Goal: Task Accomplishment & Management: Complete application form

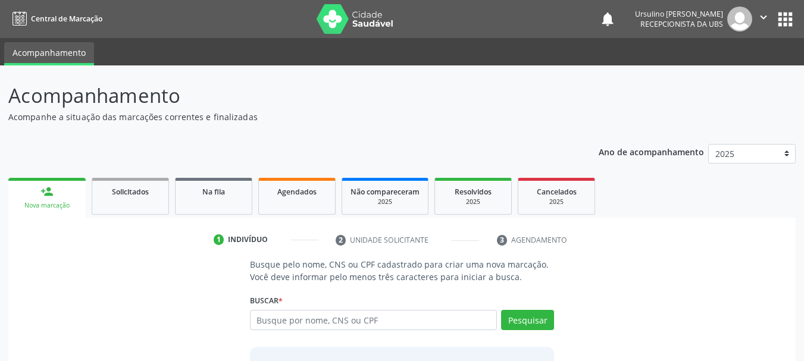
click at [383, 321] on input "text" at bounding box center [374, 320] width 248 height 20
type input "2"
type input "709604638678370"
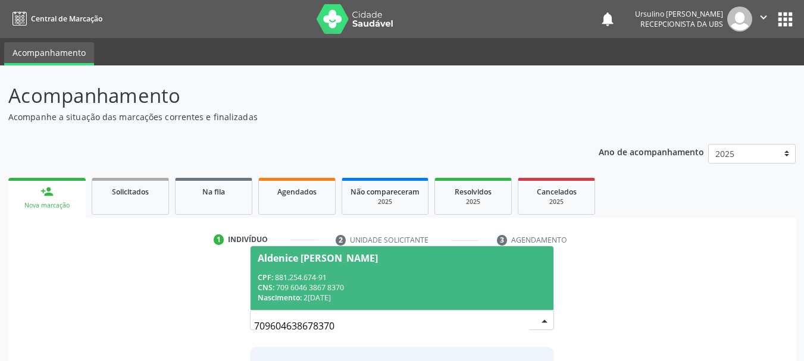
click at [390, 279] on div "CPF: 881.254.674-91" at bounding box center [402, 278] width 289 height 10
click at [390, 279] on p "Busque pelo nome, CNS ou CPF cadastrado para criar uma nova marcação. Você deve…" at bounding box center [402, 270] width 305 height 25
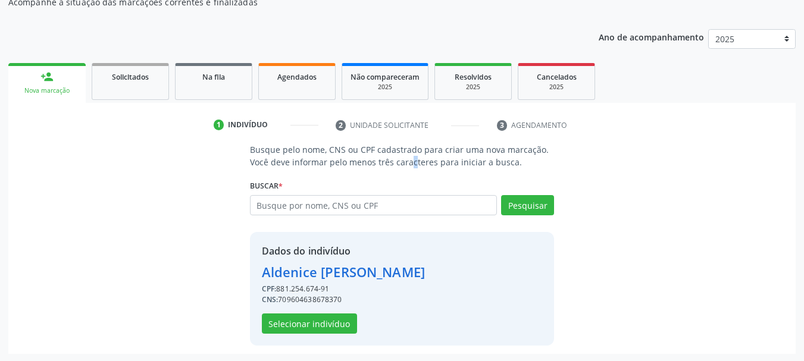
scroll to position [116, 0]
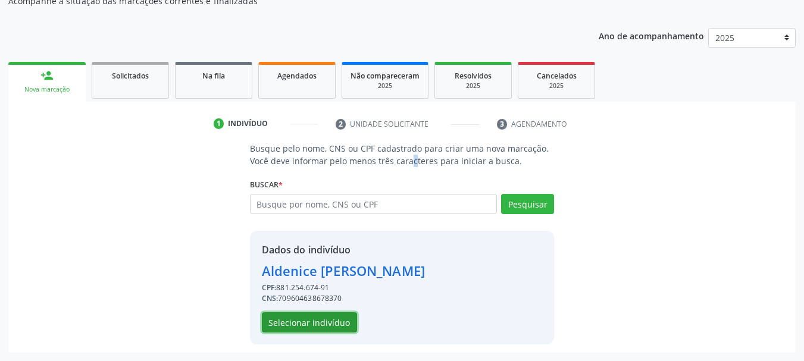
click at [321, 326] on button "Selecionar indivíduo" at bounding box center [309, 323] width 95 height 20
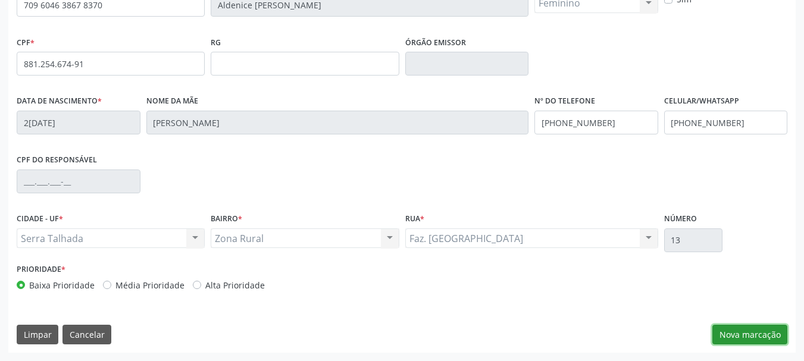
click at [758, 335] on button "Nova marcação" at bounding box center [750, 335] width 75 height 20
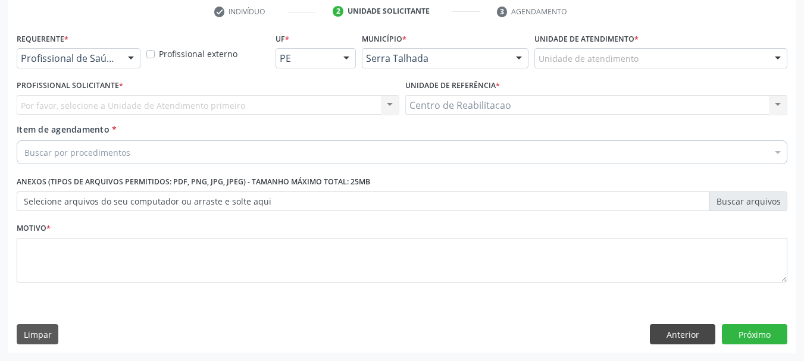
scroll to position [229, 0]
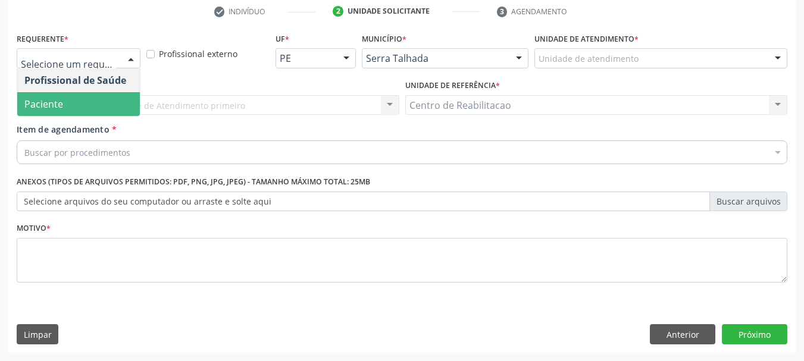
click at [61, 102] on span "Paciente" at bounding box center [43, 104] width 39 height 13
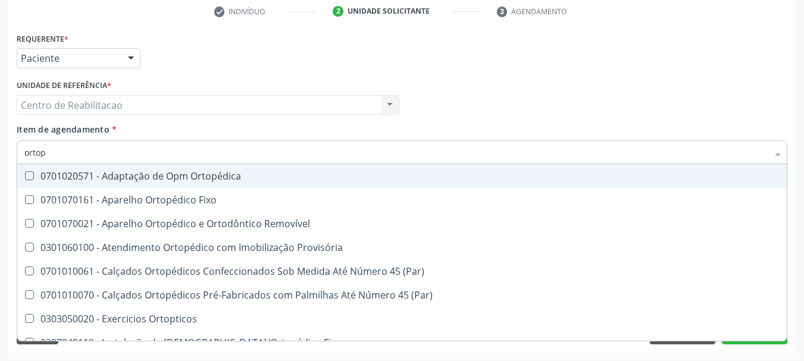
type input "ortope"
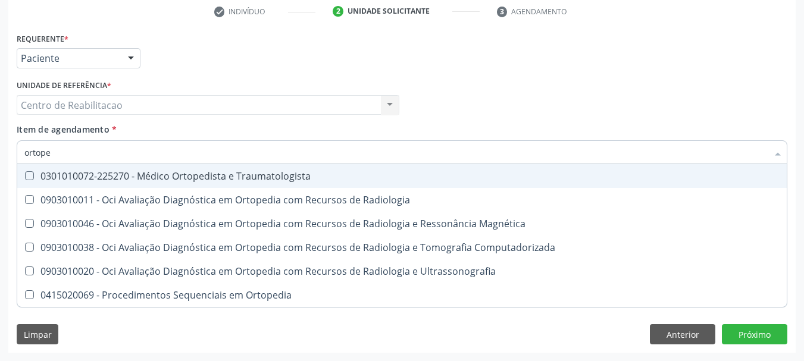
click at [303, 178] on div "0301010072-225270 - Médico Ortopedista e Traumatologista" at bounding box center [401, 176] width 755 height 10
checkbox Traumatologista "true"
checkbox Radiologia "true"
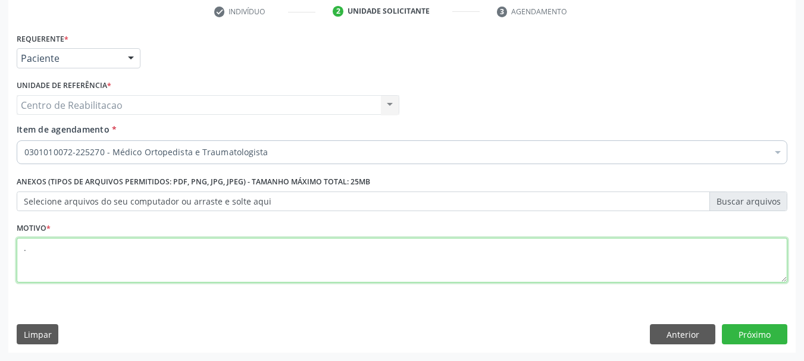
type textarea "."
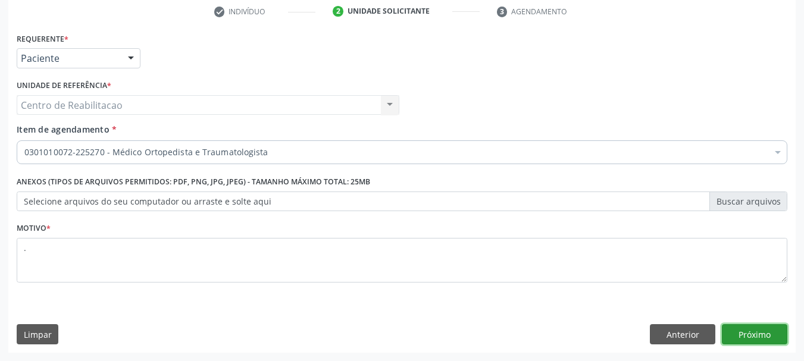
click button "Próximo" at bounding box center [754, 334] width 65 height 20
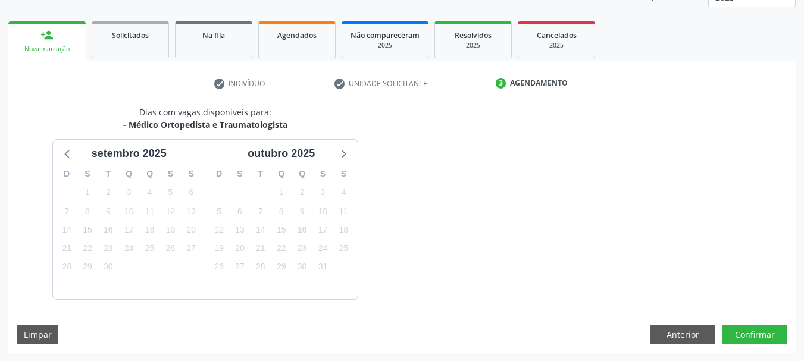
scroll to position [192, 0]
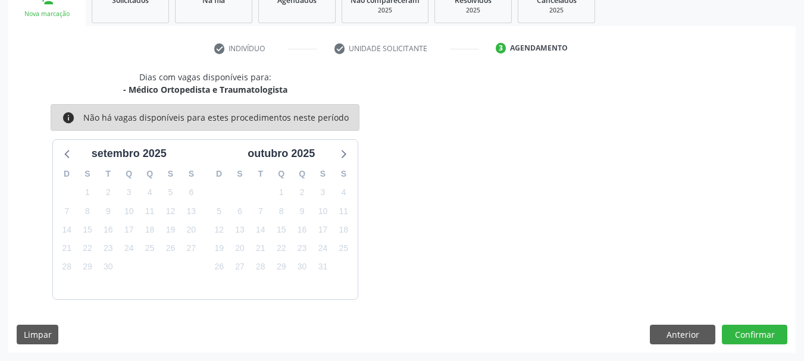
click at [679, 349] on div "Dias com vagas disponíveis para: - Médico Ortopedista e Traumatologista info Nã…" at bounding box center [402, 212] width 788 height 282
click at [671, 329] on button "Anterior" at bounding box center [682, 335] width 65 height 20
click at [0, 0] on div "Motivo * ." at bounding box center [0, 0] width 0 height 0
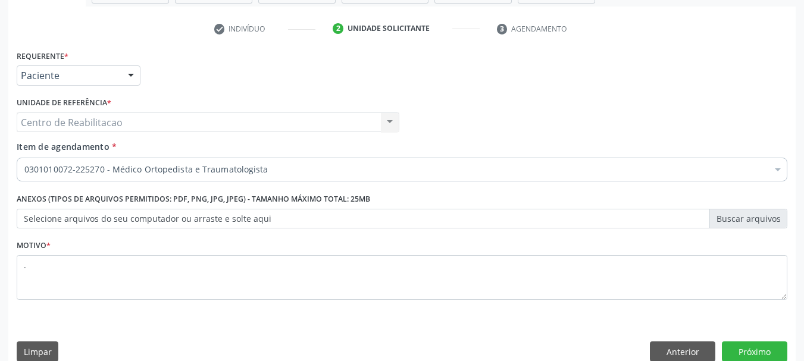
scroll to position [229, 0]
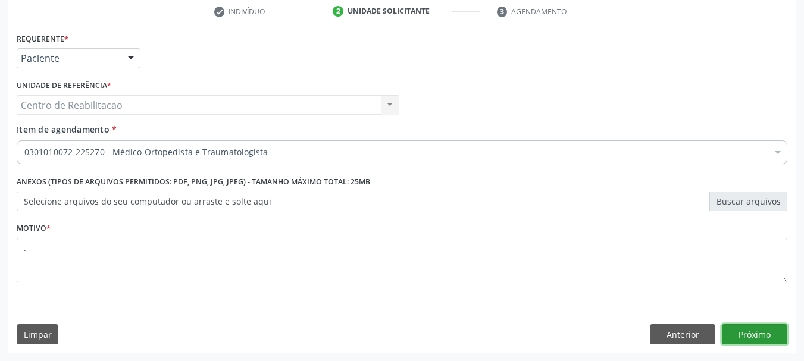
click at [748, 340] on button "Próximo" at bounding box center [754, 334] width 65 height 20
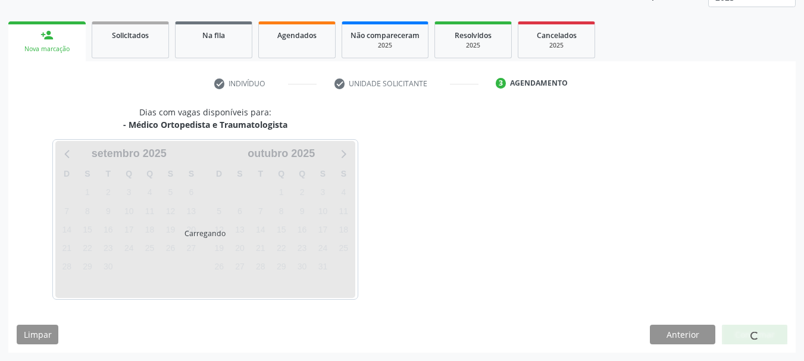
scroll to position [157, 0]
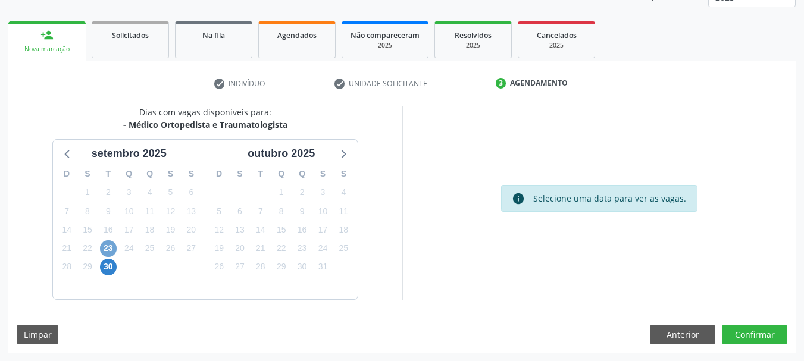
click at [107, 247] on span "23" at bounding box center [108, 248] width 17 height 17
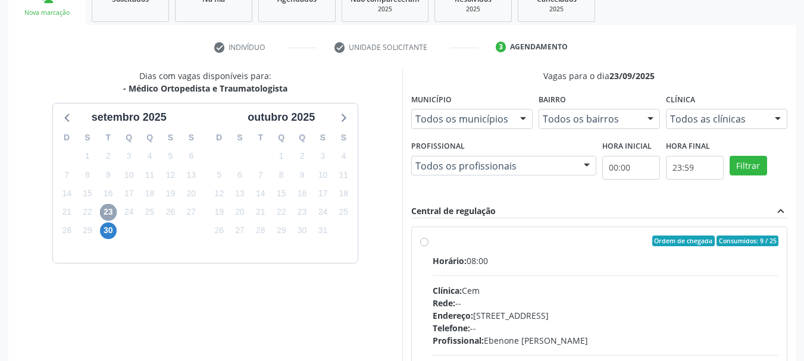
scroll to position [329, 0]
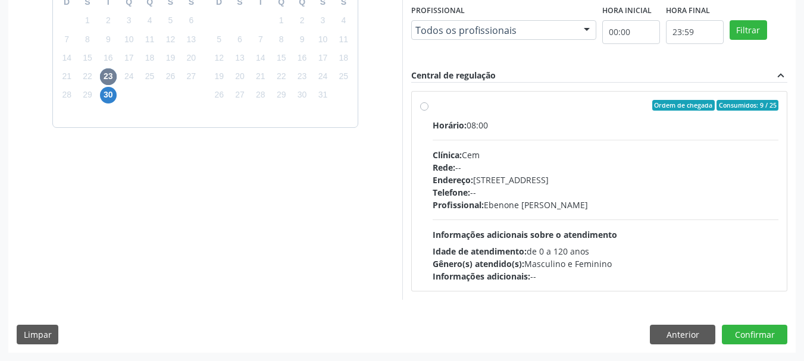
click at [473, 121] on div "Horário: 08:00" at bounding box center [606, 125] width 346 height 13
click at [429, 111] on input "Ordem de chegada Consumidos: 9 / 25 Horário: 08:00 Clínica: Cem Rede: -- Endere…" at bounding box center [424, 105] width 8 height 11
radio input "true"
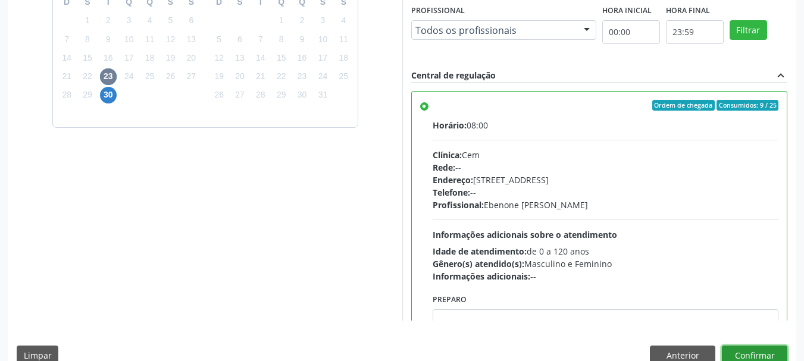
click at [758, 353] on button "Confirmar" at bounding box center [754, 356] width 65 height 20
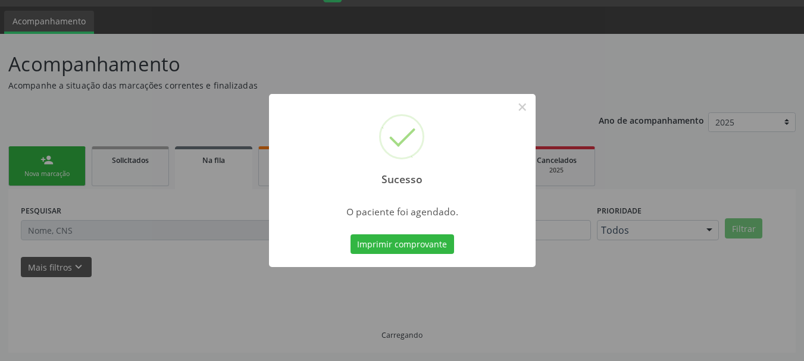
scroll to position [32, 0]
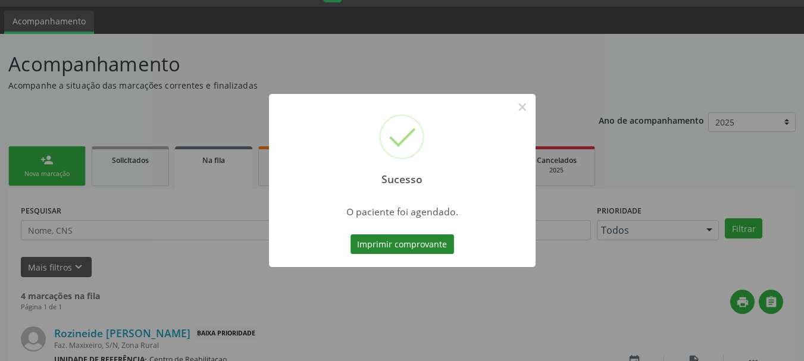
click at [434, 249] on button "Imprimir comprovante" at bounding box center [403, 245] width 104 height 20
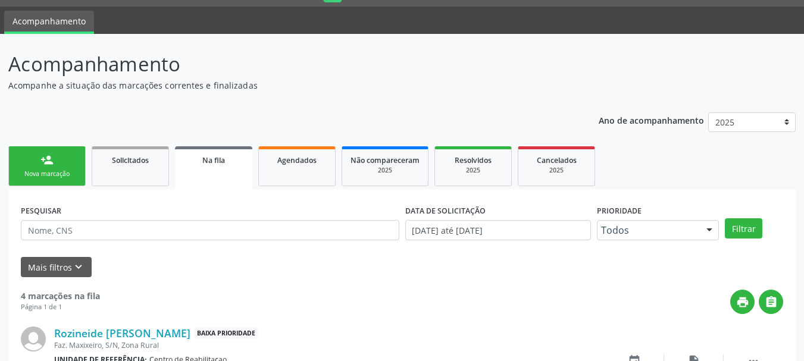
click at [53, 165] on div "person_add" at bounding box center [46, 160] width 13 height 13
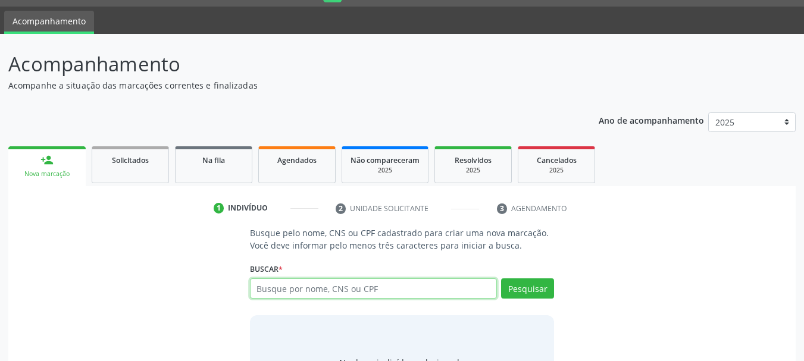
click at [336, 292] on input "text" at bounding box center [374, 289] width 248 height 20
type input "70960463878370"
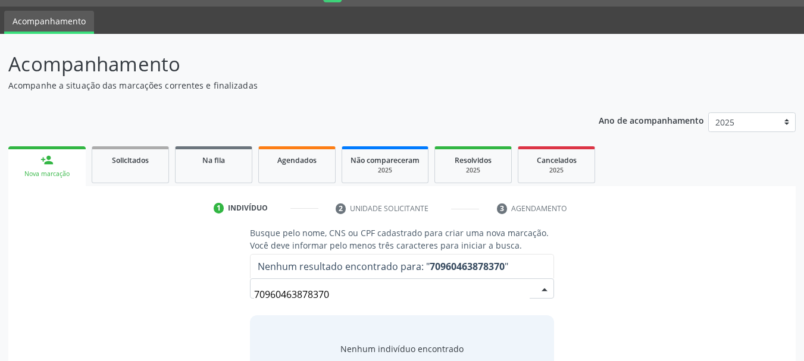
scroll to position [91, 0]
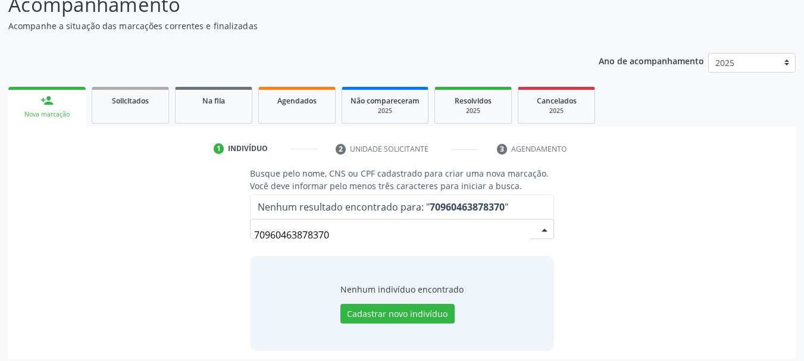
click at [355, 233] on input "70960463878370" at bounding box center [392, 235] width 276 height 24
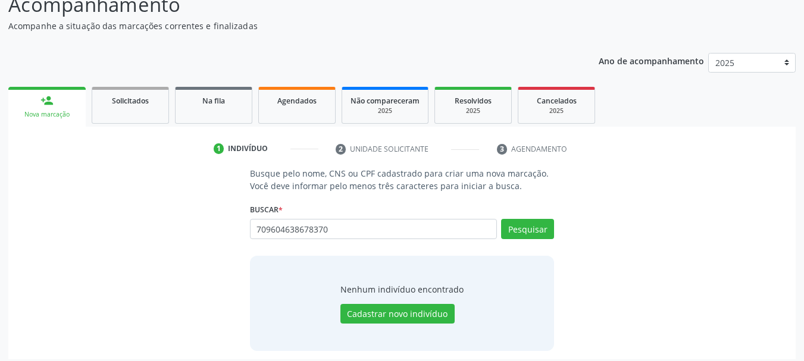
type input "709604638678370"
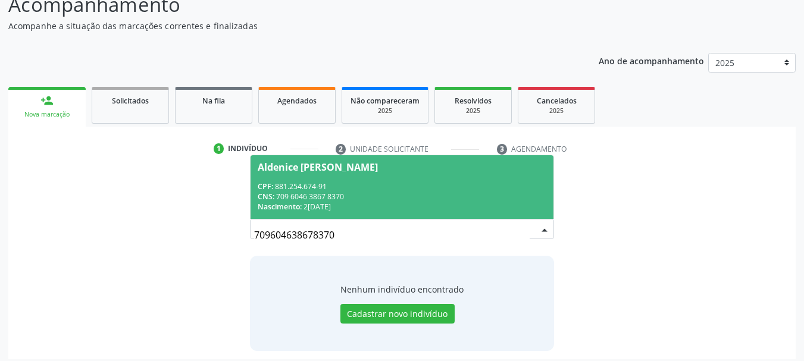
click at [371, 196] on div "CNS: 709 6046 3867 8370" at bounding box center [402, 197] width 289 height 10
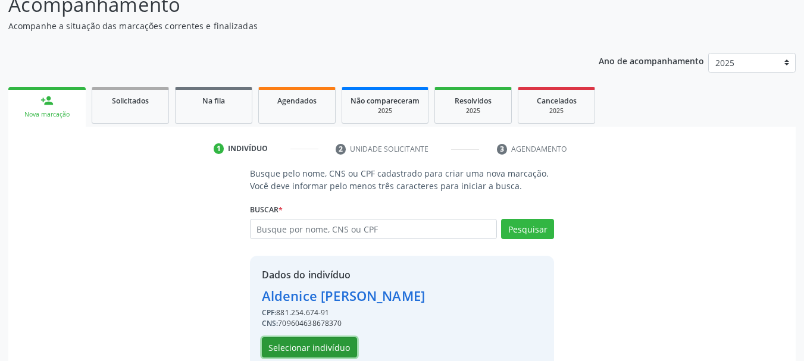
click at [322, 347] on button "Selecionar indivíduo" at bounding box center [309, 348] width 95 height 20
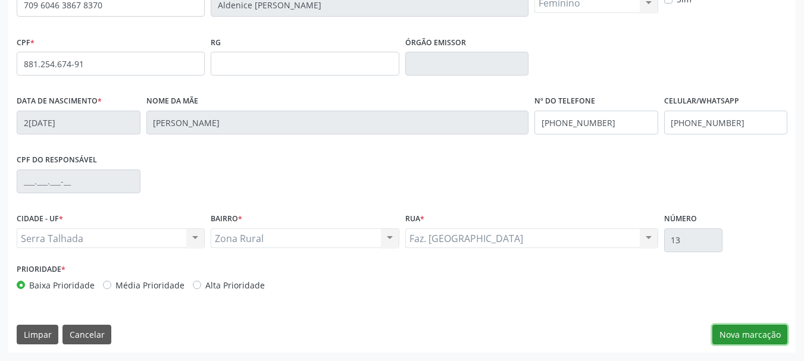
click at [739, 335] on button "Nova marcação" at bounding box center [750, 335] width 75 height 20
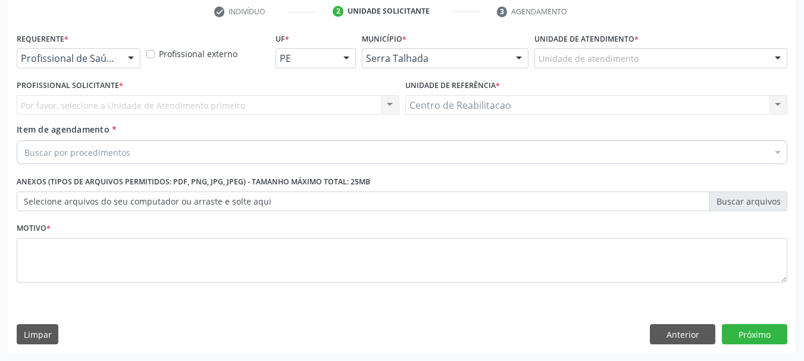
scroll to position [229, 0]
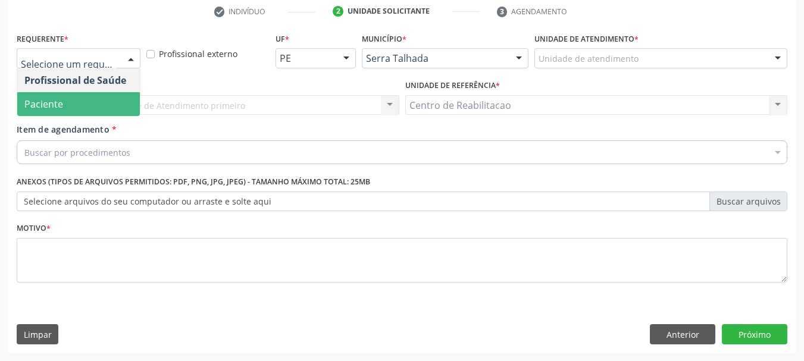
click at [98, 101] on span "Paciente" at bounding box center [78, 104] width 123 height 24
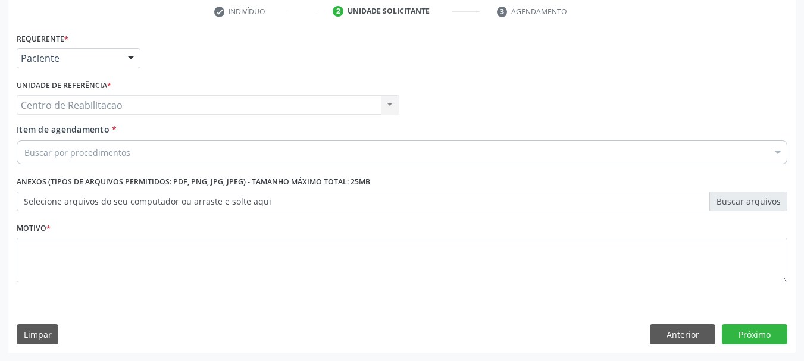
click at [151, 158] on div "Buscar por procedimentos" at bounding box center [402, 152] width 771 height 24
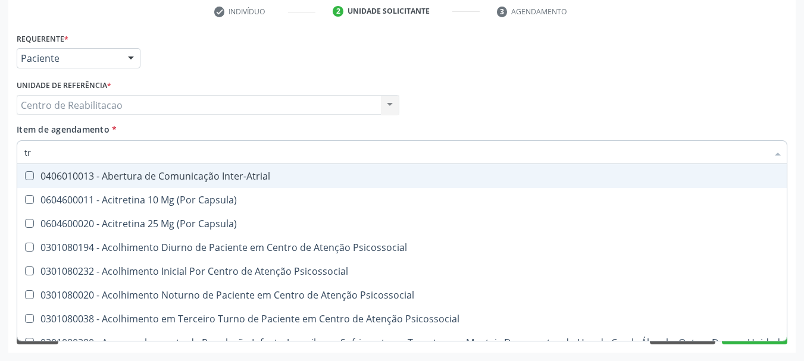
type input "t"
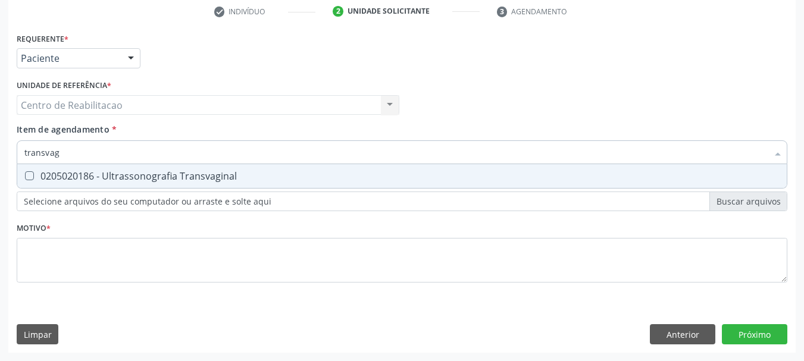
type input "transvagi"
click at [161, 164] on span "0205020186 - Ultrassonografia Transvaginal" at bounding box center [402, 176] width 770 height 24
checkbox Transvaginal "true"
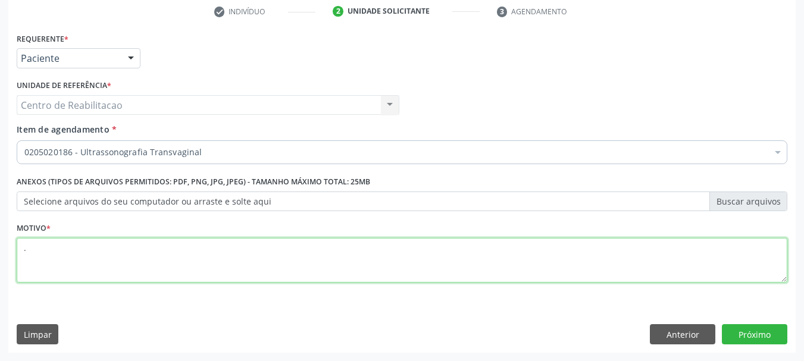
type textarea "."
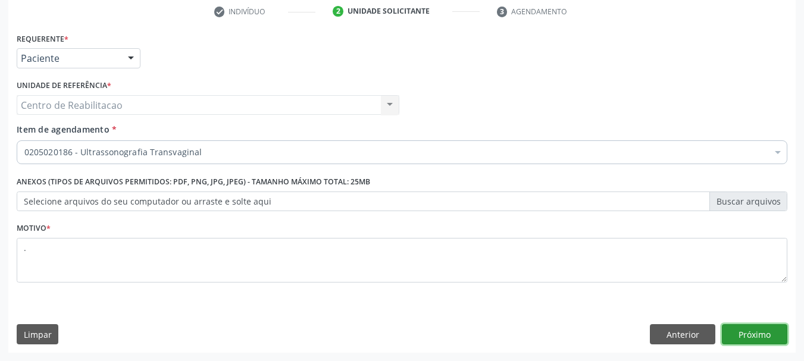
click button "Próximo" at bounding box center [754, 334] width 65 height 20
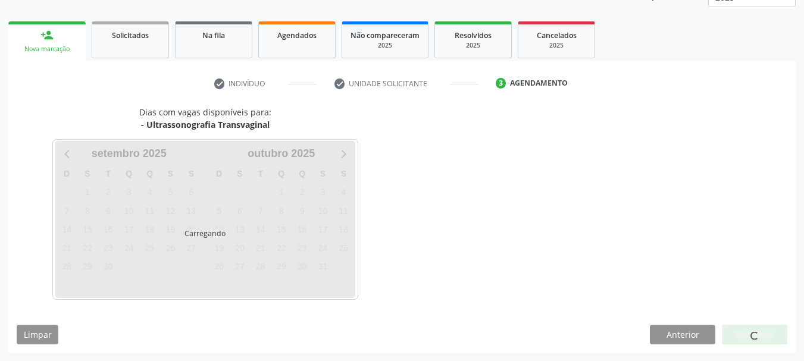
scroll to position [157, 0]
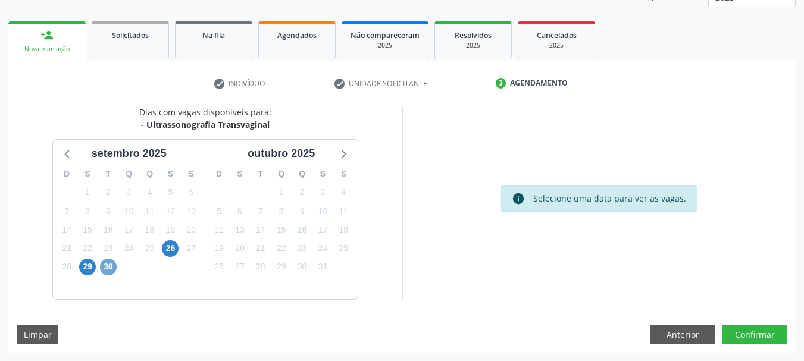
click at [101, 270] on span "30" at bounding box center [108, 267] width 17 height 17
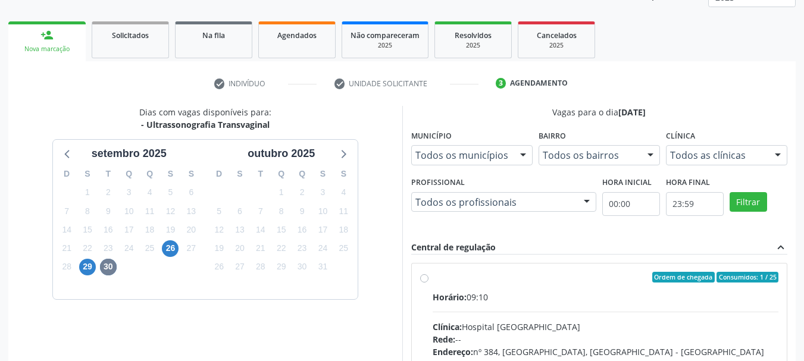
click at [515, 280] on div "Ordem de chegada Consumidos: 1 / 25" at bounding box center [606, 277] width 346 height 11
click at [429, 280] on input "Ordem de chegada Consumidos: 1 / 25 Horário: 09:10 Clínica: Hospital Sao Franci…" at bounding box center [424, 277] width 8 height 11
radio input "true"
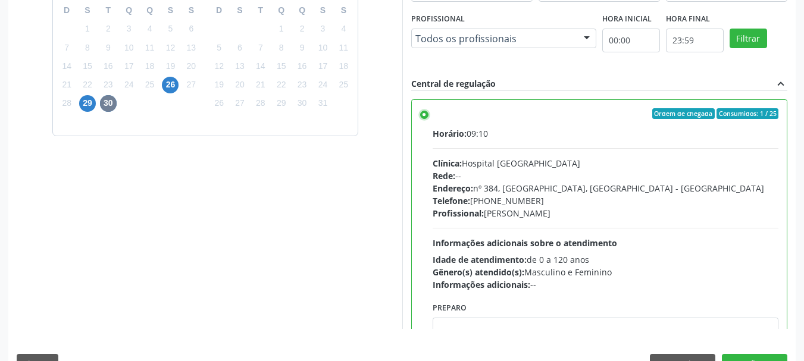
scroll to position [350, 0]
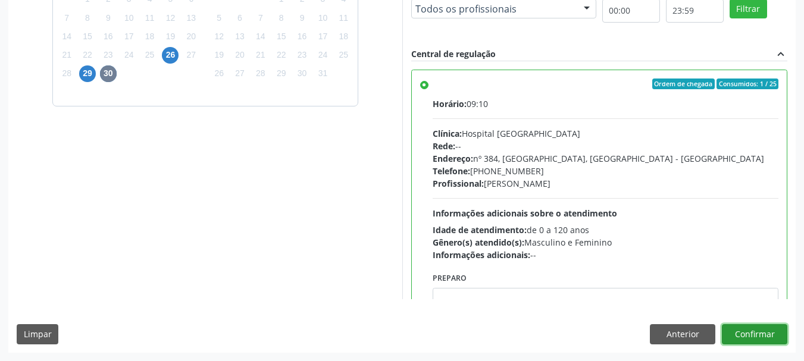
click at [761, 333] on button "Confirmar" at bounding box center [754, 334] width 65 height 20
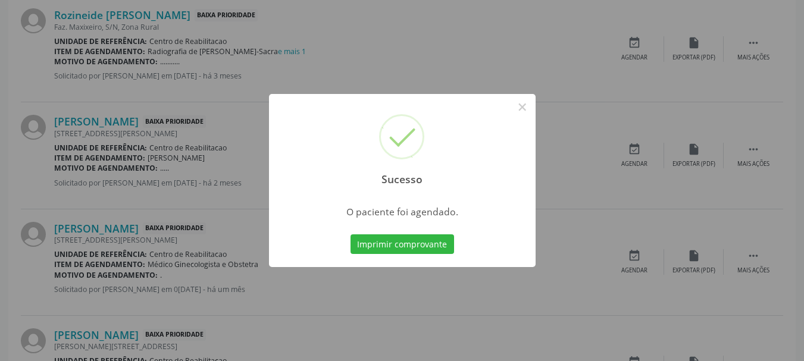
scroll to position [32, 0]
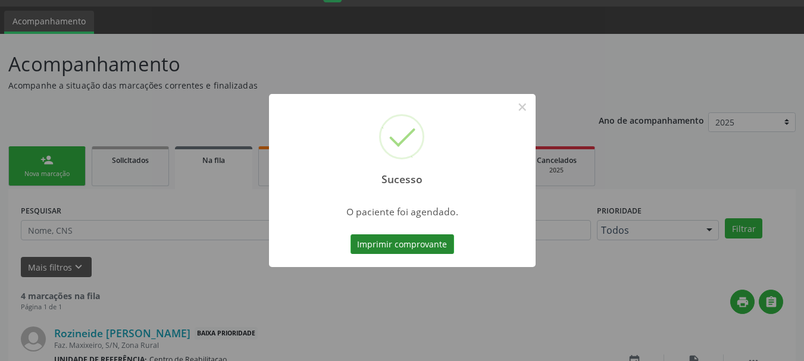
click at [402, 253] on button "Imprimir comprovante" at bounding box center [403, 245] width 104 height 20
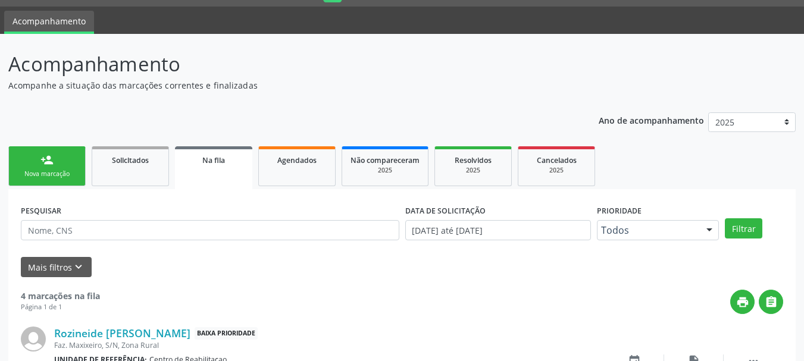
click at [38, 167] on link "person_add Nova marcação" at bounding box center [46, 166] width 77 height 40
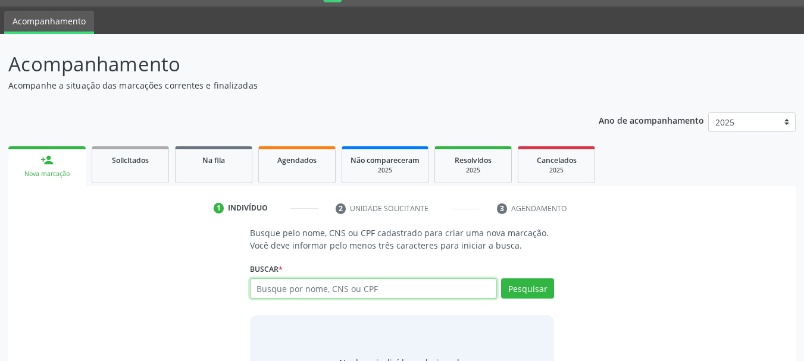
click at [327, 291] on input "text" at bounding box center [374, 289] width 248 height 20
type input "lucileide de sousa leite"
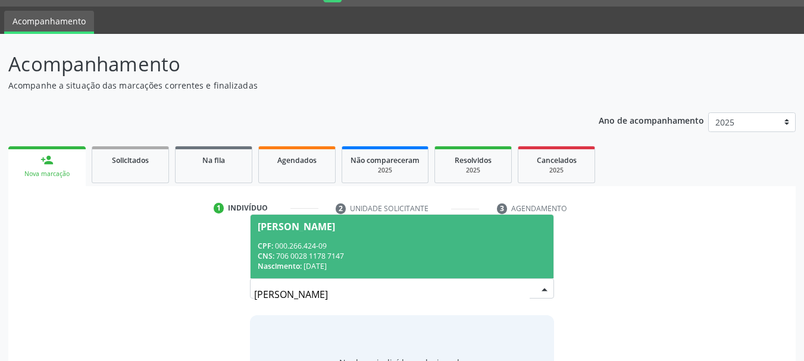
click at [338, 259] on div "CNS: 706 0028 1178 7147" at bounding box center [402, 256] width 289 height 10
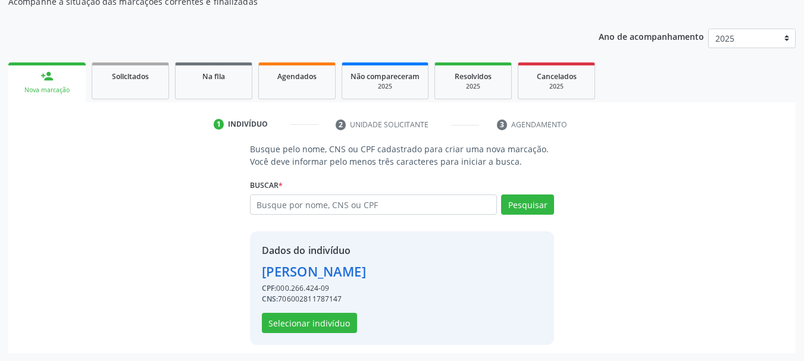
scroll to position [116, 0]
click at [314, 321] on button "Selecionar indivíduo" at bounding box center [309, 323] width 95 height 20
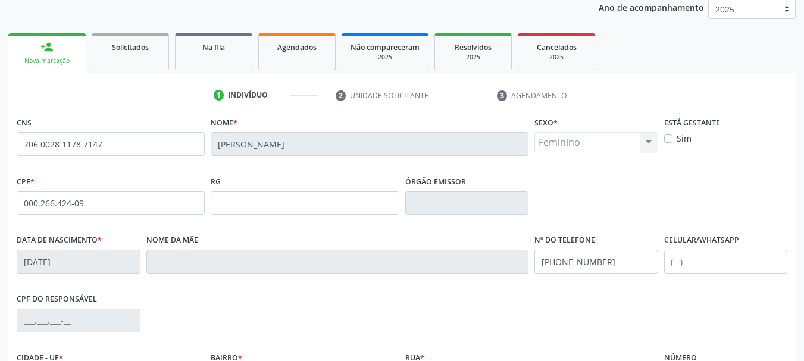
scroll to position [105, 0]
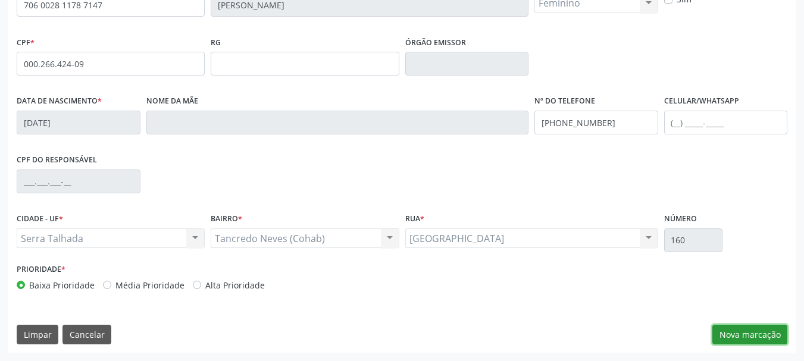
click at [758, 339] on button "Nova marcação" at bounding box center [750, 335] width 75 height 20
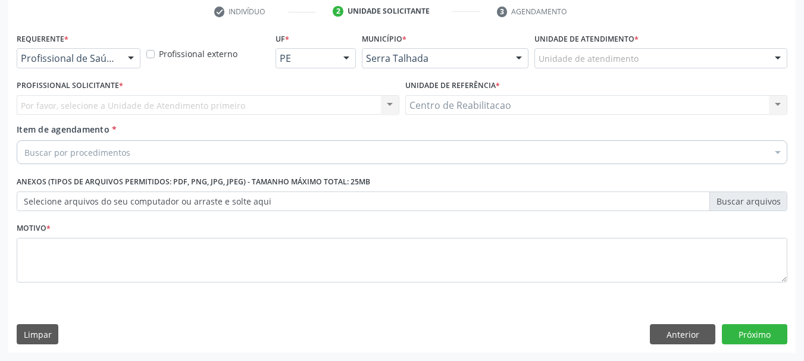
scroll to position [229, 0]
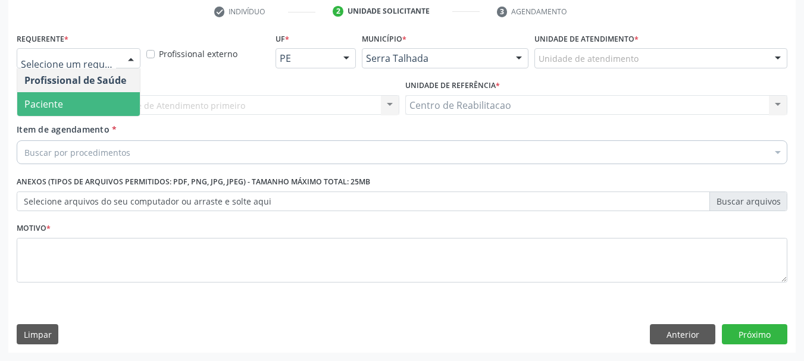
click at [91, 107] on span "Paciente" at bounding box center [78, 104] width 123 height 24
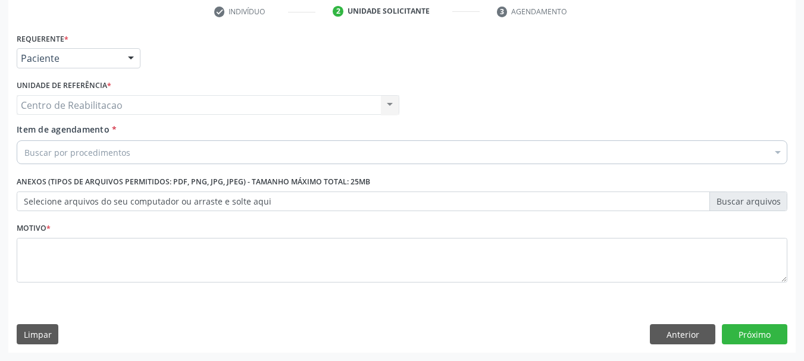
click at [114, 145] on div "Buscar por procedimentos" at bounding box center [402, 152] width 771 height 24
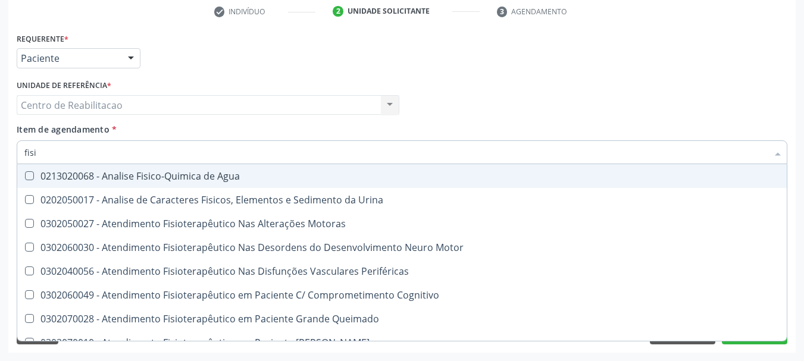
type input "fisio"
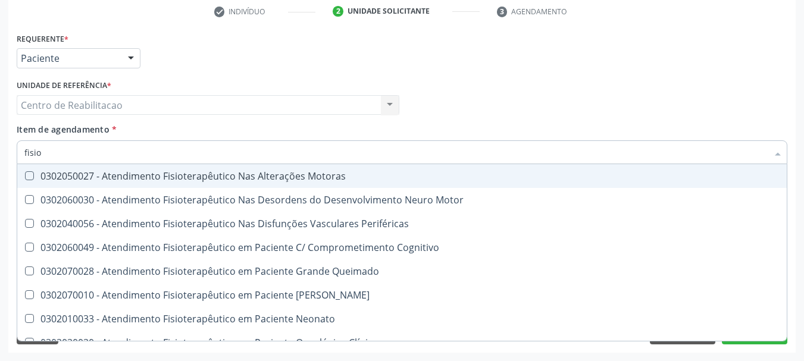
click at [305, 176] on div "0302050027 - Atendimento Fisioterapêutico Nas Alterações Motoras" at bounding box center [450, 176] width 852 height 10
checkbox Motoras "true"
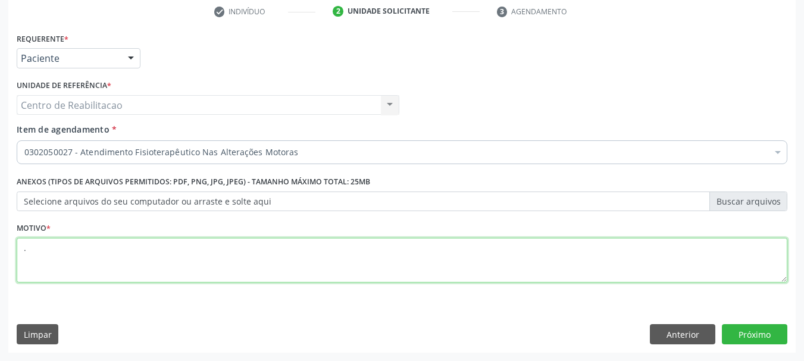
type textarea "."
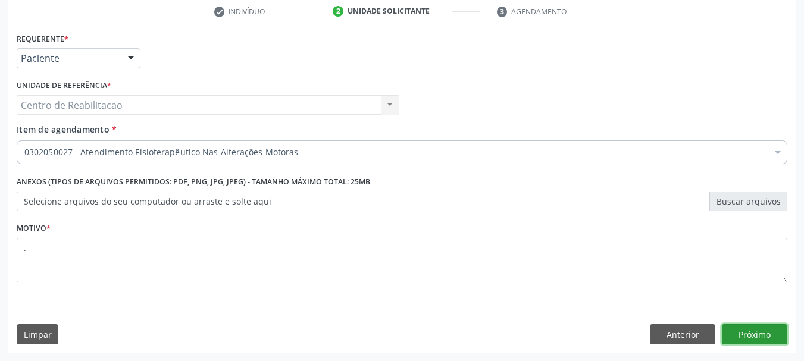
click button "Próximo" at bounding box center [754, 334] width 65 height 20
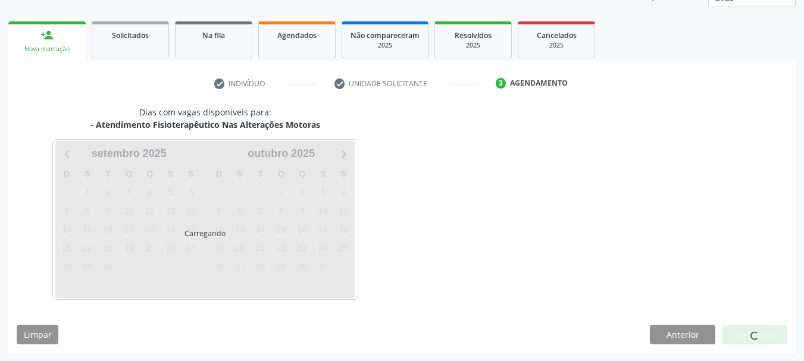
scroll to position [157, 0]
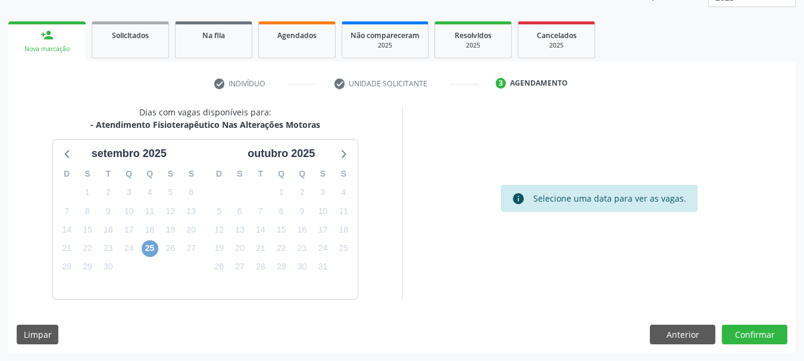
drag, startPoint x: 149, startPoint y: 251, endPoint x: 149, endPoint y: 242, distance: 8.4
click at [148, 250] on span "25" at bounding box center [150, 248] width 17 height 17
click at [146, 249] on span "25" at bounding box center [150, 248] width 17 height 17
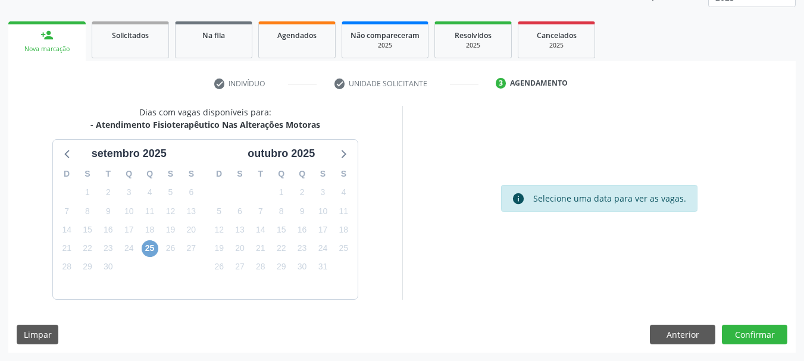
click at [148, 249] on span "25" at bounding box center [150, 248] width 17 height 17
click at [150, 249] on span "25" at bounding box center [150, 248] width 17 height 17
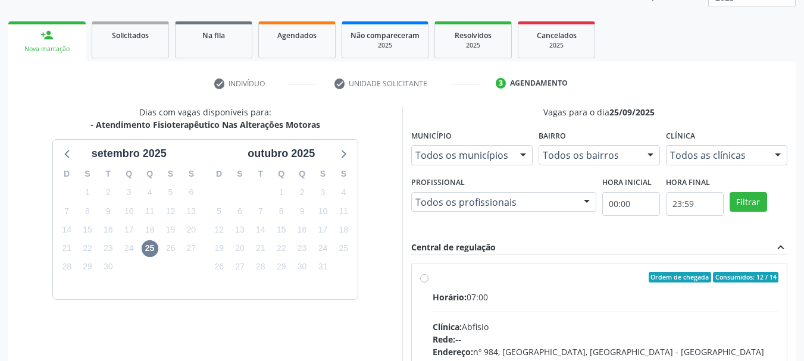
click at [489, 285] on label "Ordem de chegada Consumidos: 12 / 14 Horário: 07:00 Clínica: Abfisio Rede: -- E…" at bounding box center [606, 363] width 346 height 183
click at [429, 283] on input "Ordem de chegada Consumidos: 12 / 14 Horário: 07:00 Clínica: Abfisio Rede: -- E…" at bounding box center [424, 277] width 8 height 11
radio input "true"
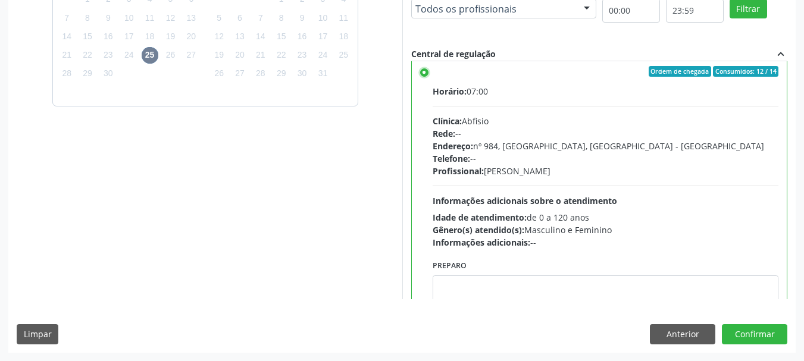
scroll to position [0, 0]
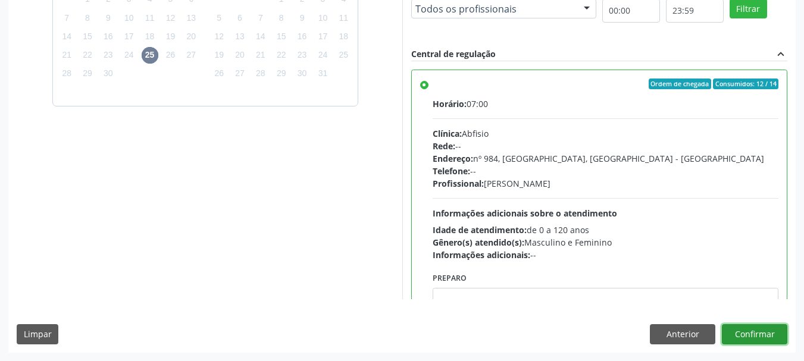
click at [757, 339] on button "Confirmar" at bounding box center [754, 334] width 65 height 20
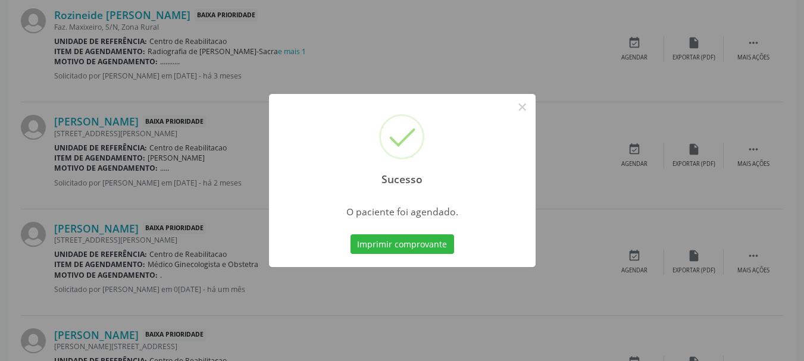
scroll to position [32, 0]
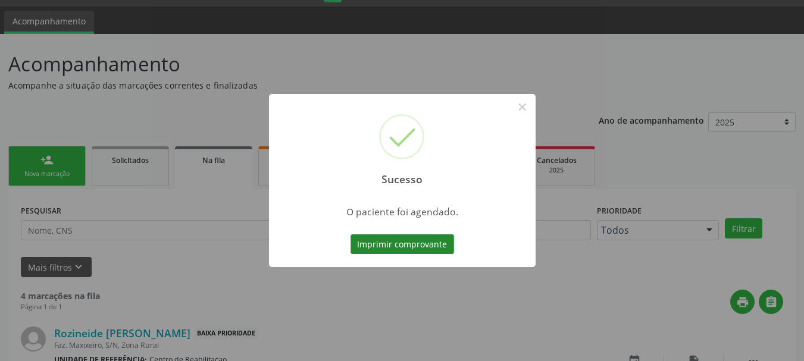
click at [424, 245] on button "Imprimir comprovante" at bounding box center [403, 245] width 104 height 20
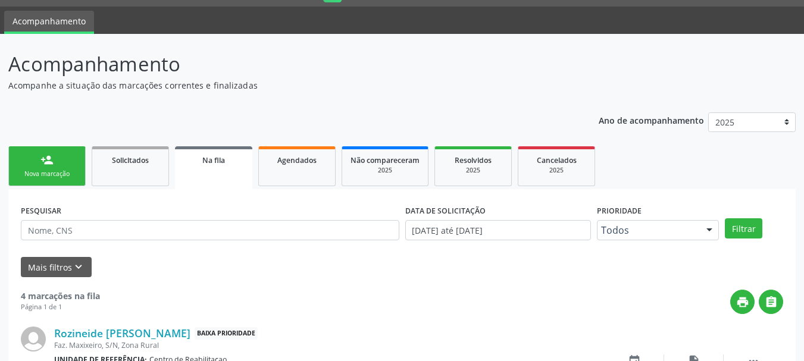
click at [39, 173] on div "Nova marcação" at bounding box center [47, 174] width 60 height 9
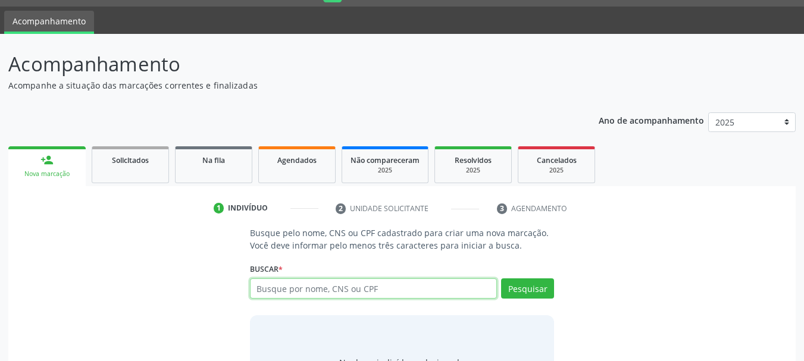
click at [308, 288] on input "text" at bounding box center [374, 289] width 248 height 20
type input "898005910465598"
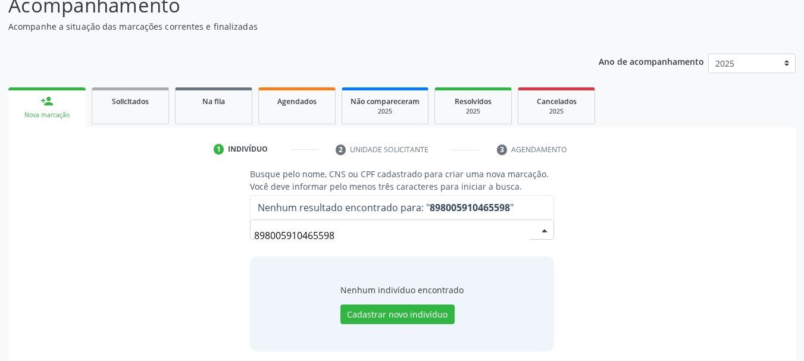
scroll to position [98, 0]
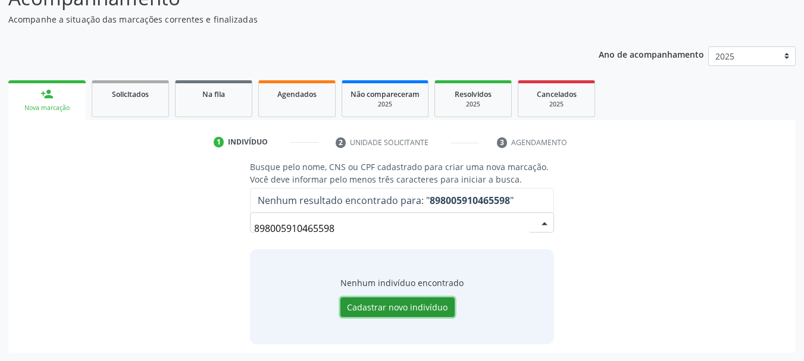
click at [402, 309] on button "Cadastrar novo indivíduo" at bounding box center [397, 308] width 114 height 20
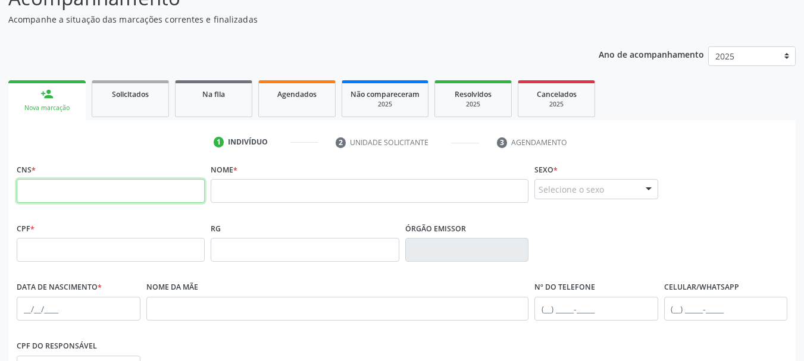
click at [114, 201] on input "text" at bounding box center [111, 191] width 188 height 24
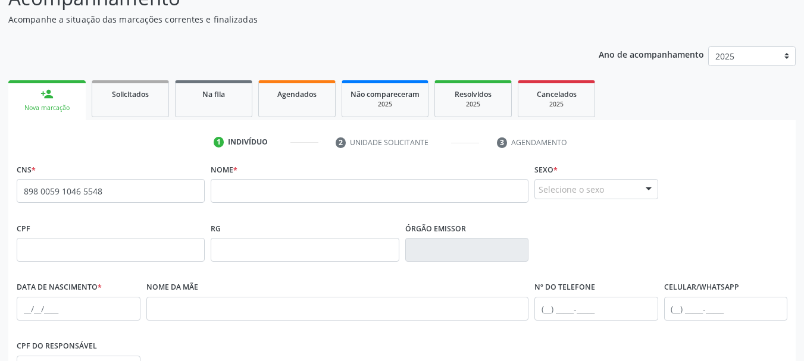
type input "898 0059 1046 5548"
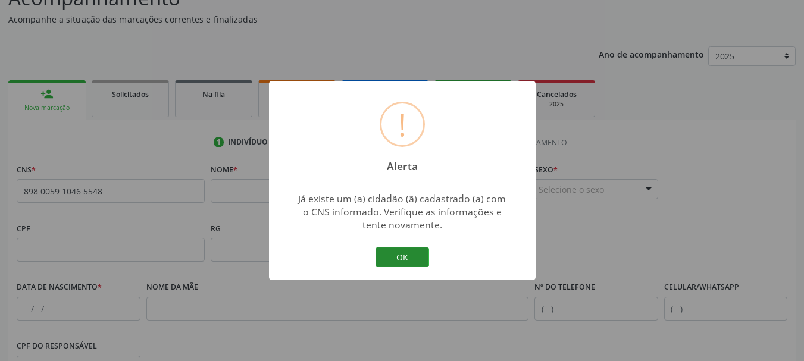
click at [409, 248] on button "OK" at bounding box center [403, 258] width 54 height 20
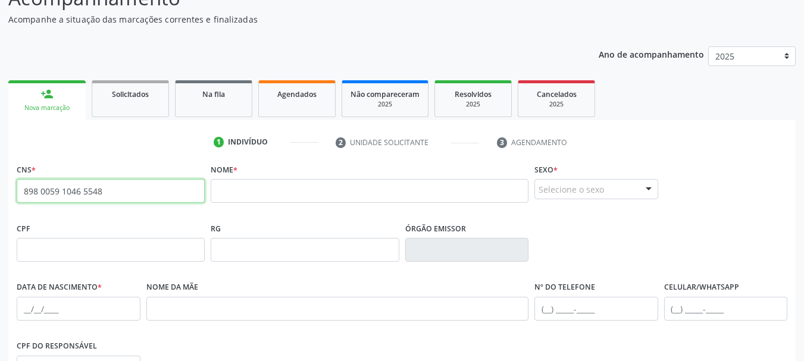
click at [115, 189] on input "898 0059 1046 5548" at bounding box center [111, 191] width 188 height 24
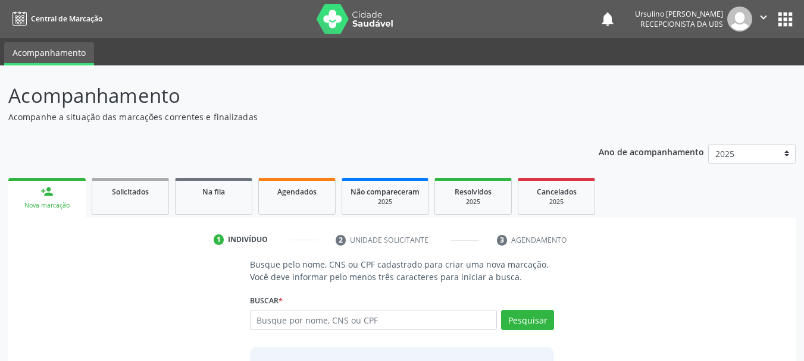
click at [327, 326] on input "text" at bounding box center [374, 320] width 248 height 20
type input "898 0059 1046 5548"
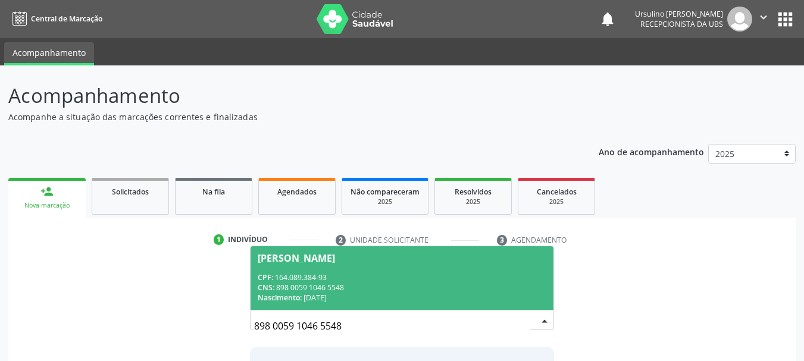
click at [335, 257] on div "[PERSON_NAME]" at bounding box center [296, 259] width 77 height 10
click at [361, 257] on div "1 Indivíduo 2 Unidade solicitante 3 Agendamento Busque pelo nome, CNS ou CPF ca…" at bounding box center [402, 340] width 788 height 220
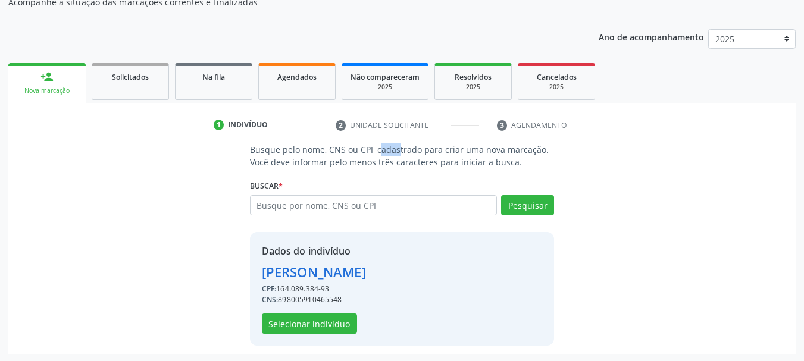
scroll to position [116, 0]
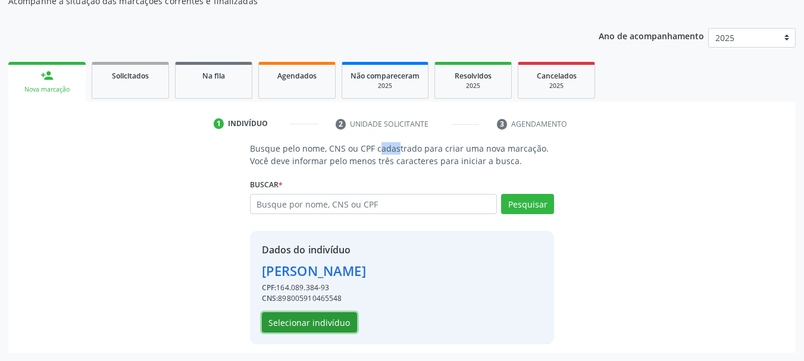
click at [348, 329] on button "Selecionar indivíduo" at bounding box center [309, 323] width 95 height 20
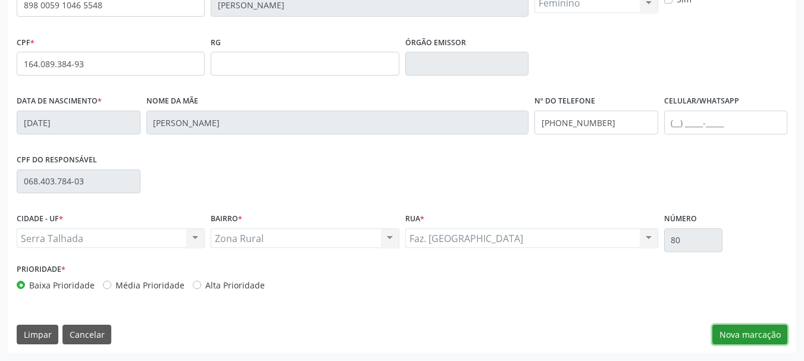
click at [753, 330] on button "Nova marcação" at bounding box center [750, 335] width 75 height 20
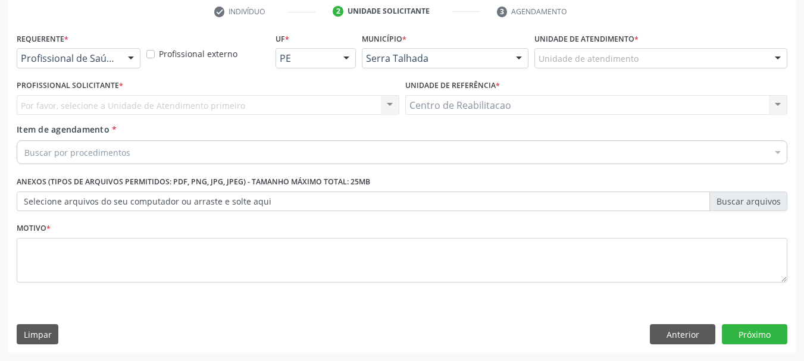
scroll to position [229, 0]
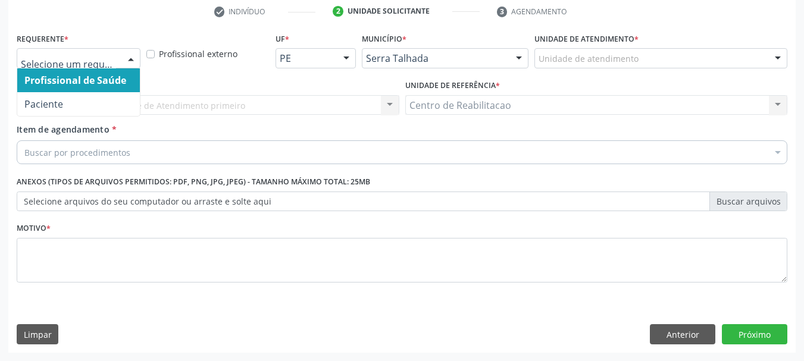
click at [117, 83] on span "Profissional de Saúde" at bounding box center [75, 80] width 102 height 13
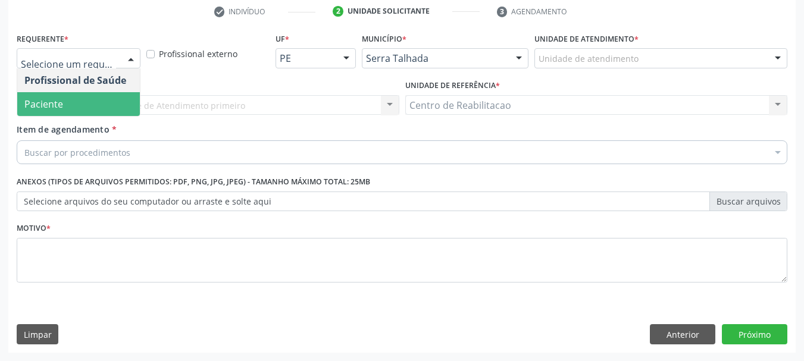
click at [94, 102] on span "Paciente" at bounding box center [78, 104] width 123 height 24
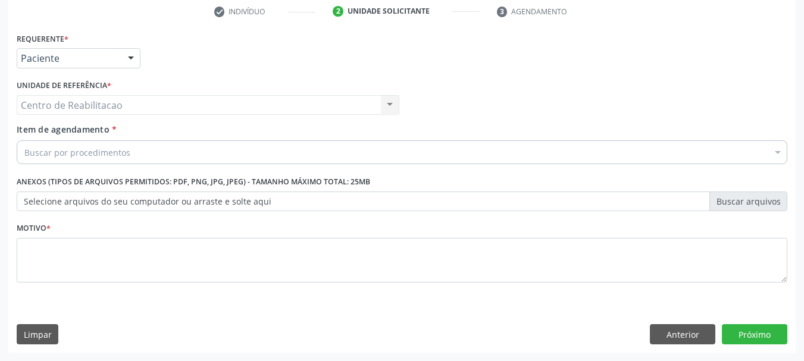
click at [139, 154] on div "Buscar por procedimentos" at bounding box center [402, 152] width 771 height 24
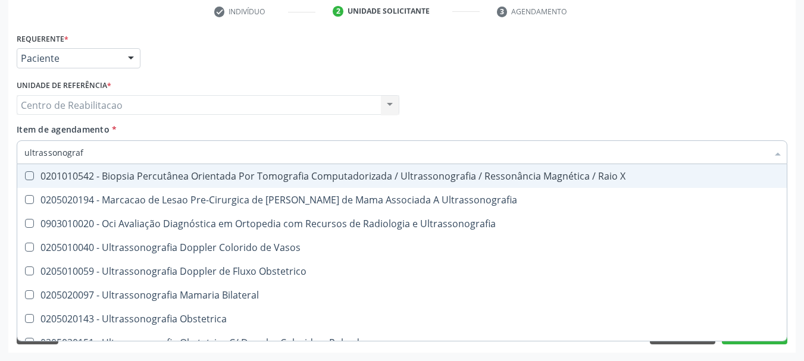
type input "ultrassonografi"
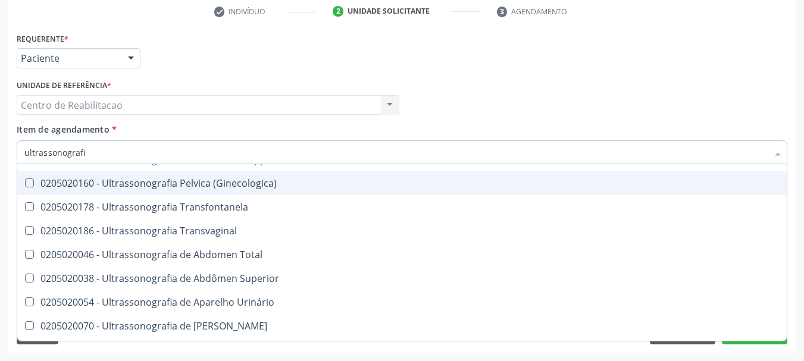
scroll to position [204, 0]
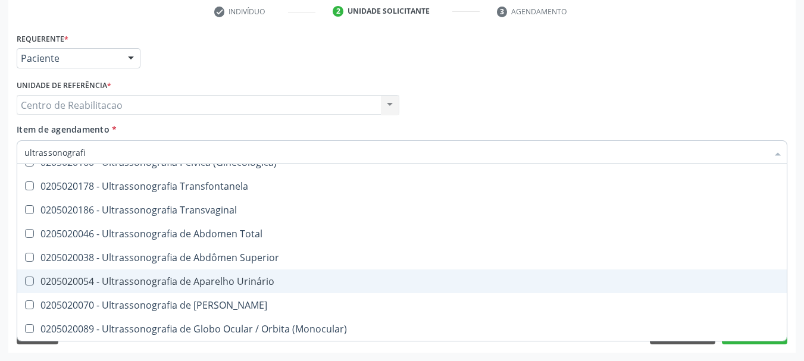
click at [281, 285] on div "0205020054 - Ultrassonografia de Aparelho Urinário" at bounding box center [401, 282] width 755 height 10
checkbox Urinário "true"
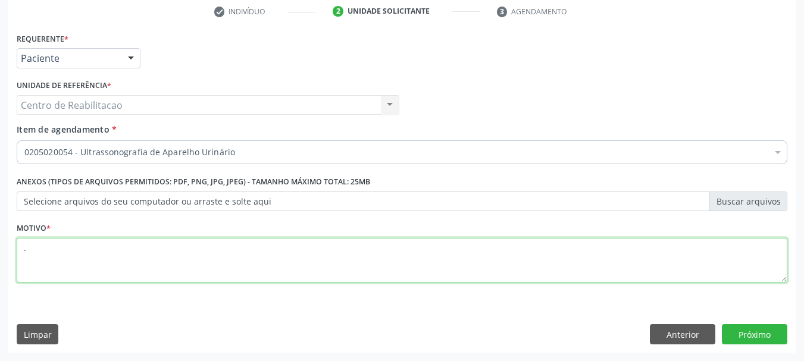
type textarea "."
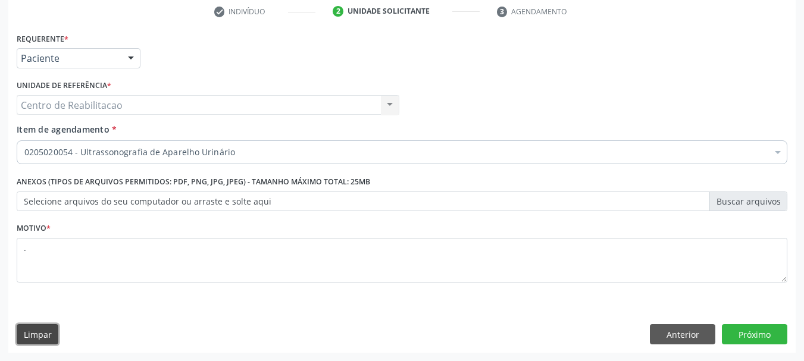
scroll to position [0, 0]
click button "Próximo" at bounding box center [754, 334] width 65 height 20
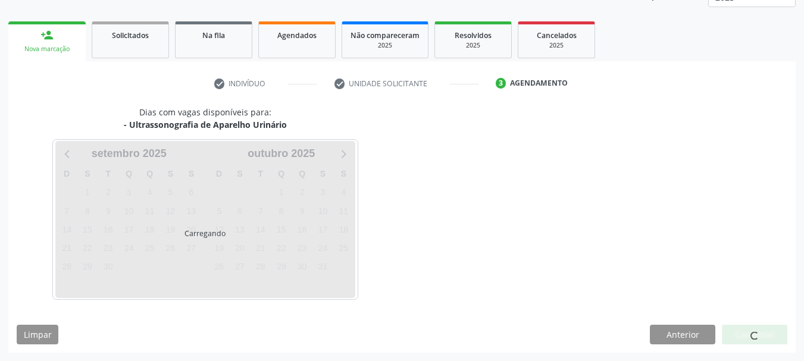
scroll to position [157, 0]
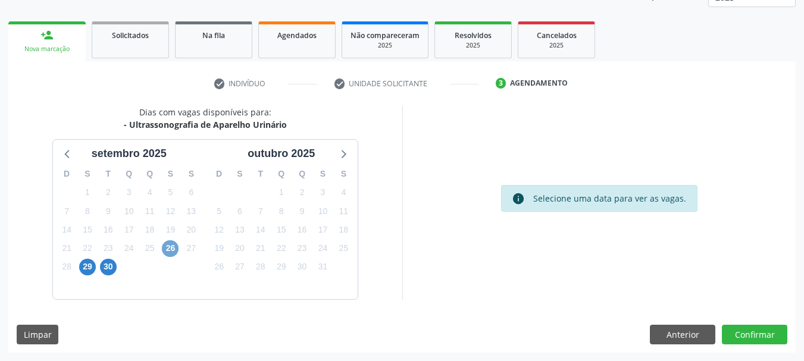
click at [165, 246] on span "26" at bounding box center [170, 248] width 17 height 17
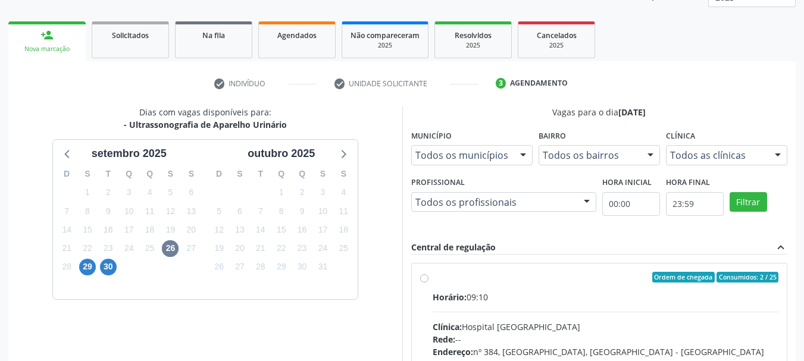
click at [459, 282] on div "Ordem de chegada Consumidos: 2 / 25" at bounding box center [606, 277] width 346 height 11
click at [429, 282] on input "Ordem de chegada Consumidos: 2 / 25 Horário: 09:10 Clínica: Hospital [GEOGRAPHI…" at bounding box center [424, 277] width 8 height 11
radio input "true"
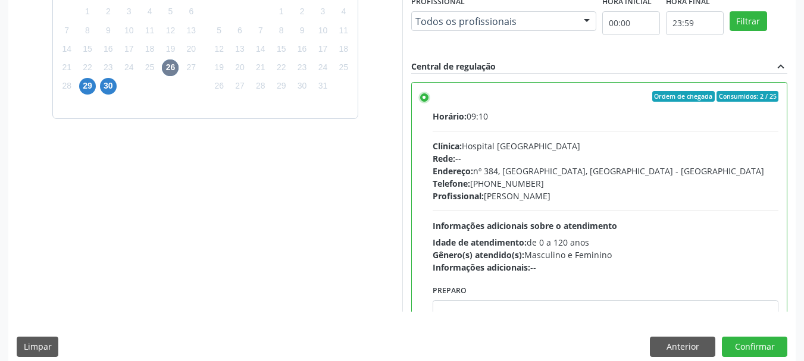
scroll to position [350, 0]
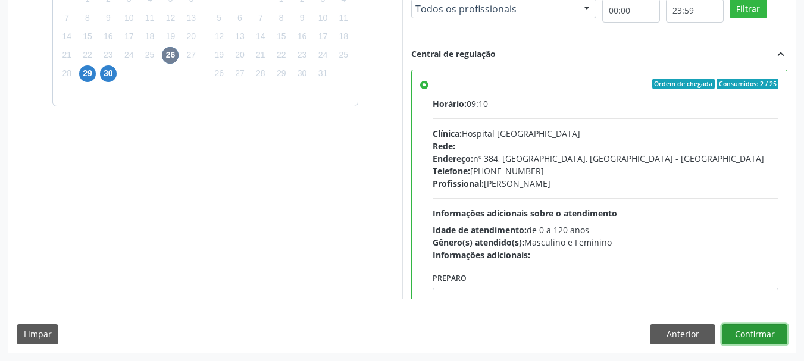
click at [776, 329] on button "Confirmar" at bounding box center [754, 334] width 65 height 20
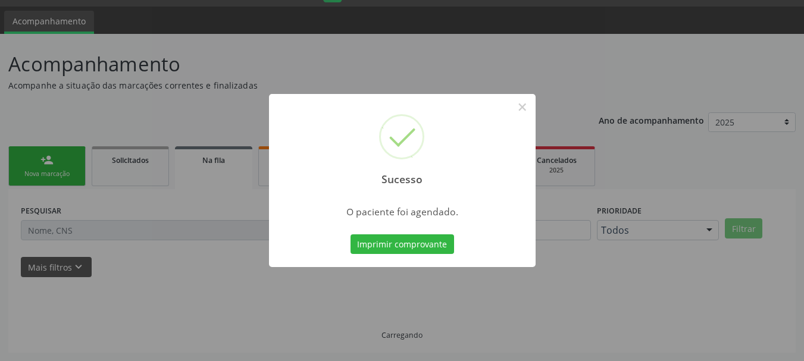
scroll to position [32, 0]
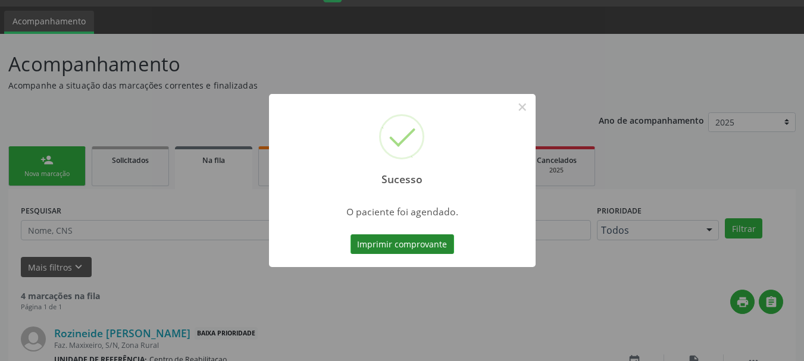
click at [409, 239] on button "Imprimir comprovante" at bounding box center [403, 245] width 104 height 20
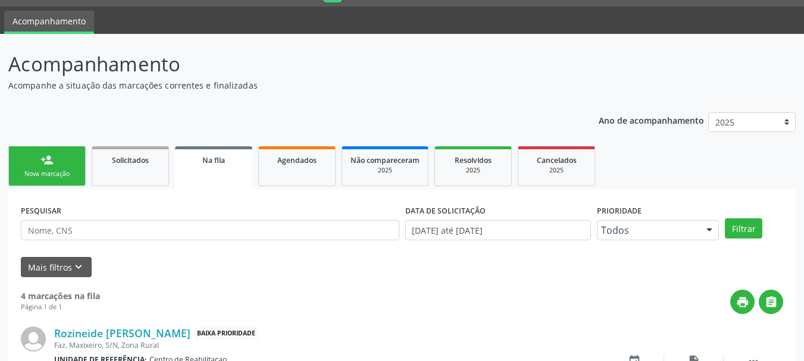
click at [43, 171] on div "Nova marcação" at bounding box center [47, 174] width 60 height 9
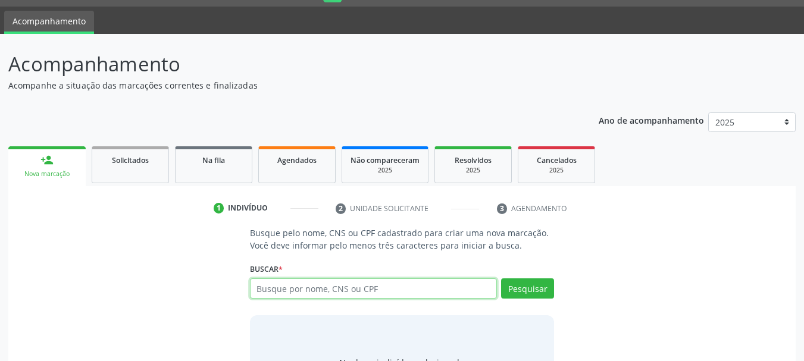
click at [338, 280] on input "text" at bounding box center [374, 289] width 248 height 20
click at [338, 295] on input "text" at bounding box center [374, 289] width 248 height 20
click at [306, 292] on input "text" at bounding box center [374, 289] width 248 height 20
type input "706808706115728"
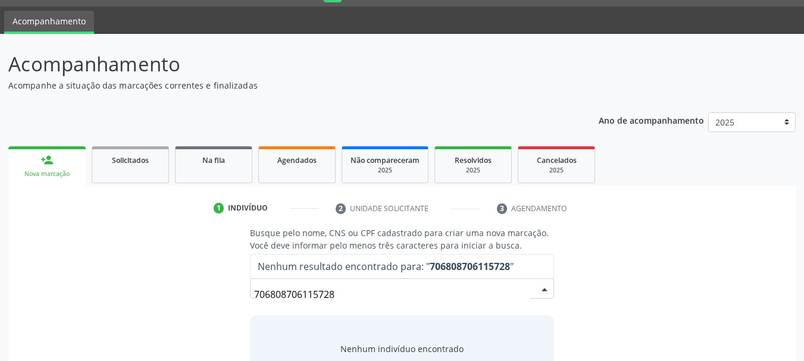
drag, startPoint x: 426, startPoint y: 265, endPoint x: 518, endPoint y: 267, distance: 91.7
click at [518, 267] on span "Nenhum resultado encontrado para: " 706808706115728 "" at bounding box center [403, 267] width 304 height 24
click at [713, 255] on div "Busque pelo nome, CNS ou CPF cadastrado para criar uma nova marcação. Você deve…" at bounding box center [402, 318] width 771 height 183
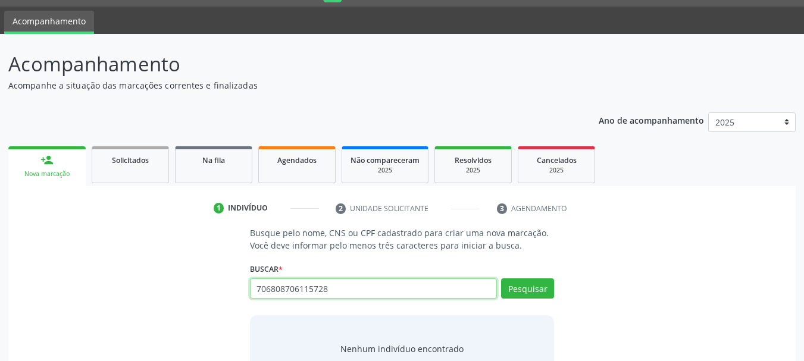
click at [339, 292] on input "706808706115728" at bounding box center [374, 289] width 248 height 20
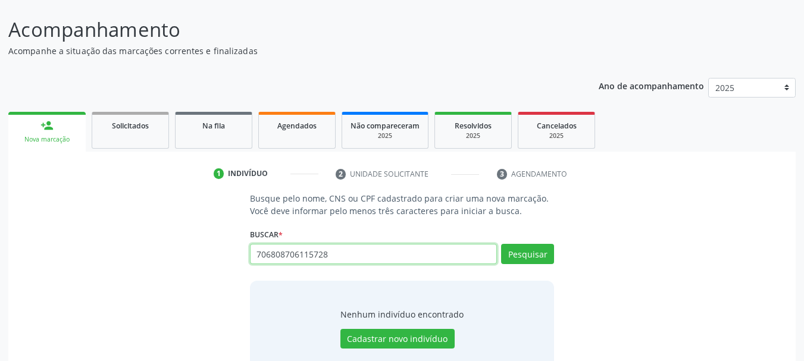
scroll to position [98, 0]
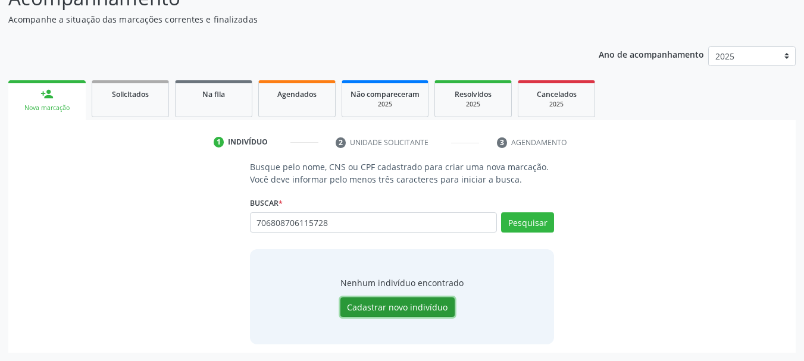
click at [416, 312] on button "Cadastrar novo indivíduo" at bounding box center [397, 308] width 114 height 20
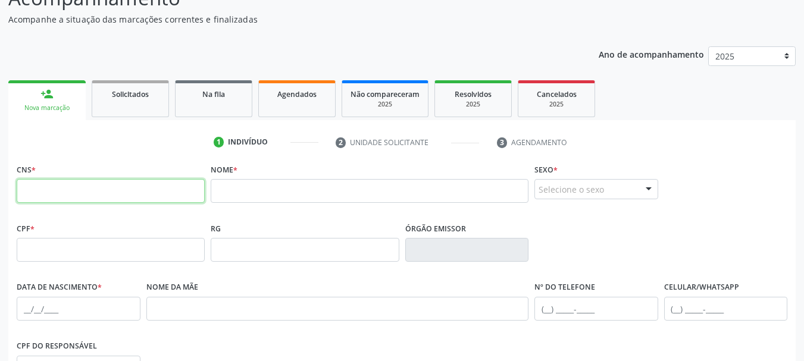
click at [89, 190] on input "text" at bounding box center [111, 191] width 188 height 24
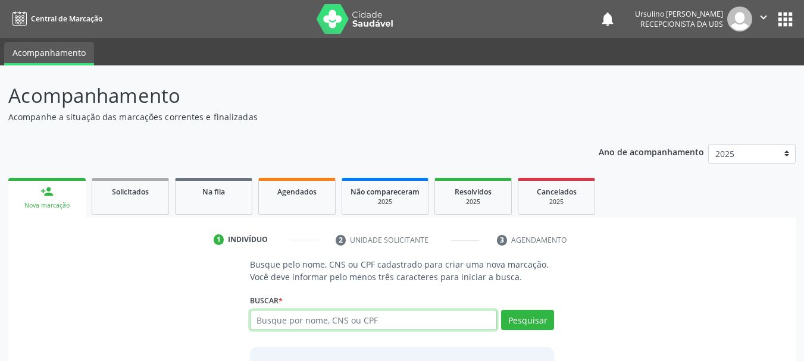
click at [289, 322] on input "text" at bounding box center [374, 320] width 248 height 20
type input "11601882467"
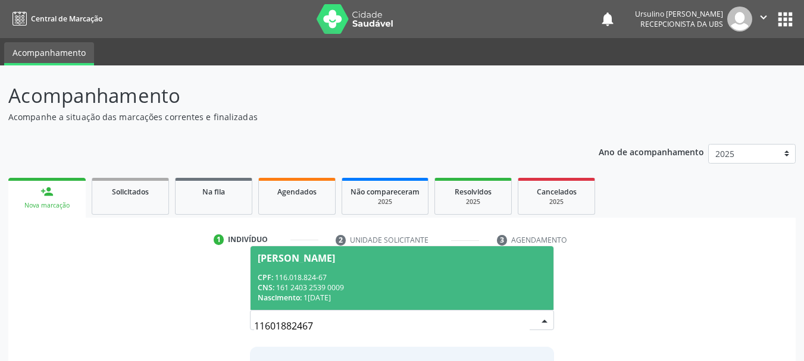
click at [305, 277] on div "CPF: 116.018.824-67" at bounding box center [402, 278] width 289 height 10
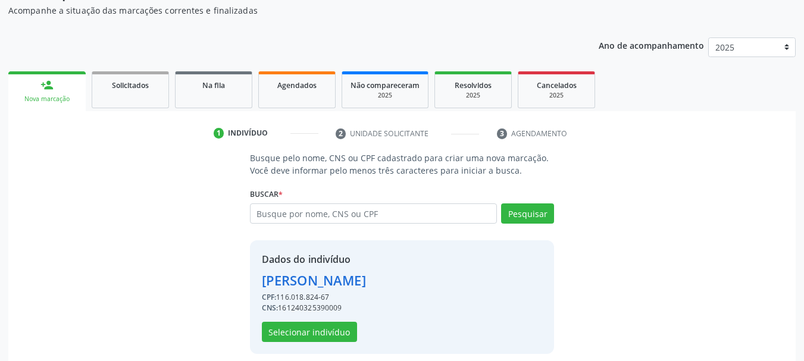
scroll to position [116, 0]
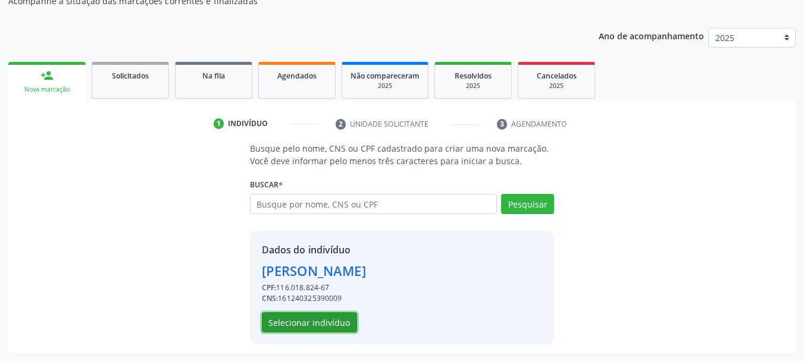
click at [323, 326] on button "Selecionar indivíduo" at bounding box center [309, 323] width 95 height 20
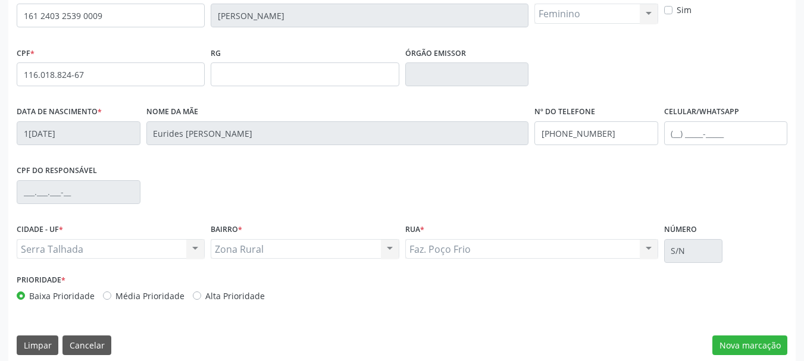
scroll to position [284, 0]
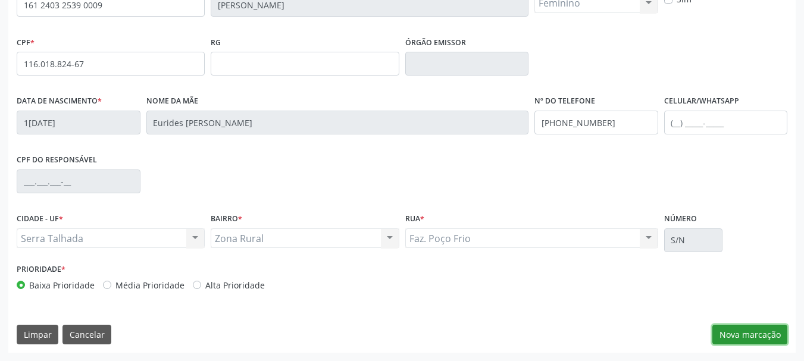
drag, startPoint x: 742, startPoint y: 336, endPoint x: 708, endPoint y: 315, distance: 40.3
click at [742, 336] on button "Nova marcação" at bounding box center [750, 335] width 75 height 20
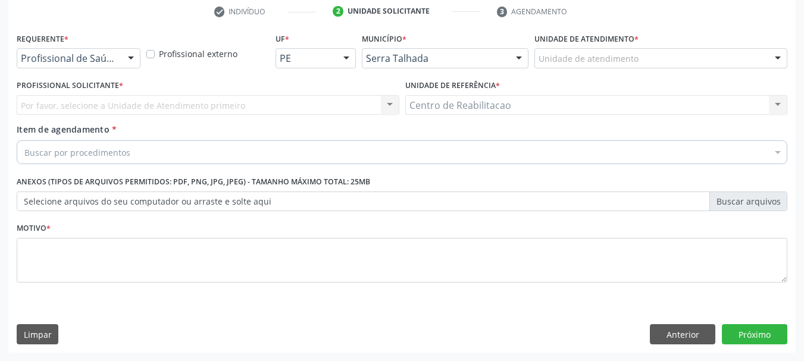
scroll to position [229, 0]
click at [90, 51] on div "Profissional de Saúde" at bounding box center [79, 58] width 124 height 20
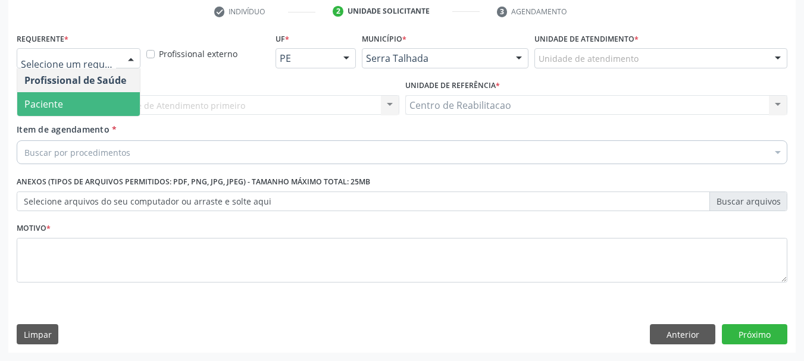
click at [74, 105] on span "Paciente" at bounding box center [78, 104] width 123 height 24
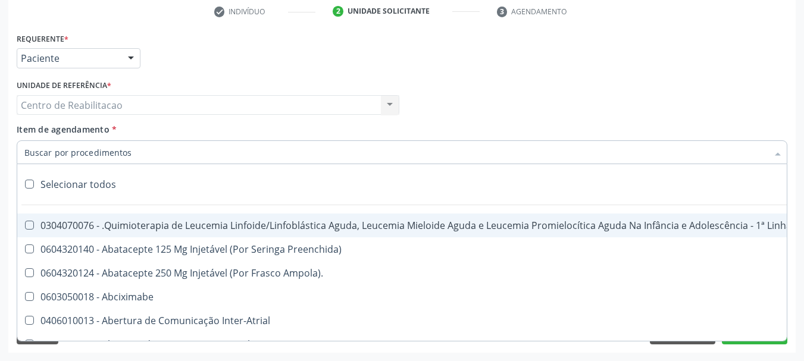
type input "f"
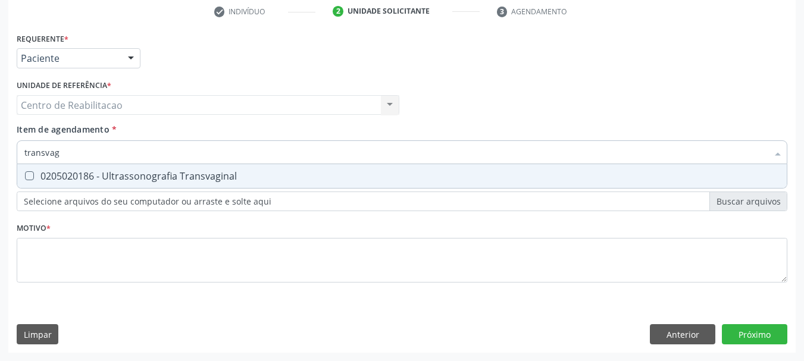
type input "transvagi"
click at [233, 173] on div "0205020186 - Ultrassonografia Transvaginal" at bounding box center [401, 176] width 755 height 10
checkbox Transvaginal "true"
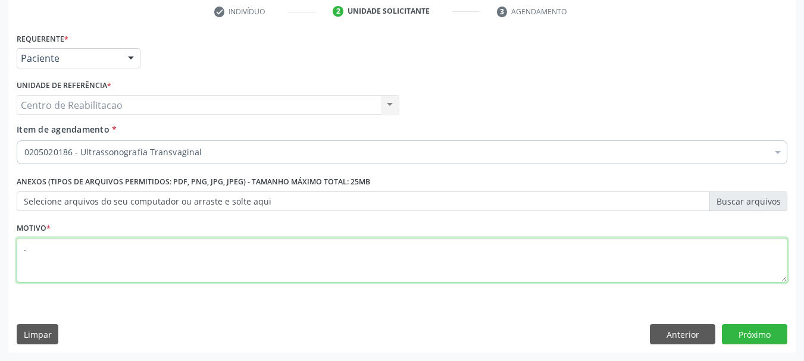
type textarea "."
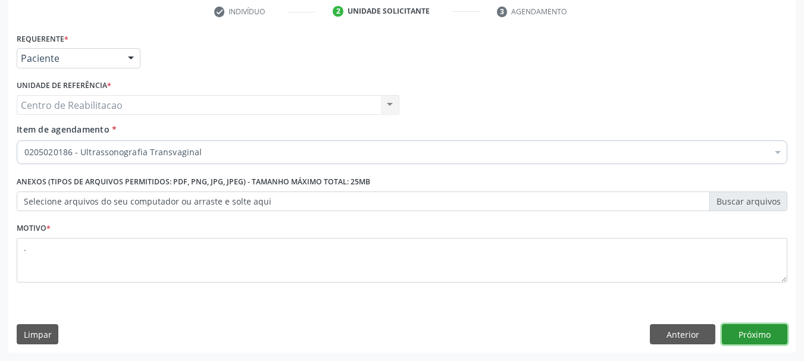
click button "Próximo" at bounding box center [754, 334] width 65 height 20
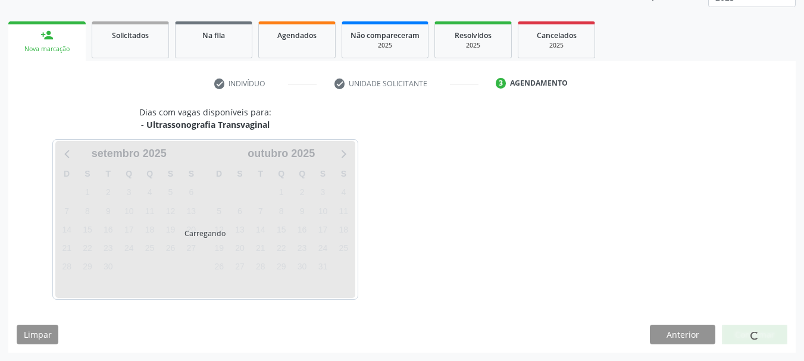
scroll to position [157, 0]
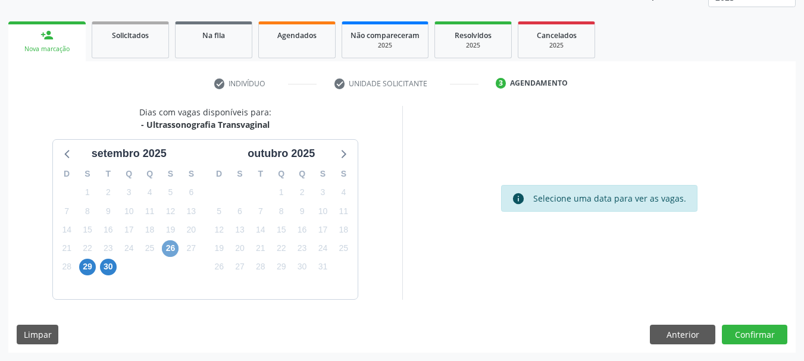
click at [171, 244] on span "26" at bounding box center [170, 248] width 17 height 17
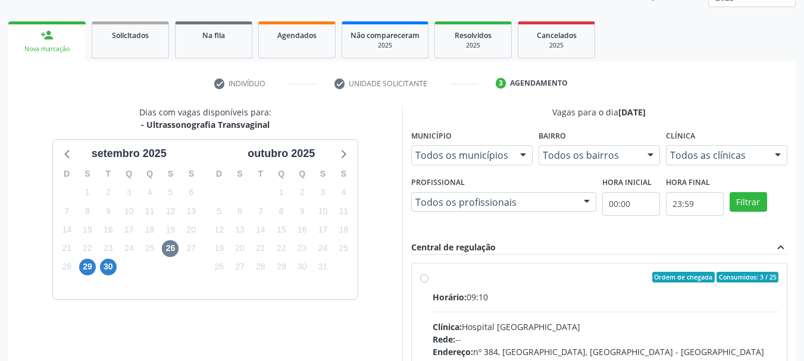
click at [503, 287] on label "Ordem de chegada Consumidos: 3 / 25 Horário: 09:10 Clínica: Hospital Sao Franci…" at bounding box center [606, 363] width 346 height 183
click at [429, 283] on input "Ordem de chegada Consumidos: 3 / 25 Horário: 09:10 Clínica: Hospital Sao Franci…" at bounding box center [424, 277] width 8 height 11
radio input "true"
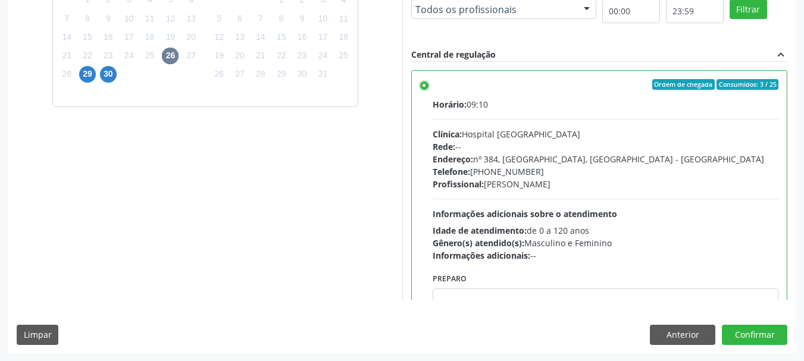
scroll to position [350, 0]
click at [749, 332] on button "Confirmar" at bounding box center [754, 334] width 65 height 20
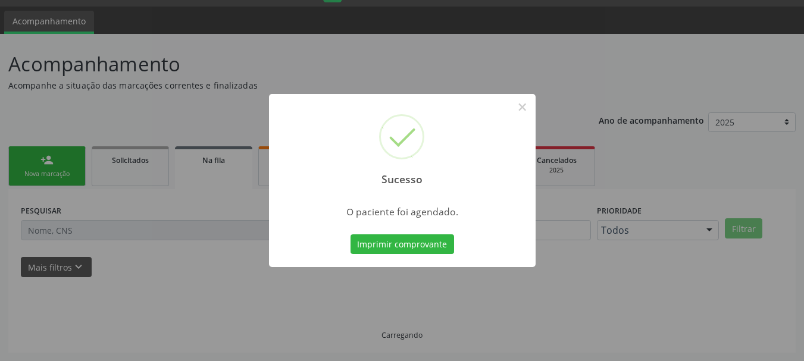
scroll to position [32, 0]
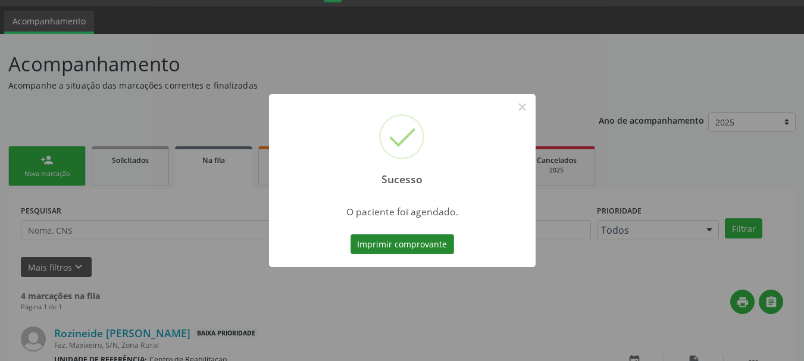
click at [409, 246] on button "Imprimir comprovante" at bounding box center [403, 245] width 104 height 20
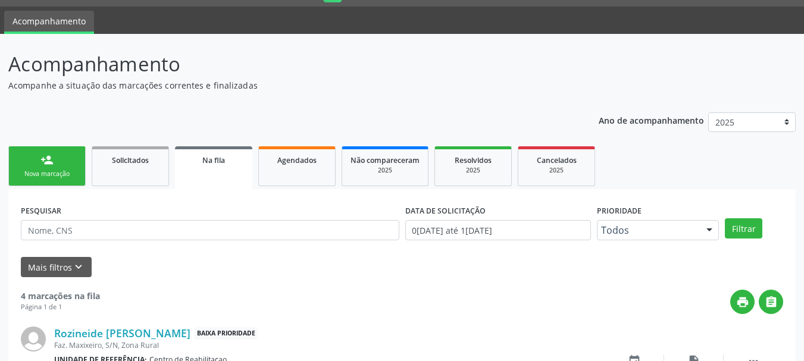
click at [61, 176] on div "Nova marcação" at bounding box center [47, 174] width 60 height 9
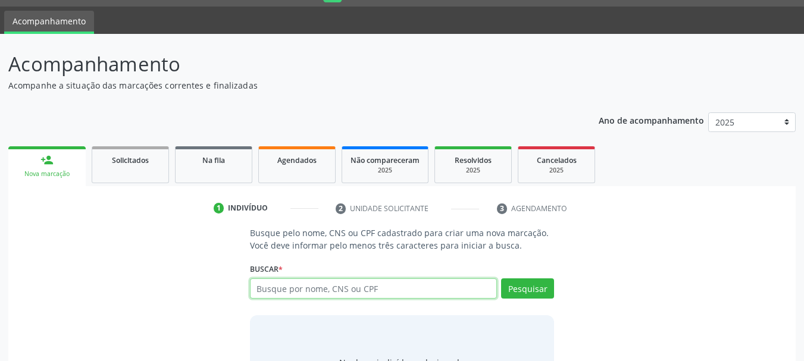
click at [332, 283] on input "text" at bounding box center [374, 289] width 248 height 20
paste input "700 6009 7762 8069"
type input "700 6009 7762 8069"
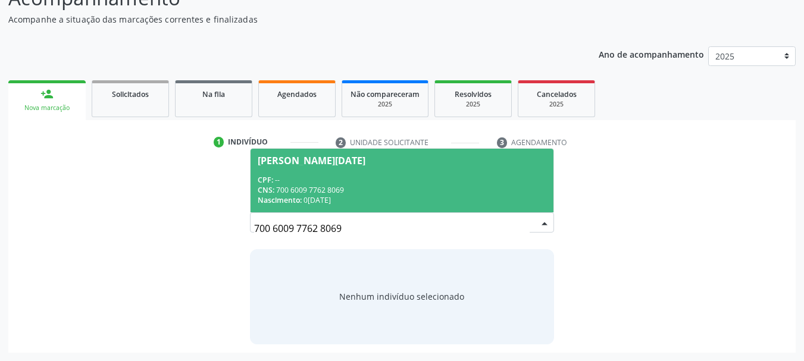
click at [348, 181] on div "CPF: --" at bounding box center [402, 180] width 289 height 10
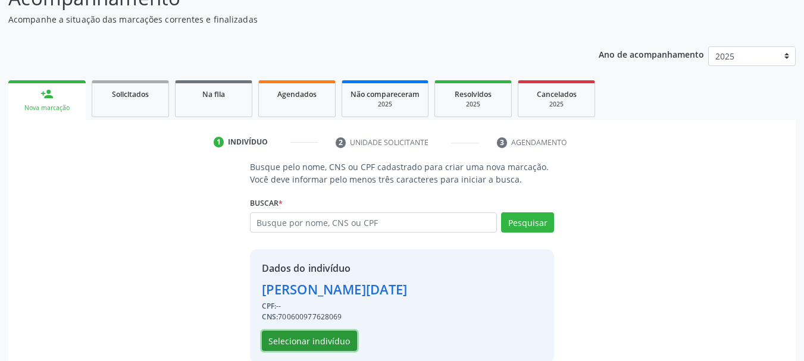
click at [305, 342] on button "Selecionar indivíduo" at bounding box center [309, 341] width 95 height 20
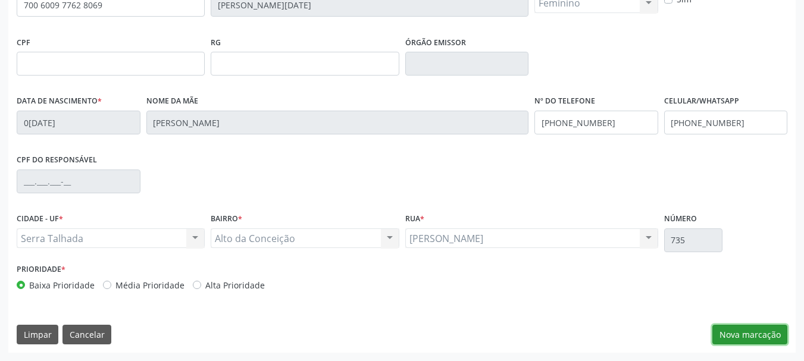
click at [746, 339] on button "Nova marcação" at bounding box center [750, 335] width 75 height 20
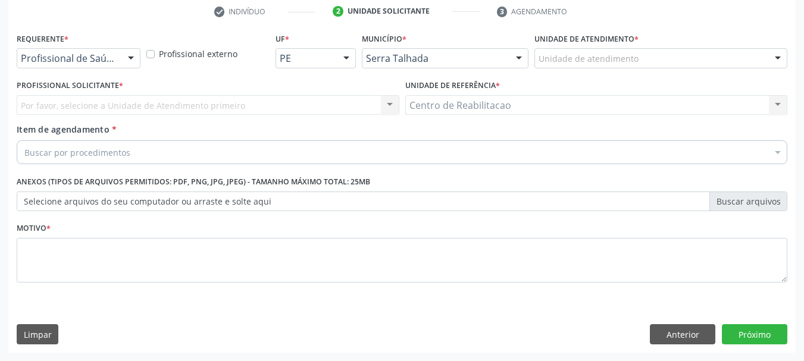
scroll to position [229, 0]
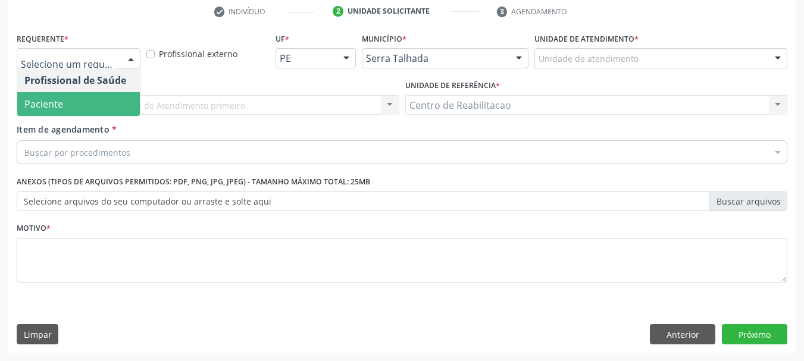
click at [74, 96] on span "Paciente" at bounding box center [78, 104] width 123 height 24
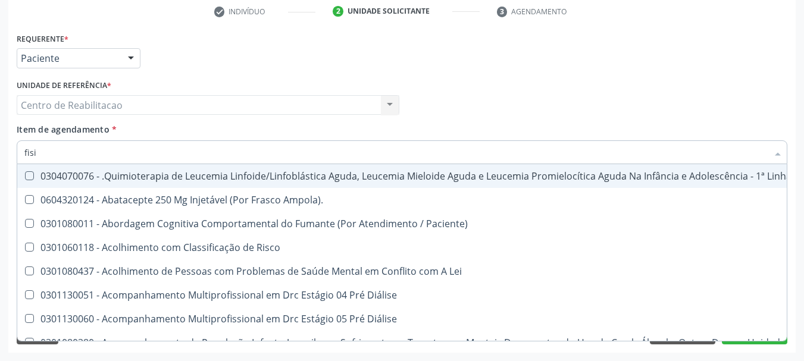
type input "fisio"
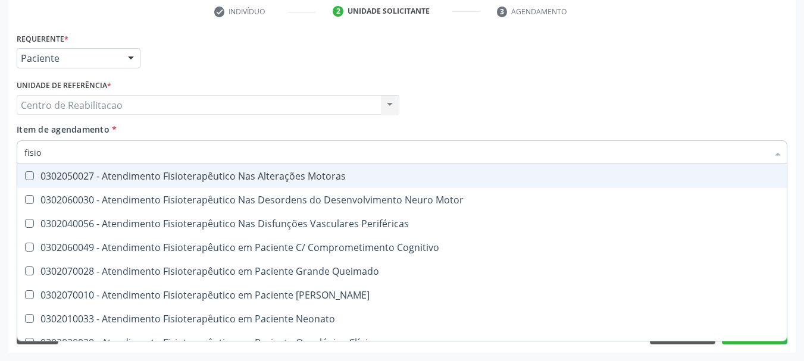
click at [199, 177] on div "0302050027 - Atendimento Fisioterapêutico Nas Alterações Motoras" at bounding box center [450, 176] width 852 height 10
checkbox Motoras "true"
checkbox Motor "true"
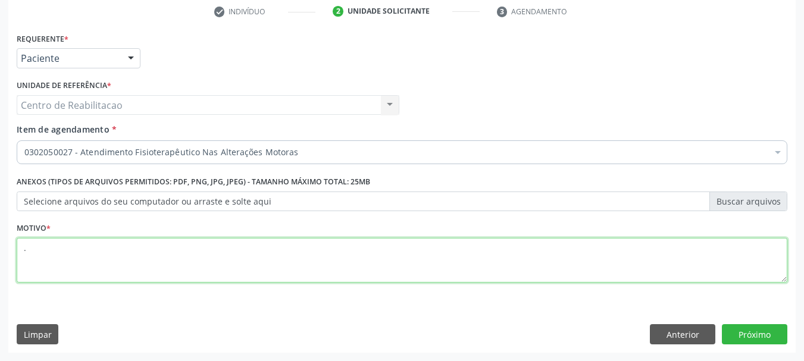
type textarea "."
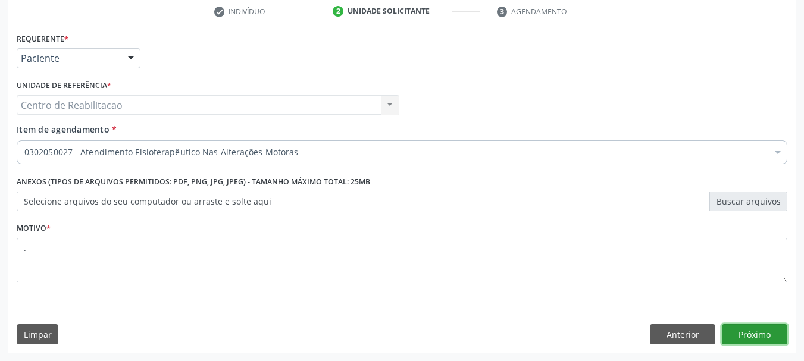
click button "Próximo" at bounding box center [754, 334] width 65 height 20
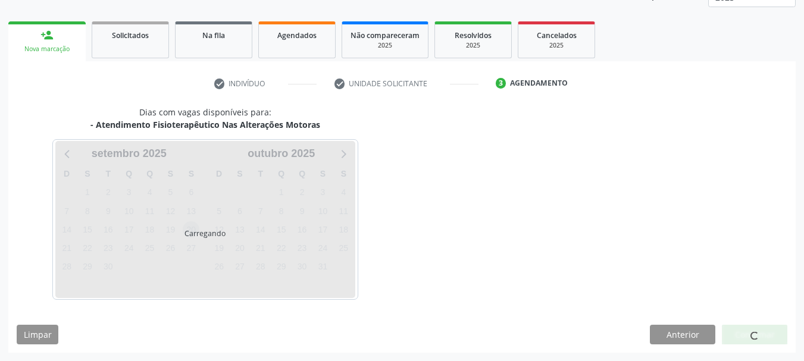
scroll to position [157, 0]
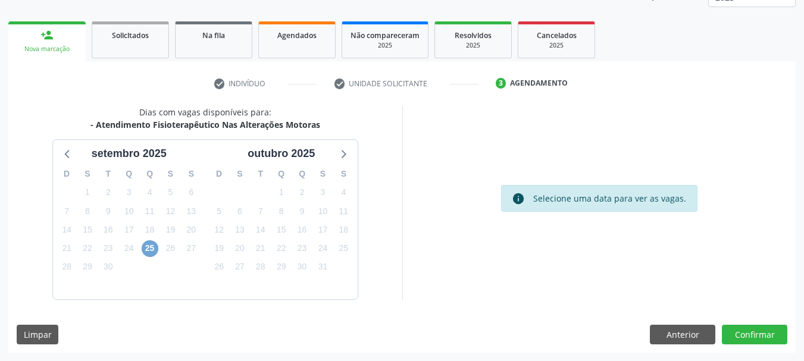
click at [154, 249] on span "25" at bounding box center [150, 248] width 17 height 17
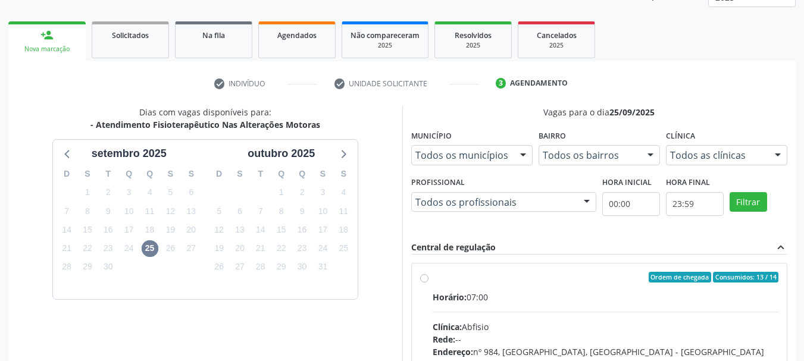
click at [504, 293] on div "Horário: 07:00" at bounding box center [606, 297] width 346 height 13
click at [429, 283] on input "Ordem de chegada Consumidos: 13 / 14 Horário: 07:00 Clínica: Abfisio Rede: -- E…" at bounding box center [424, 277] width 8 height 11
radio input "true"
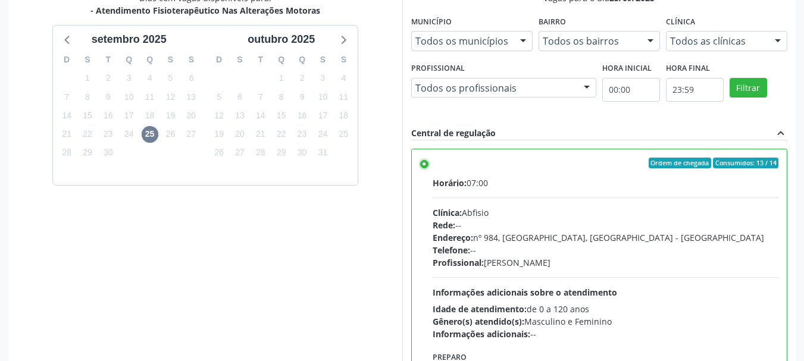
scroll to position [350, 0]
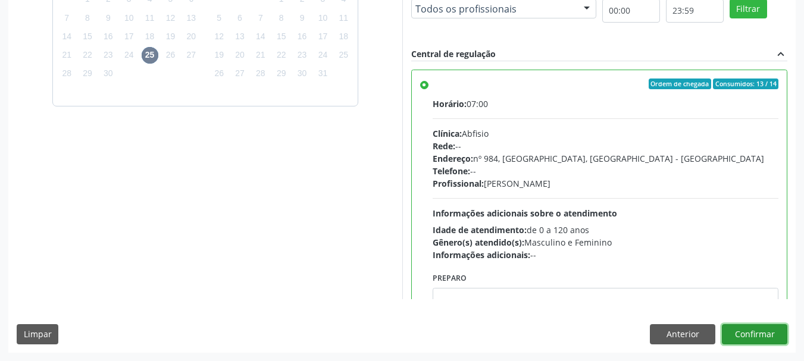
click at [767, 335] on button "Confirmar" at bounding box center [754, 334] width 65 height 20
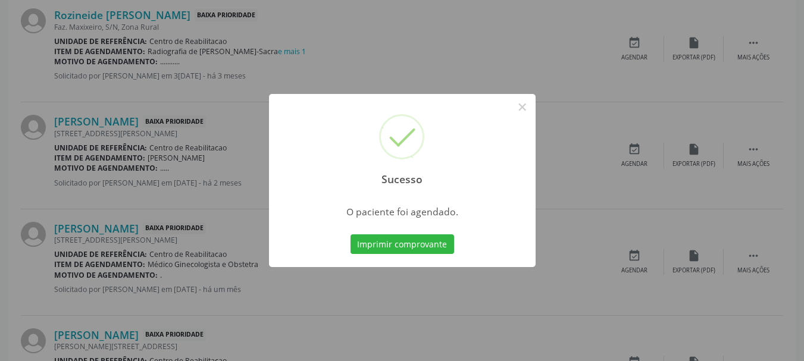
scroll to position [32, 0]
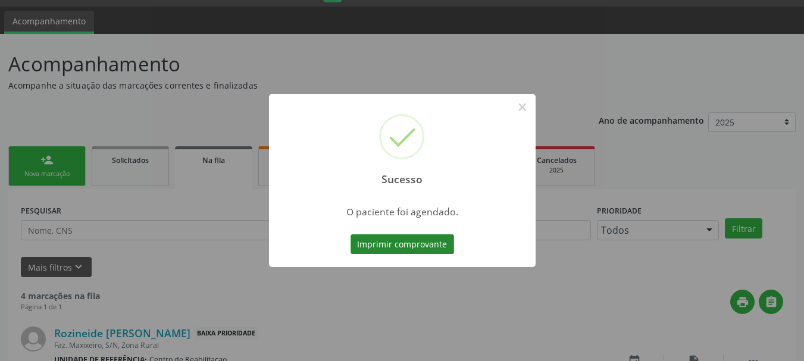
click at [416, 245] on button "Imprimir comprovante" at bounding box center [403, 245] width 104 height 20
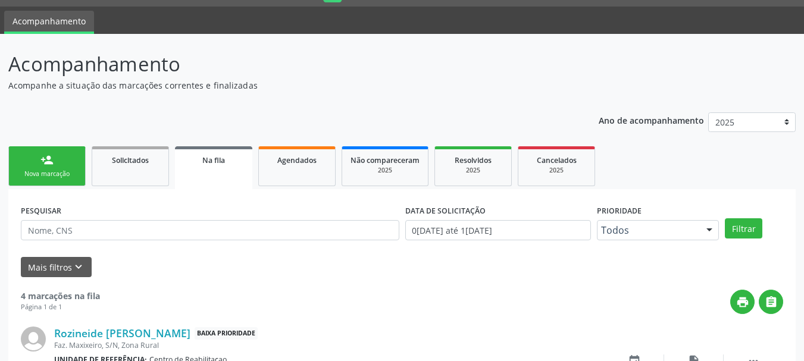
click at [71, 164] on link "person_add Nova marcação" at bounding box center [46, 166] width 77 height 40
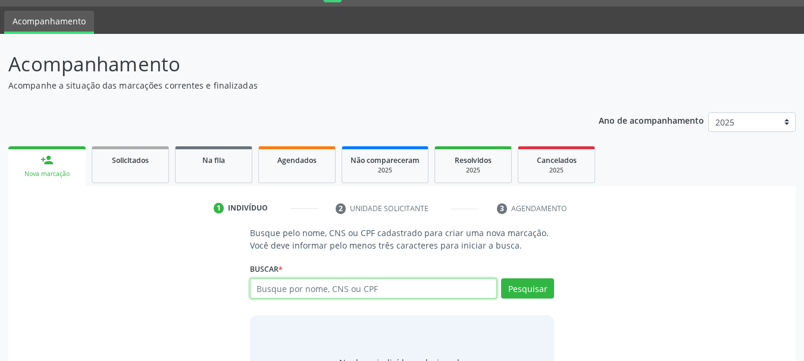
click at [299, 287] on input "text" at bounding box center [374, 289] width 248 height 20
click at [325, 295] on input "text" at bounding box center [374, 289] width 248 height 20
click at [364, 286] on input "text" at bounding box center [374, 289] width 248 height 20
click at [385, 292] on input "text" at bounding box center [374, 289] width 248 height 20
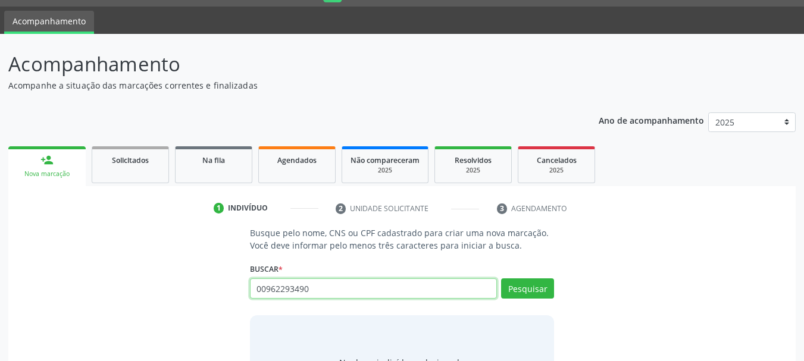
type input "00962293490"
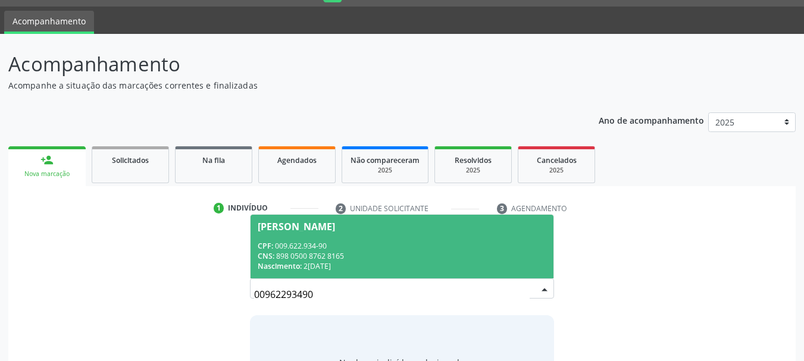
click at [385, 288] on input "00962293490" at bounding box center [392, 295] width 276 height 24
click at [368, 248] on div "CPF: 009.622.934-90" at bounding box center [402, 246] width 289 height 10
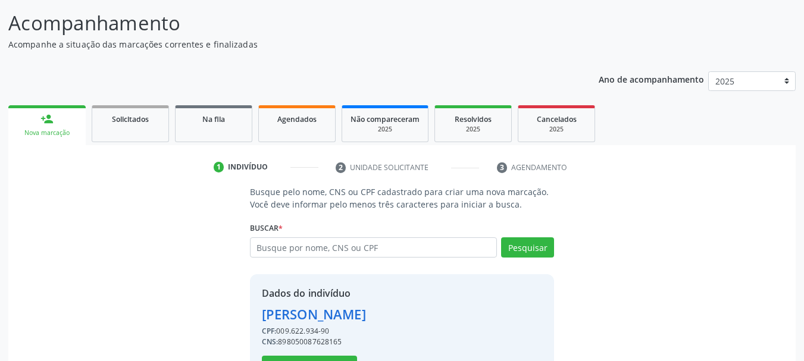
scroll to position [116, 0]
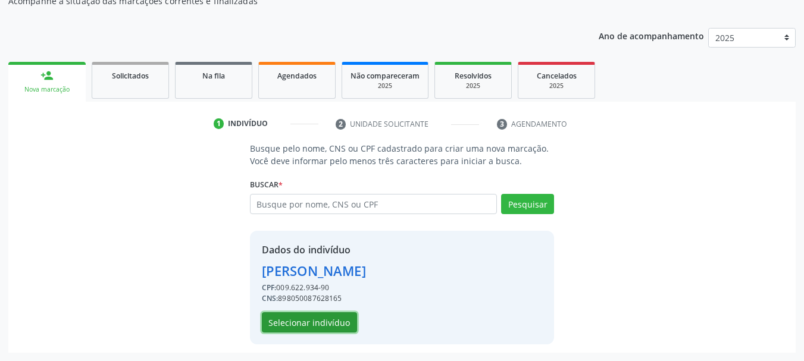
click at [279, 326] on button "Selecionar indivíduo" at bounding box center [309, 323] width 95 height 20
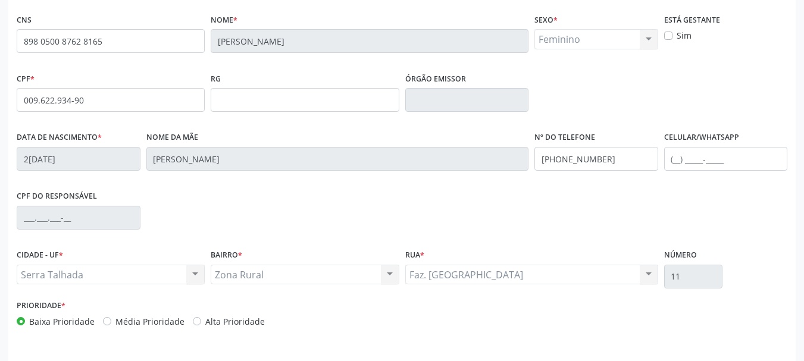
scroll to position [284, 0]
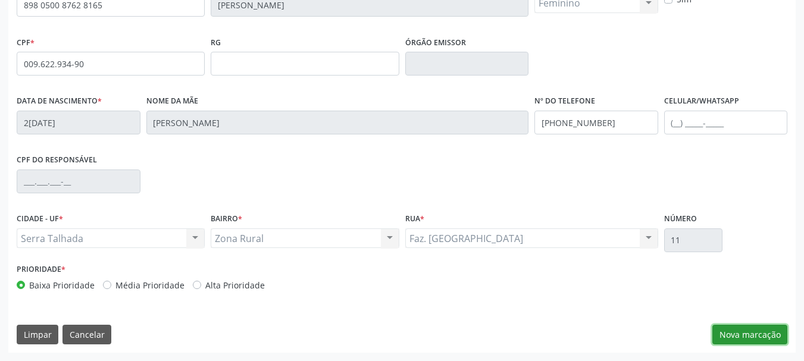
click at [748, 335] on button "Nova marcação" at bounding box center [750, 335] width 75 height 20
click at [0, 0] on button "Próximo" at bounding box center [0, 0] width 0 height 0
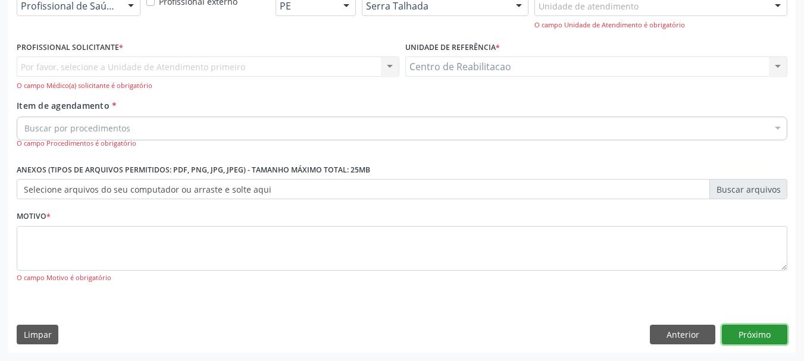
scroll to position [229, 0]
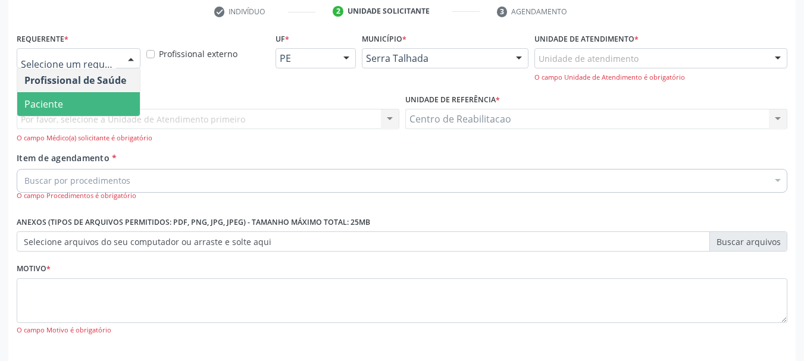
click at [109, 99] on span "Paciente" at bounding box center [78, 104] width 123 height 24
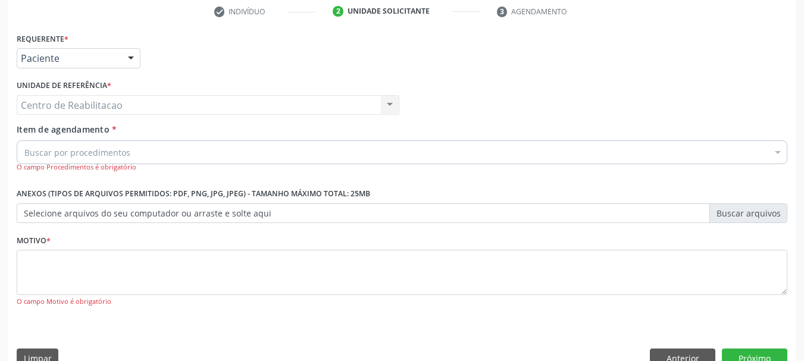
click at [136, 145] on div "Buscar por procedimentos" at bounding box center [402, 152] width 771 height 24
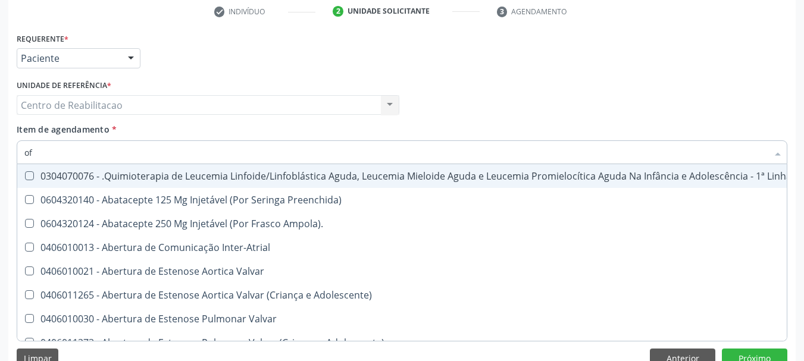
type input "oft"
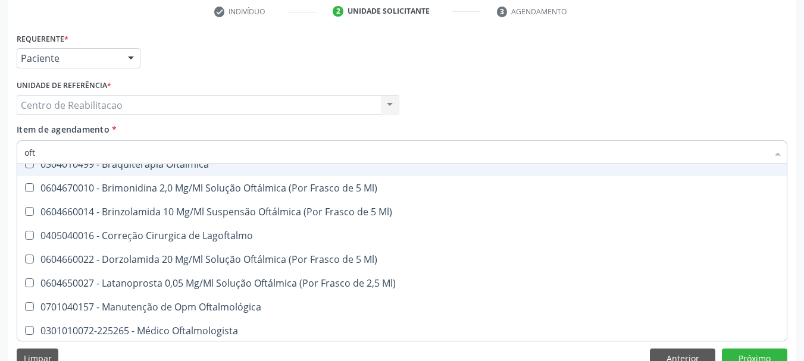
scroll to position [119, 0]
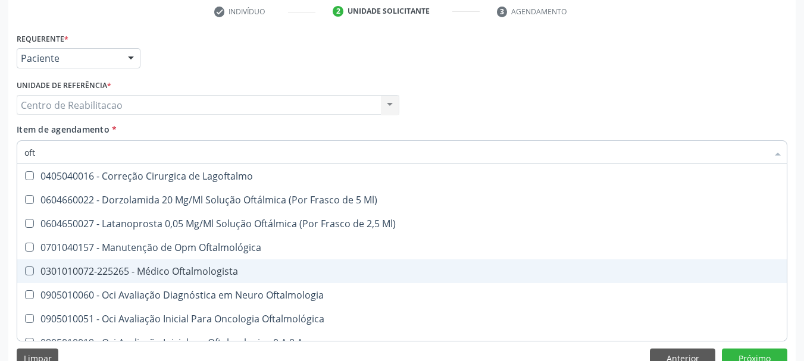
click at [264, 270] on div "0301010072-225265 - Médico Oftalmologista" at bounding box center [401, 272] width 755 height 10
checkbox Oftalmologista "true"
checkbox Ml\) "true"
checkbox Oftalmologista "false"
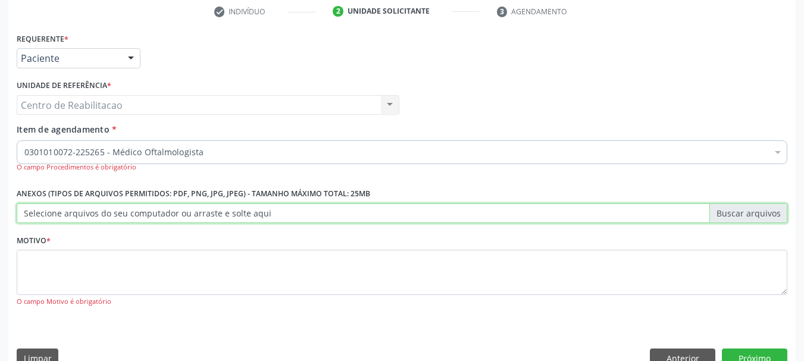
scroll to position [0, 0]
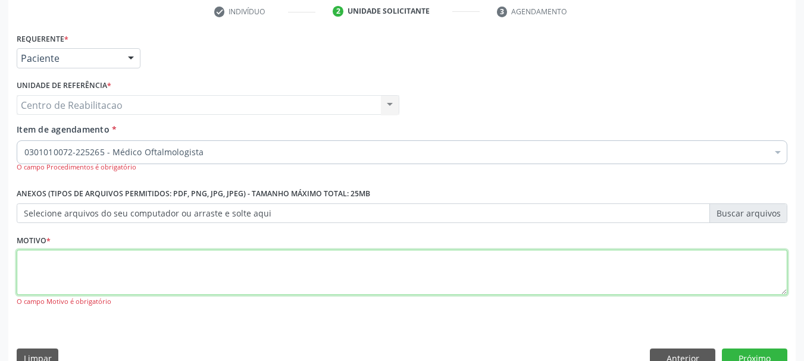
type textarea "/"
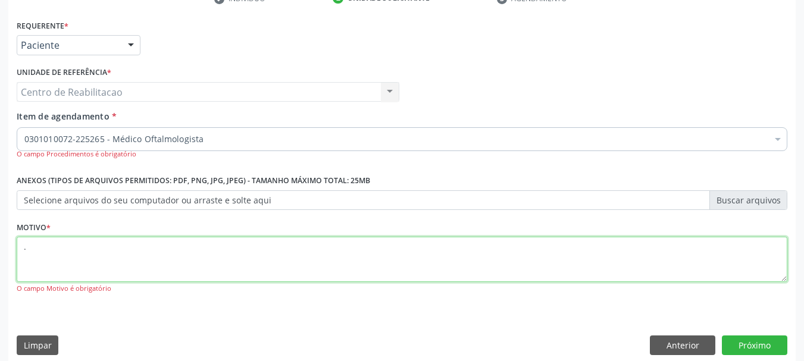
scroll to position [252, 0]
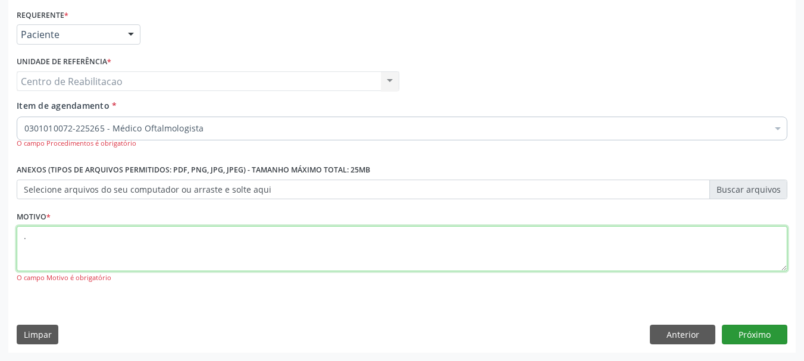
type textarea "."
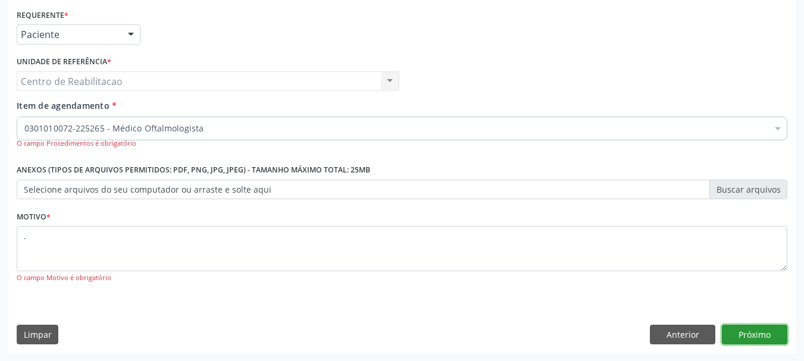
click at [765, 336] on button "Próximo" at bounding box center [754, 335] width 65 height 20
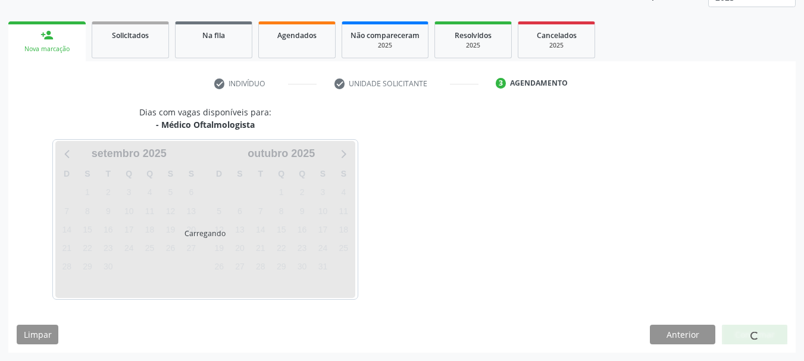
scroll to position [157, 0]
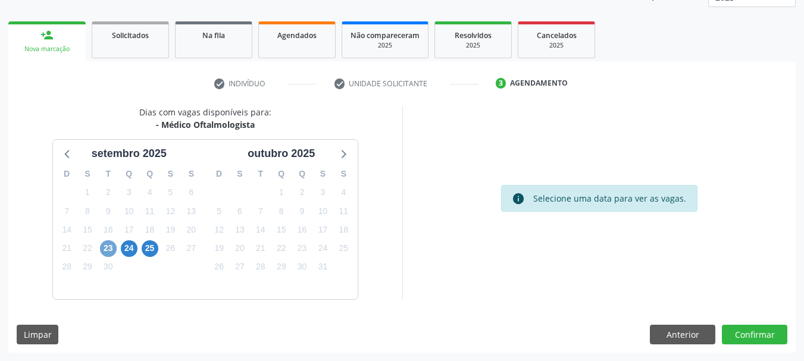
click at [111, 249] on span "23" at bounding box center [108, 248] width 17 height 17
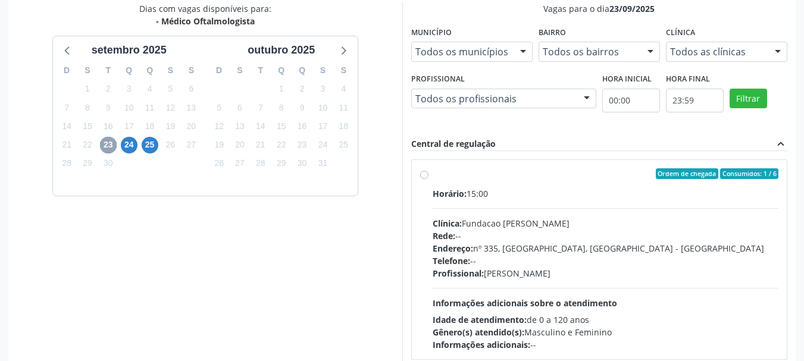
scroll to position [329, 0]
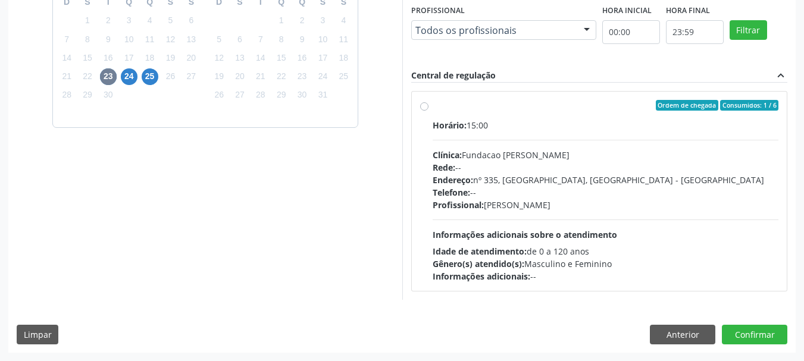
click at [518, 120] on div "Horário: 15:00" at bounding box center [606, 125] width 346 height 13
click at [429, 111] on input "Ordem de chegada Consumidos: 1 / 6 Horário: 15:00 Clínica: Fundacao Altino Vent…" at bounding box center [424, 105] width 8 height 11
radio input "true"
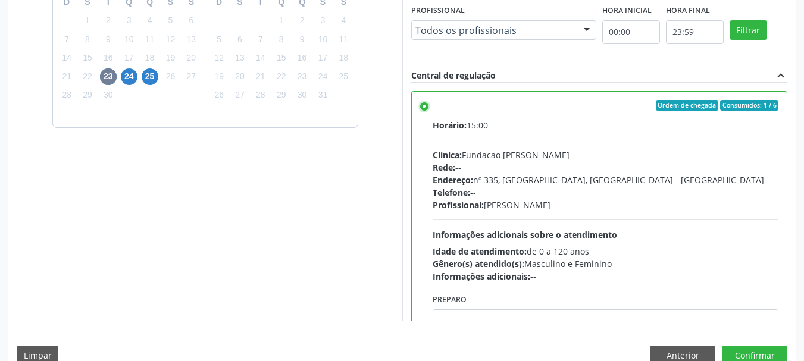
scroll to position [59, 0]
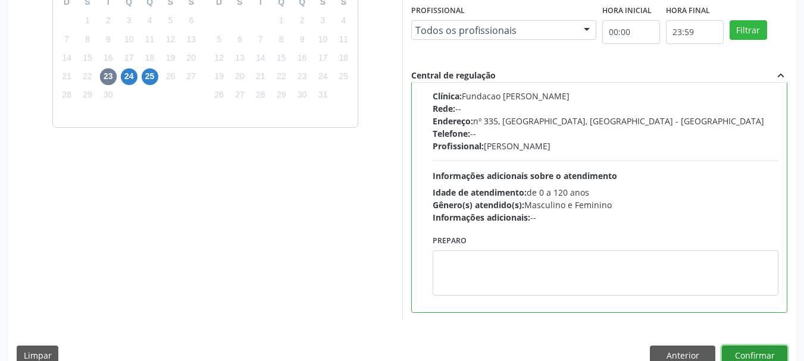
click at [762, 357] on button "Confirmar" at bounding box center [754, 356] width 65 height 20
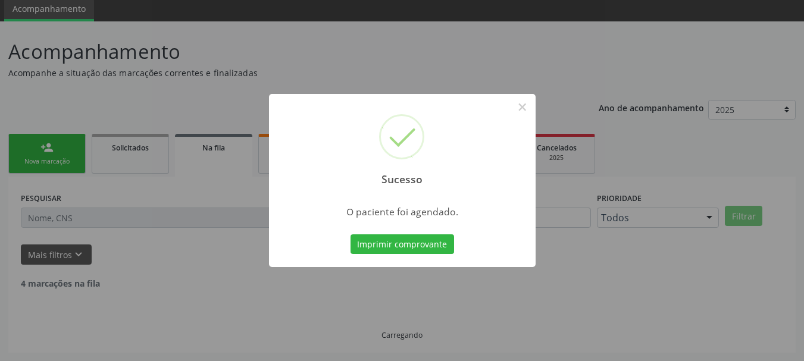
scroll to position [32, 0]
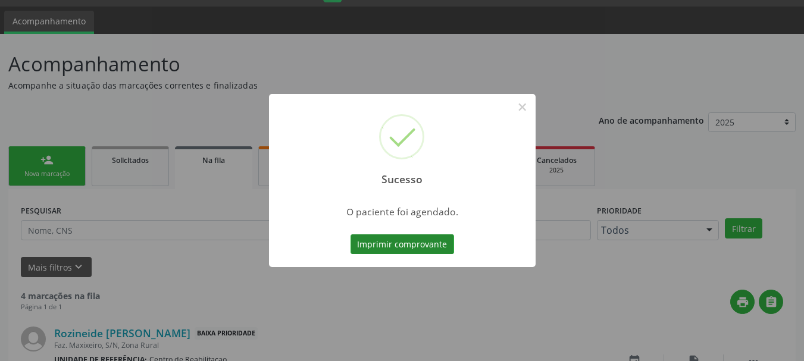
click at [425, 240] on button "Imprimir comprovante" at bounding box center [403, 245] width 104 height 20
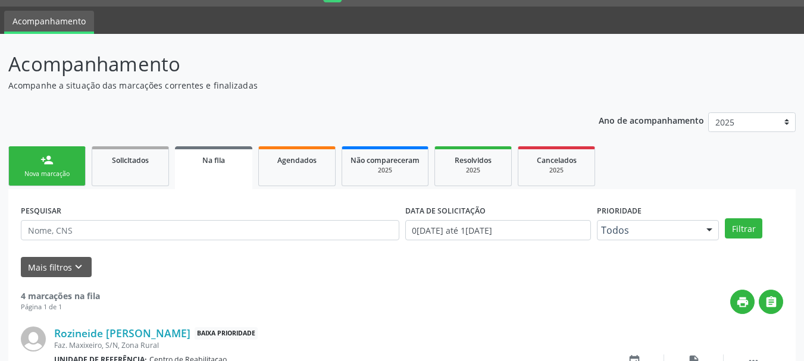
click at [67, 169] on link "person_add Nova marcação" at bounding box center [46, 166] width 77 height 40
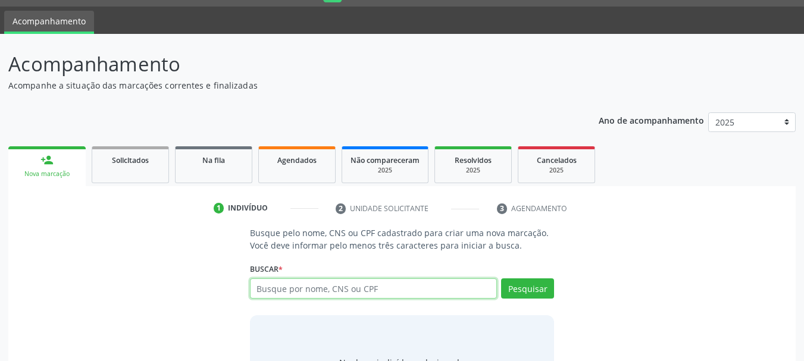
click at [307, 288] on input "text" at bounding box center [374, 289] width 248 height 20
type input "06335107422"
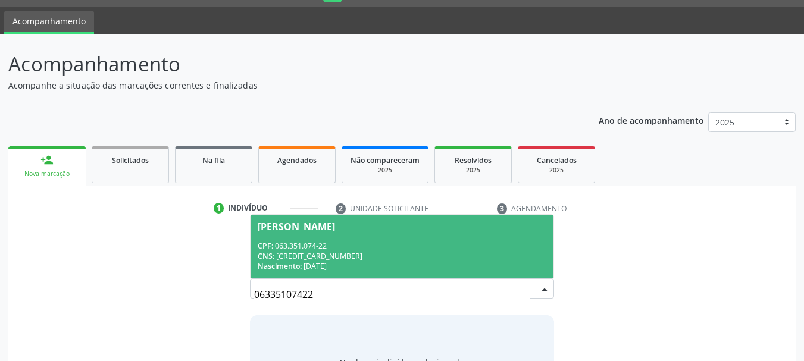
click at [332, 258] on div "CNS: 163 7783 5818 0002" at bounding box center [402, 256] width 289 height 10
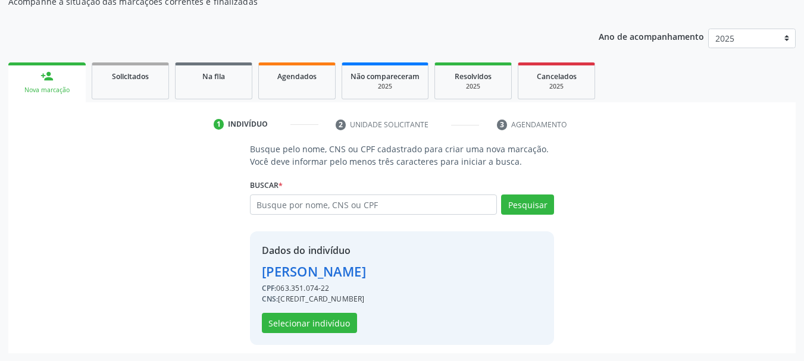
scroll to position [116, 0]
click at [315, 323] on button "Selecionar indivíduo" at bounding box center [309, 323] width 95 height 20
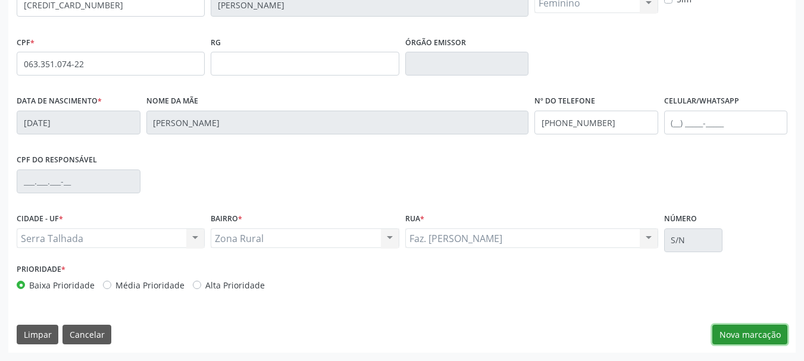
click at [741, 336] on button "Nova marcação" at bounding box center [750, 335] width 75 height 20
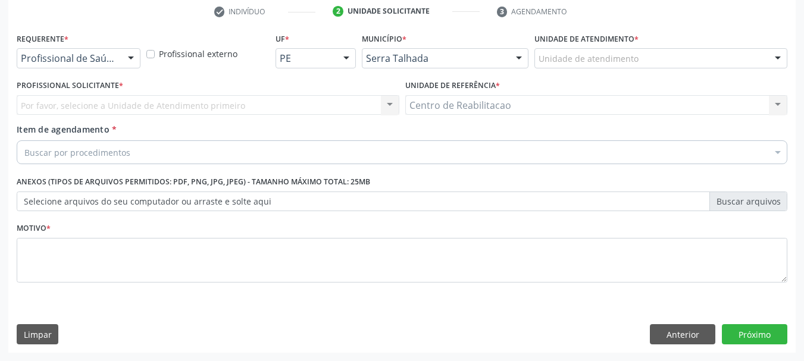
click at [108, 49] on div "Profissional de Saúde" at bounding box center [79, 58] width 124 height 20
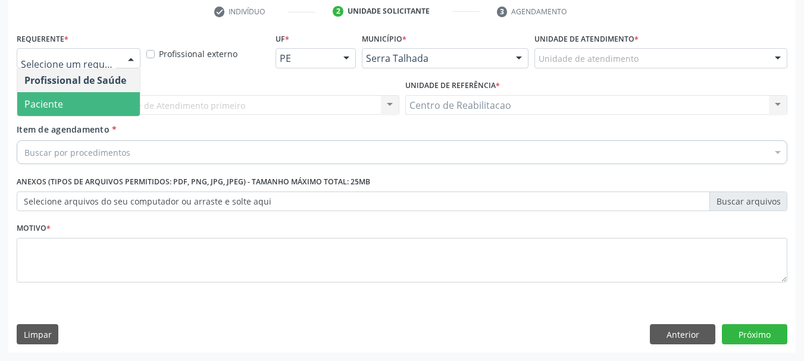
click at [85, 95] on span "Paciente" at bounding box center [78, 104] width 123 height 24
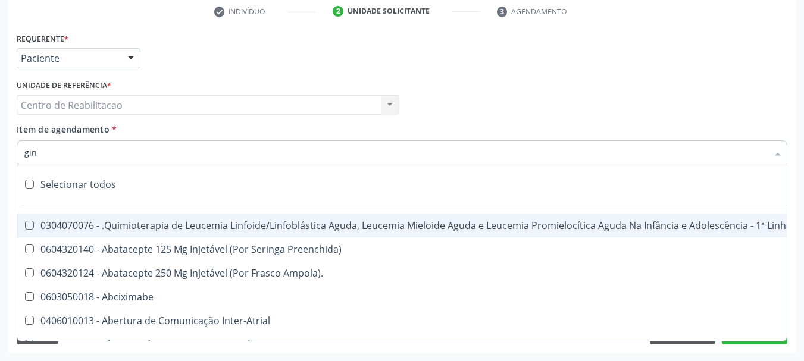
type input "gine"
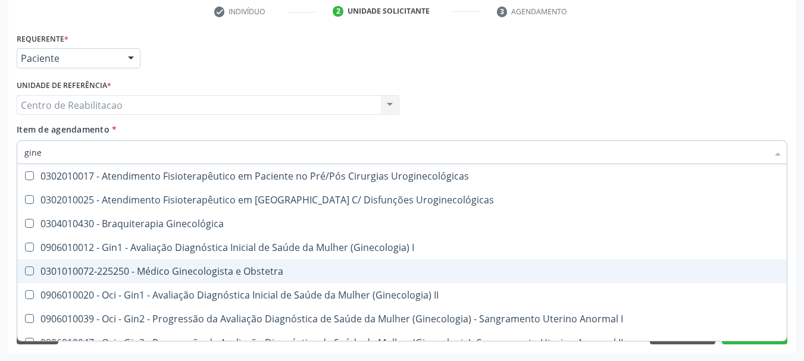
click at [207, 267] on div "0301010072-225250 - Médico Ginecologista e Obstetra" at bounding box center [404, 272] width 760 height 10
checkbox Obstetra "true"
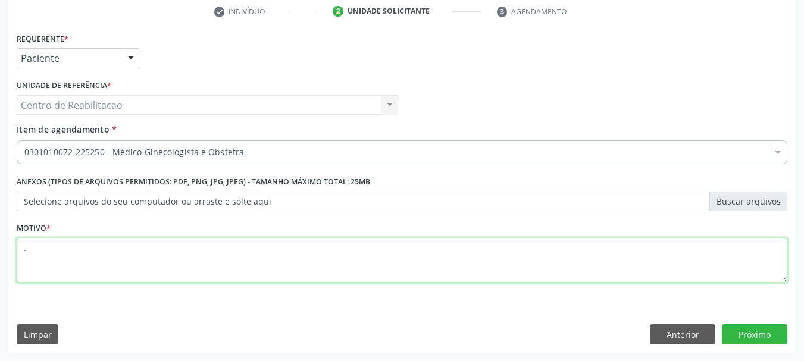
type textarea "."
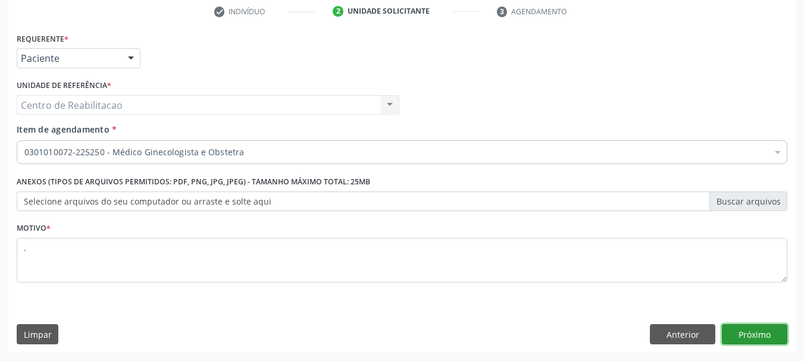
click button "Próximo" at bounding box center [754, 334] width 65 height 20
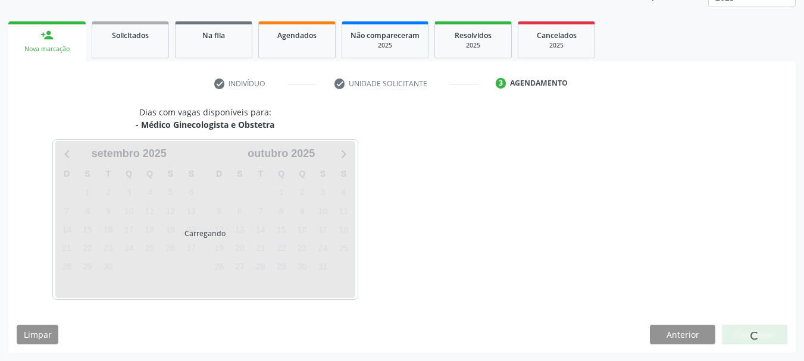
scroll to position [157, 0]
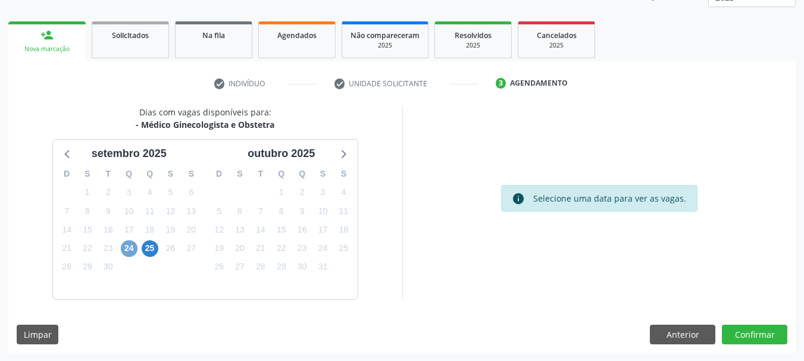
click at [130, 251] on span "24" at bounding box center [129, 248] width 17 height 17
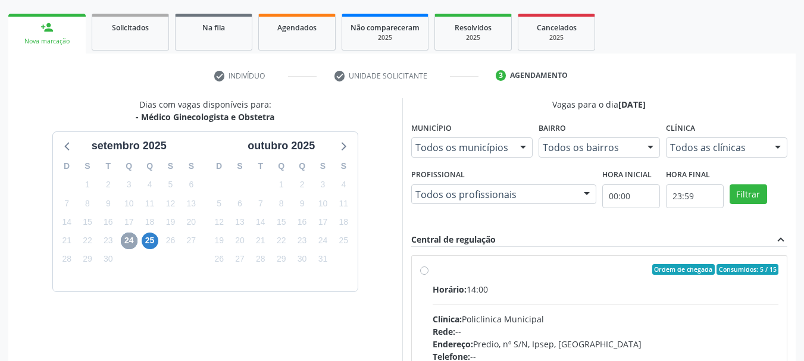
scroll to position [216, 0]
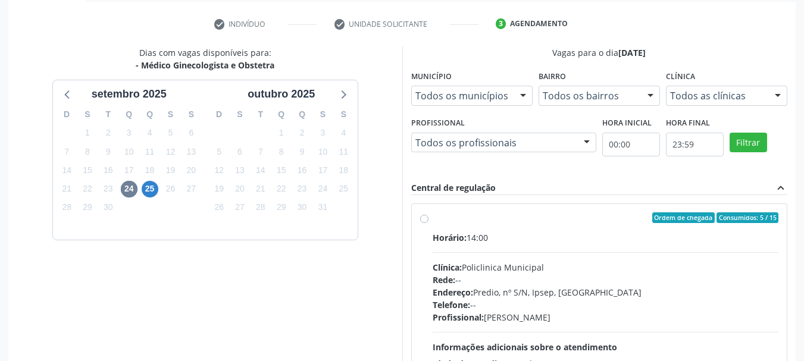
click at [473, 232] on div "Horário: 14:00" at bounding box center [606, 238] width 346 height 13
click at [429, 223] on input "Ordem de chegada Consumidos: 5 / 15 Horário: 14:00 Clínica: Policlinica Municip…" at bounding box center [424, 218] width 8 height 11
radio input "true"
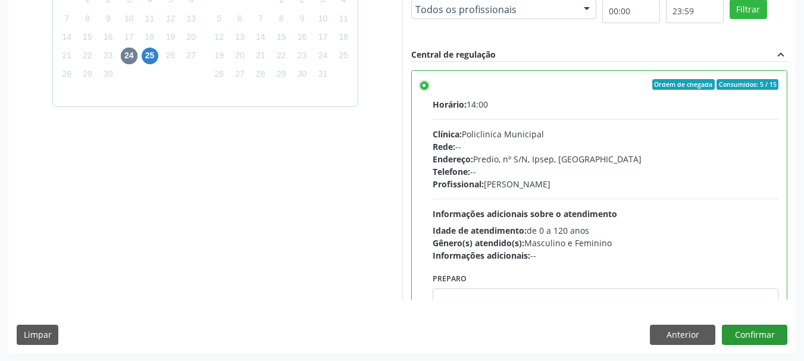
scroll to position [350, 0]
click at [776, 336] on button "Confirmar" at bounding box center [754, 334] width 65 height 20
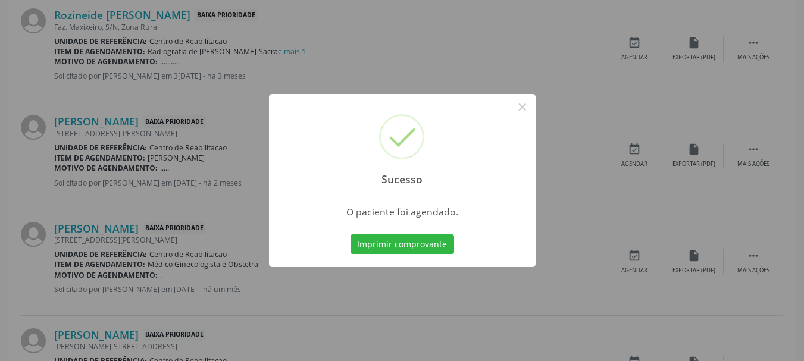
scroll to position [32, 0]
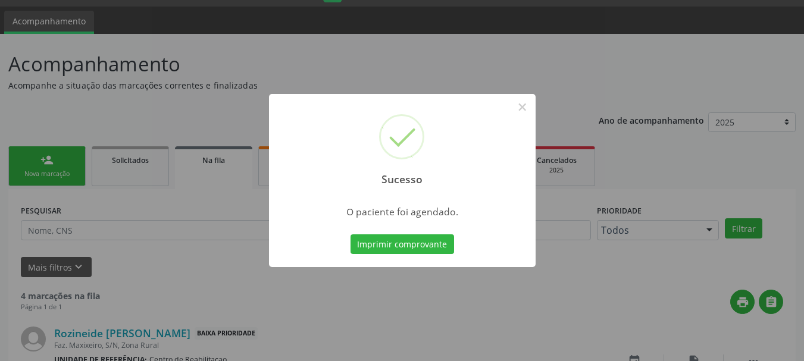
click at [374, 233] on div "Imprimir comprovante Cancel" at bounding box center [402, 244] width 109 height 25
click at [383, 239] on button "Imprimir comprovante" at bounding box center [403, 245] width 104 height 20
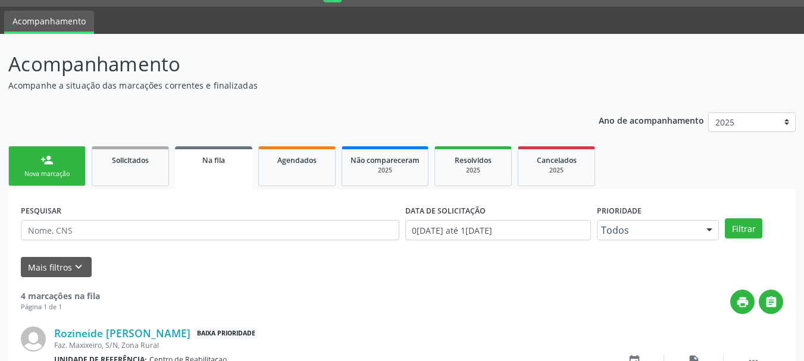
click at [72, 171] on div "Nova marcação" at bounding box center [47, 174] width 60 height 9
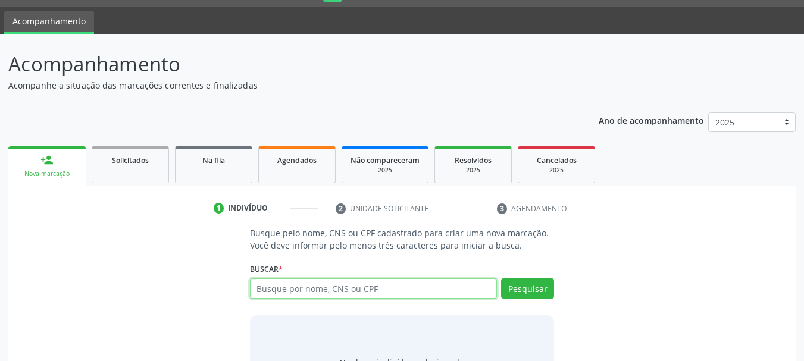
click at [298, 281] on input "text" at bounding box center [374, 289] width 248 height 20
type input "11868267466"
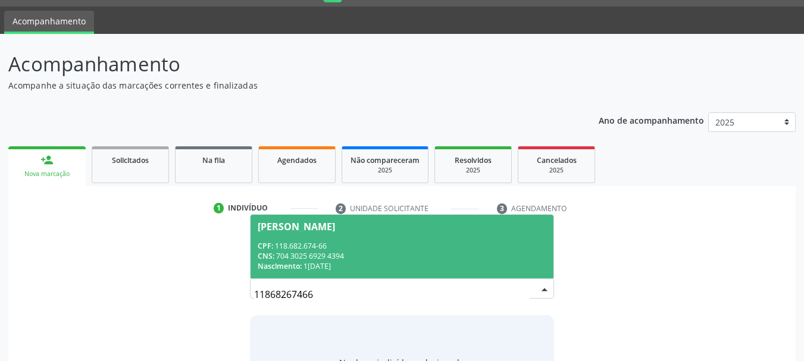
click at [367, 241] on div "CPF: 118.682.674-66" at bounding box center [402, 246] width 289 height 10
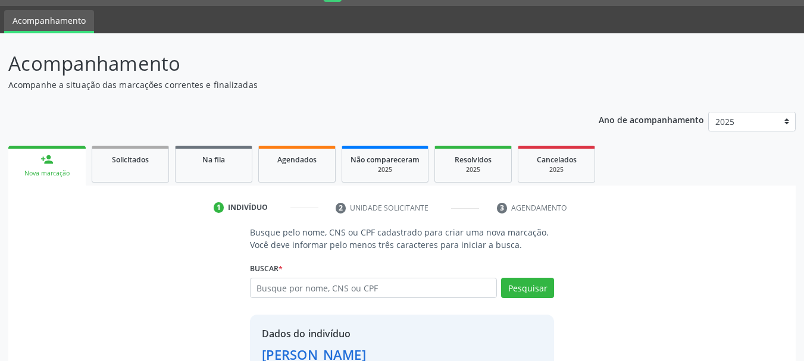
scroll to position [116, 0]
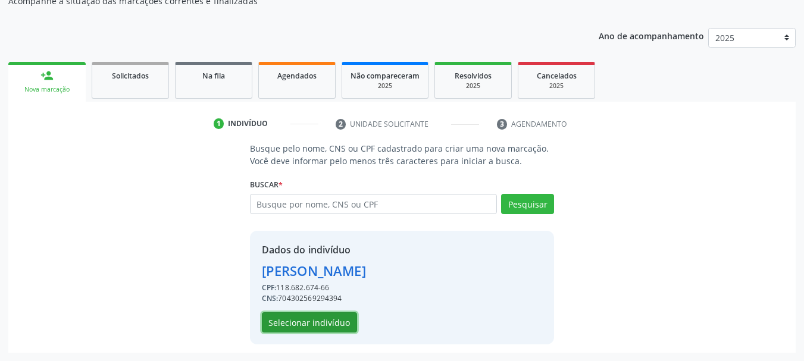
click at [315, 317] on button "Selecionar indivíduo" at bounding box center [309, 323] width 95 height 20
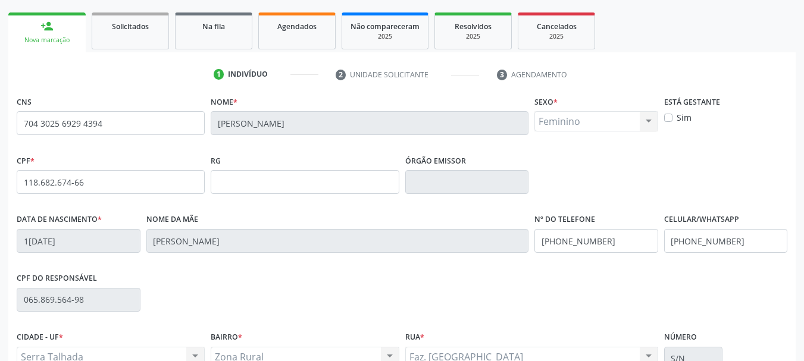
scroll to position [165, 0]
click at [98, 121] on input "704 3025 6929 4394" at bounding box center [111, 124] width 188 height 24
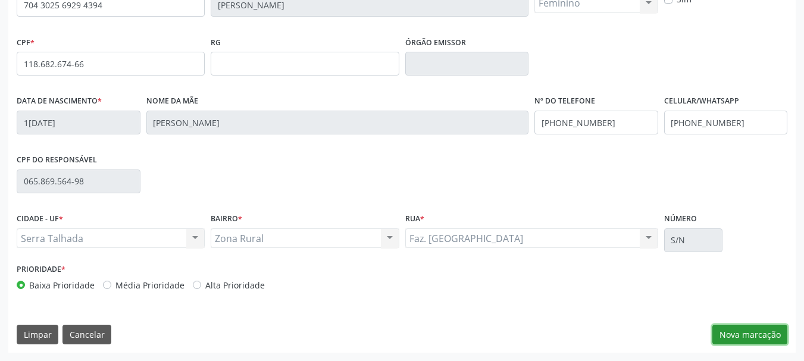
click at [752, 326] on button "Nova marcação" at bounding box center [750, 335] width 75 height 20
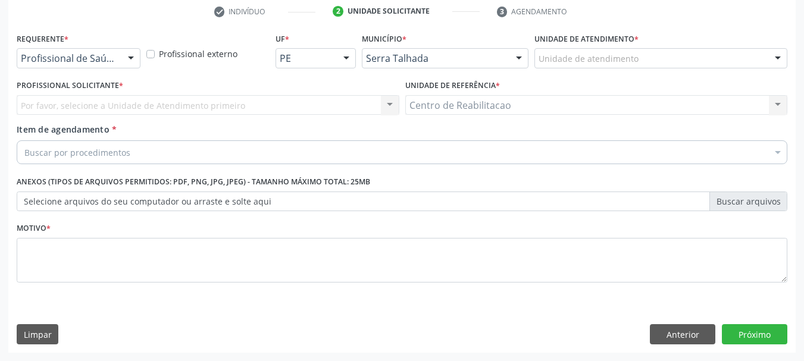
scroll to position [229, 0]
click at [54, 51] on div "Profissional de Saúde" at bounding box center [79, 58] width 124 height 20
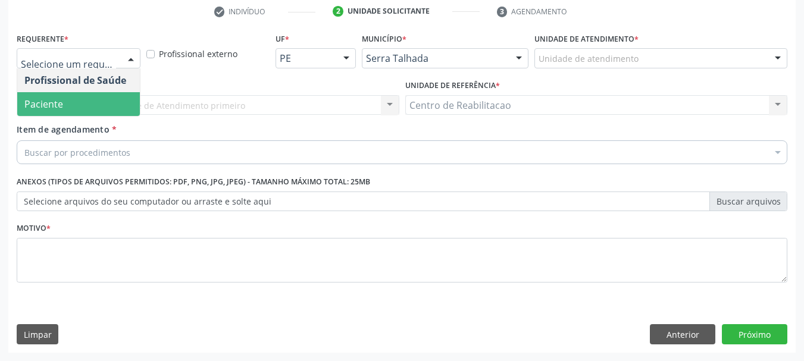
click at [61, 104] on span "Paciente" at bounding box center [43, 104] width 39 height 13
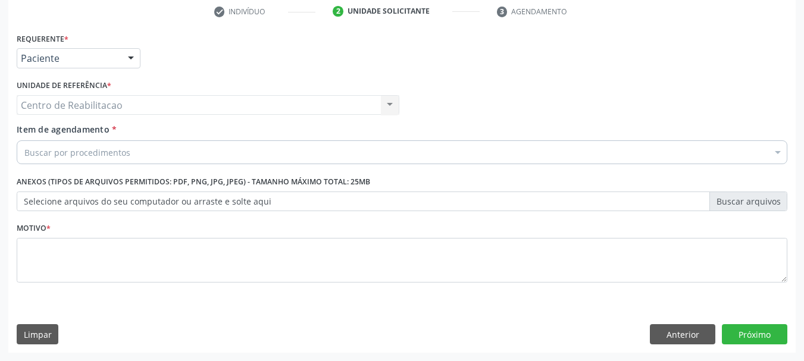
click at [102, 102] on div "Centro de Reabilitacao Centro de Reabilitacao Nenhum resultado encontrado para:…" at bounding box center [208, 105] width 383 height 20
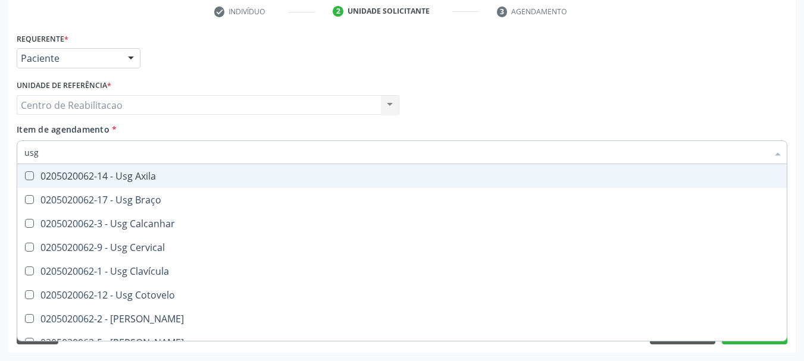
type input "usg"
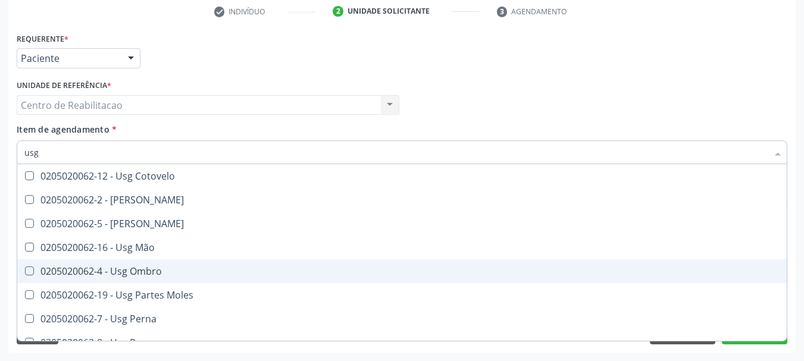
scroll to position [179, 0]
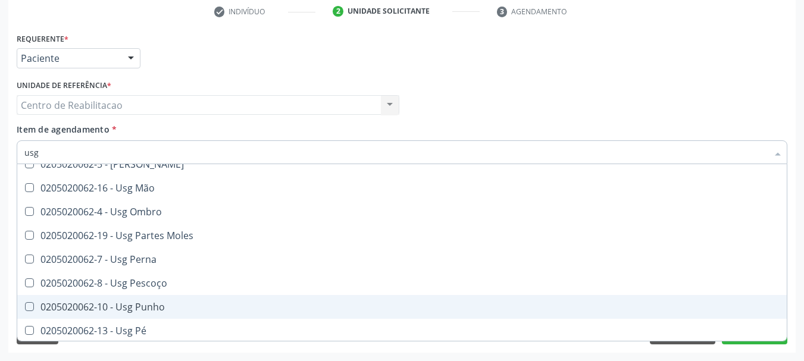
click at [161, 314] on span "0205020062-10 - Usg Punho" at bounding box center [402, 307] width 770 height 24
checkbox Punho "true"
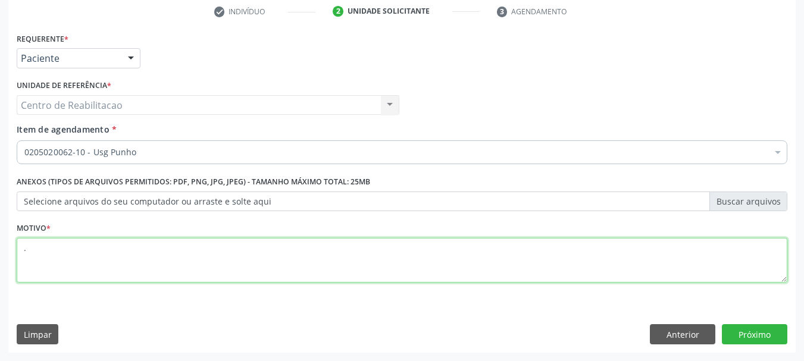
type textarea "."
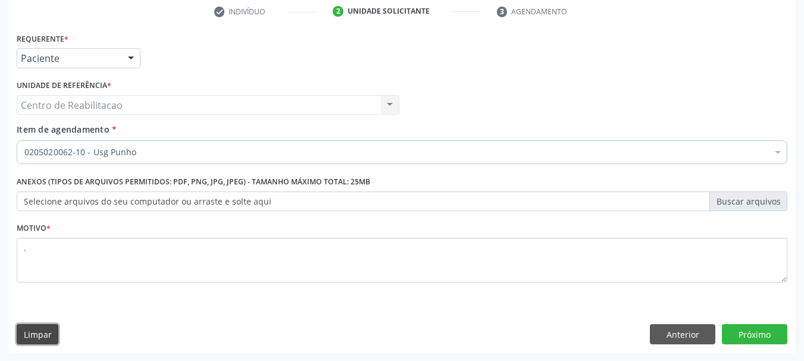
scroll to position [0, 0]
click button "Próximo" at bounding box center [754, 334] width 65 height 20
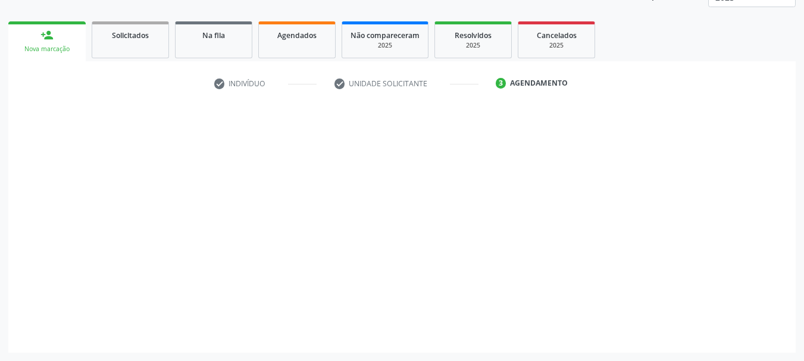
scroll to position [157, 0]
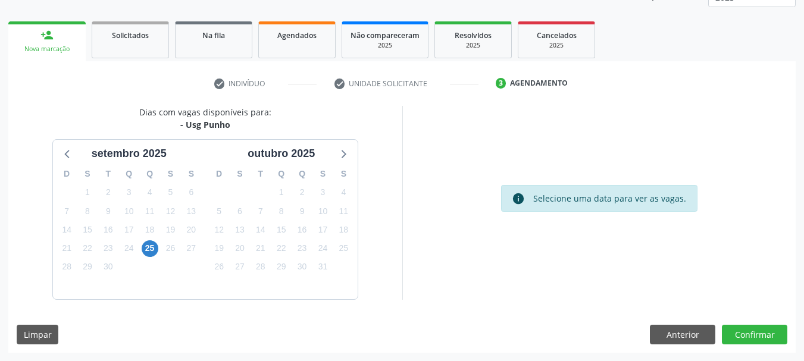
click at [160, 242] on div "25" at bounding box center [149, 248] width 21 height 18
click at [148, 249] on span "25" at bounding box center [150, 248] width 17 height 17
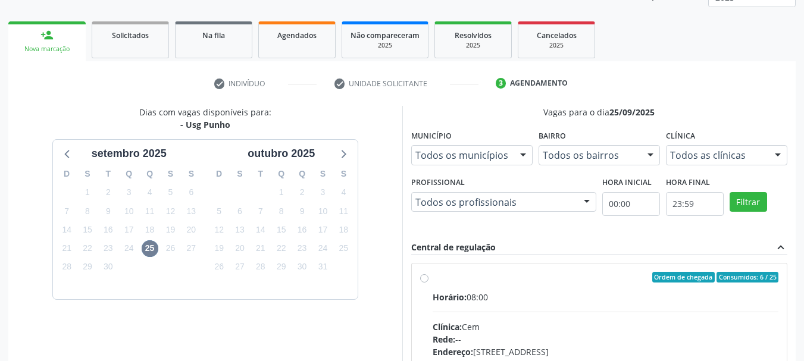
click at [476, 289] on label "Ordem de chegada Consumidos: 6 / 25 Horário: 08:00 Clínica: Cem Rede: -- Endere…" at bounding box center [606, 363] width 346 height 183
click at [429, 283] on input "Ordem de chegada Consumidos: 6 / 25 Horário: 08:00 Clínica: Cem Rede: -- Endere…" at bounding box center [424, 277] width 8 height 11
radio input "true"
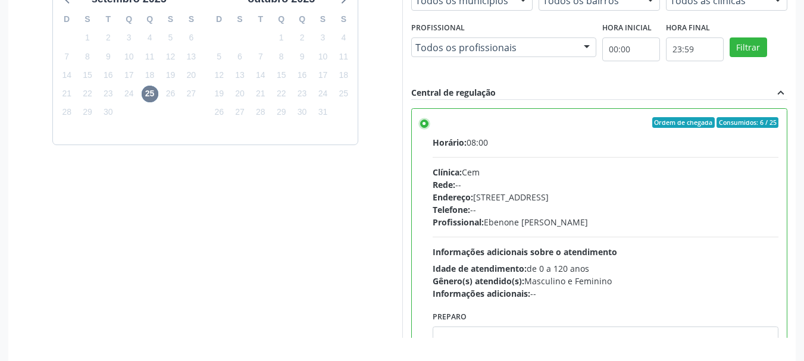
scroll to position [350, 0]
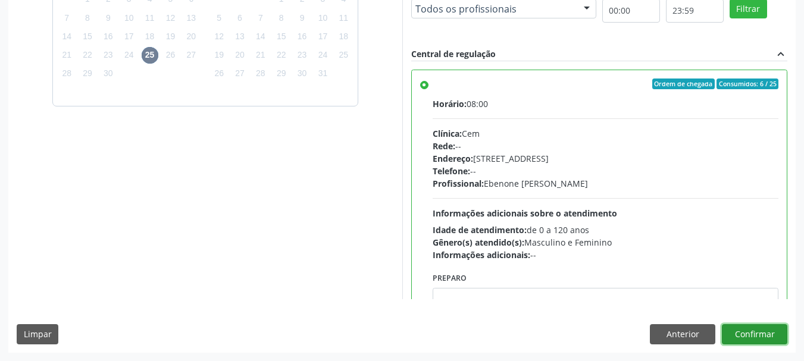
click at [751, 333] on button "Confirmar" at bounding box center [754, 334] width 65 height 20
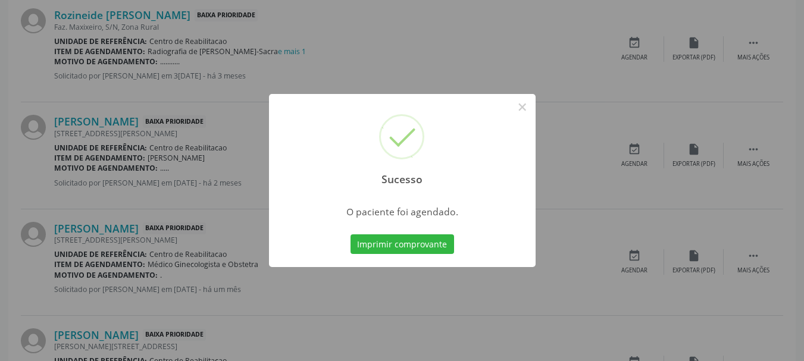
scroll to position [32, 0]
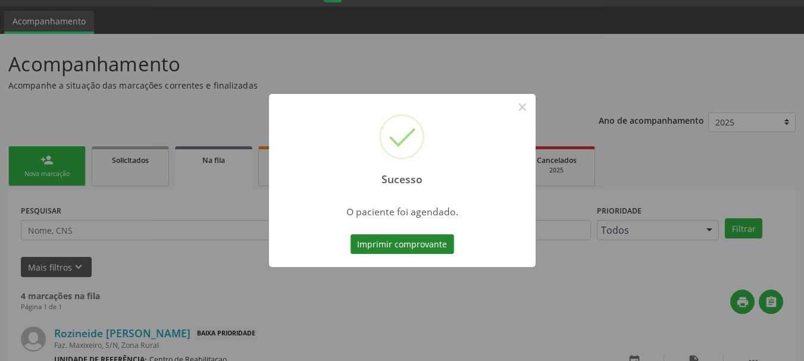
click at [414, 244] on button "Imprimir comprovante" at bounding box center [403, 245] width 104 height 20
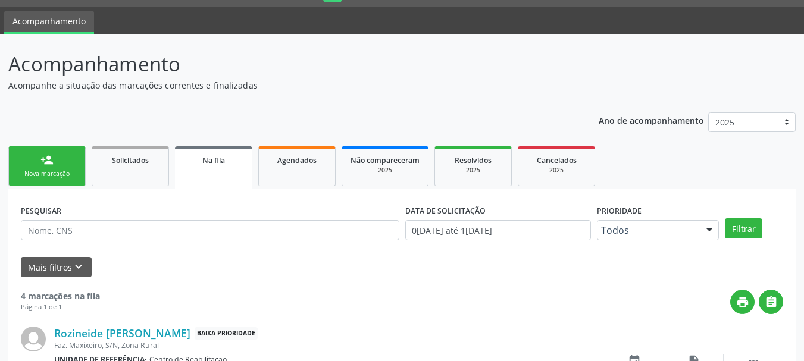
click at [28, 174] on div "Nova marcação" at bounding box center [47, 174] width 60 height 9
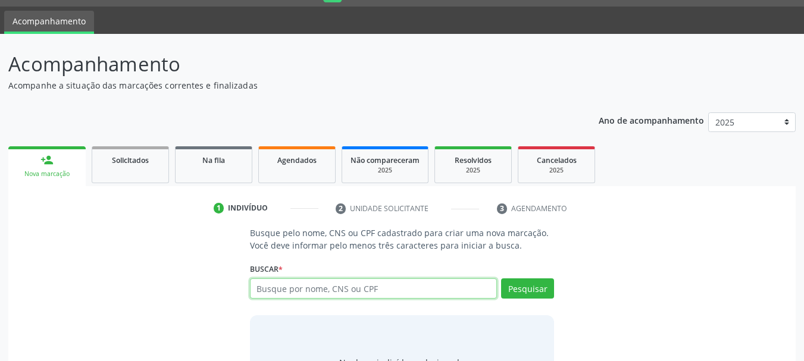
click at [314, 290] on input "text" at bounding box center [374, 289] width 248 height 20
type input "02112176424"
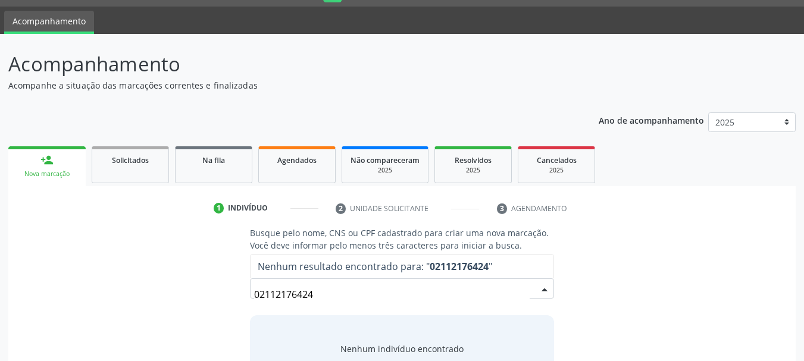
click at [314, 290] on input "02112176424" at bounding box center [392, 295] width 276 height 24
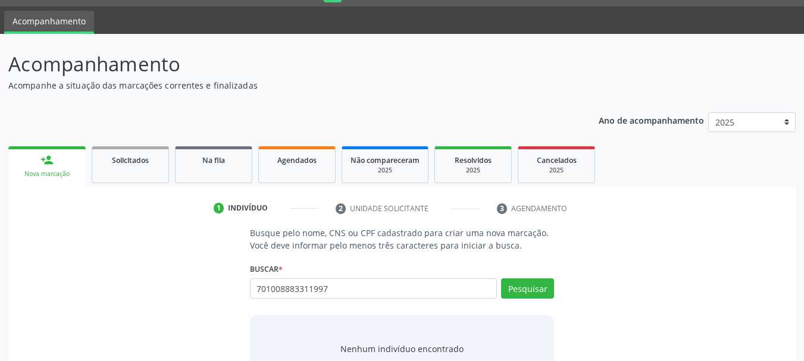
type input "701008883311997"
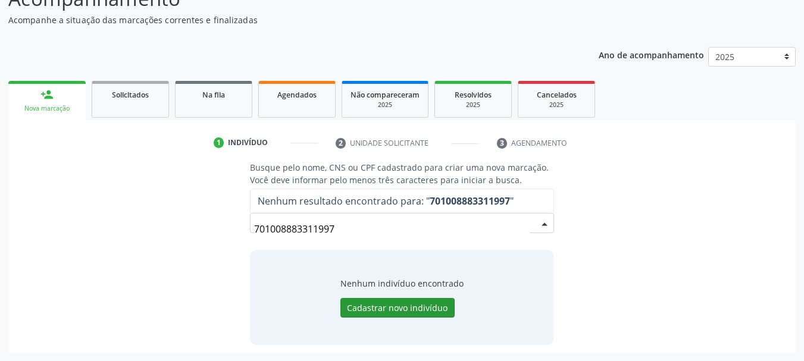
scroll to position [98, 0]
click at [380, 302] on button "Cadastrar novo indivíduo" at bounding box center [397, 308] width 114 height 20
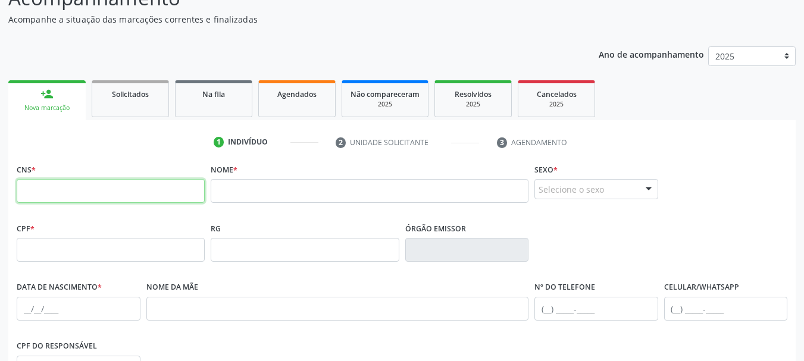
click at [145, 188] on input "text" at bounding box center [111, 191] width 188 height 24
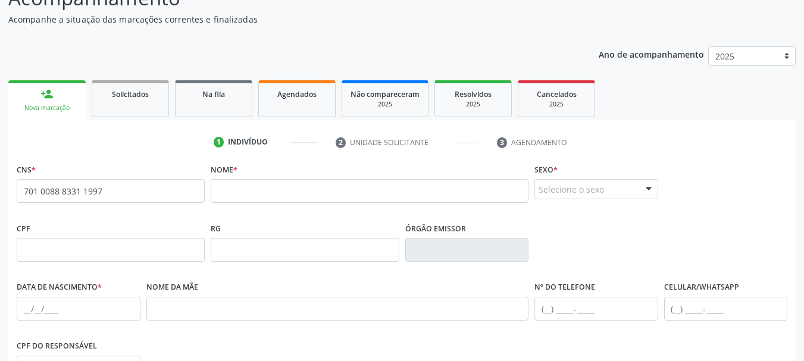
type input "701 0088 8331 1997"
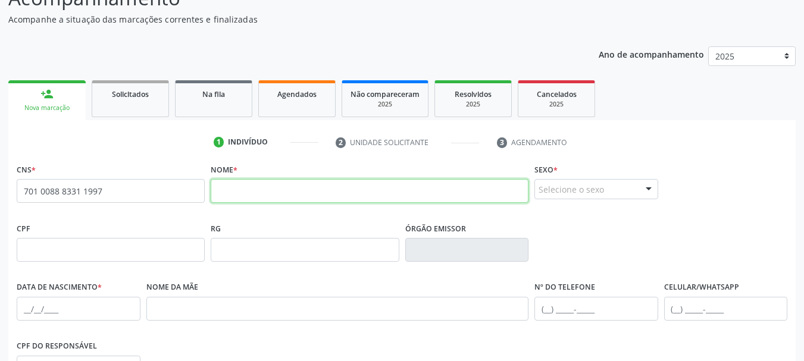
click at [273, 182] on input "text" at bounding box center [370, 191] width 318 height 24
type input "eunice maria da silva"
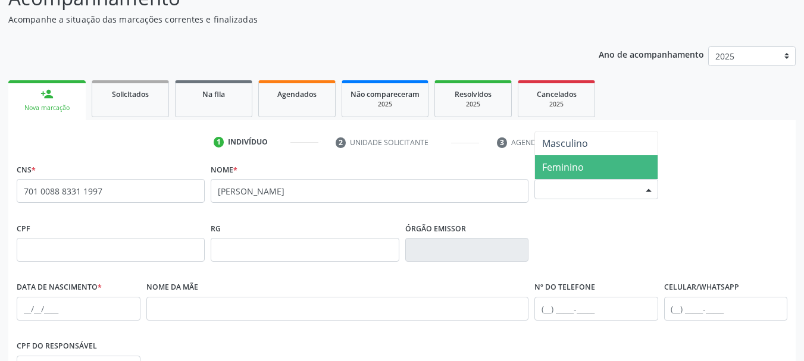
click at [590, 165] on span "Feminino" at bounding box center [596, 167] width 123 height 24
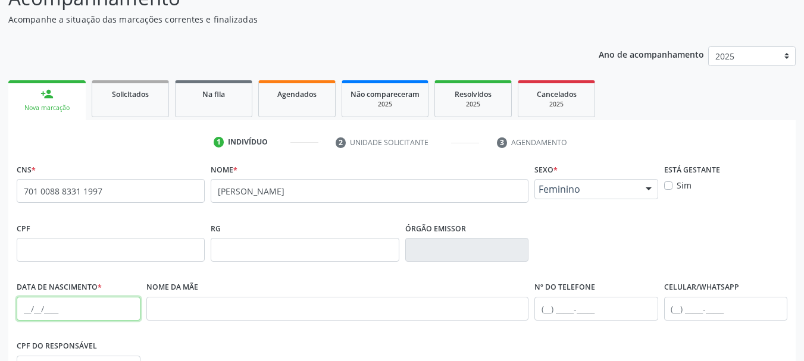
click at [33, 306] on input "text" at bounding box center [79, 309] width 124 height 24
type input "01/03/1944"
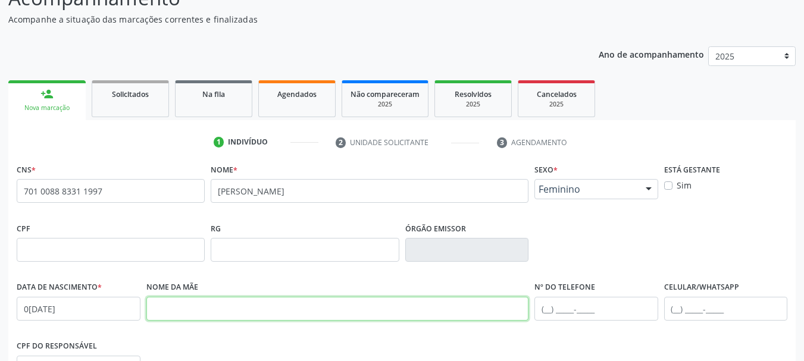
click at [248, 310] on input "text" at bounding box center [337, 309] width 383 height 24
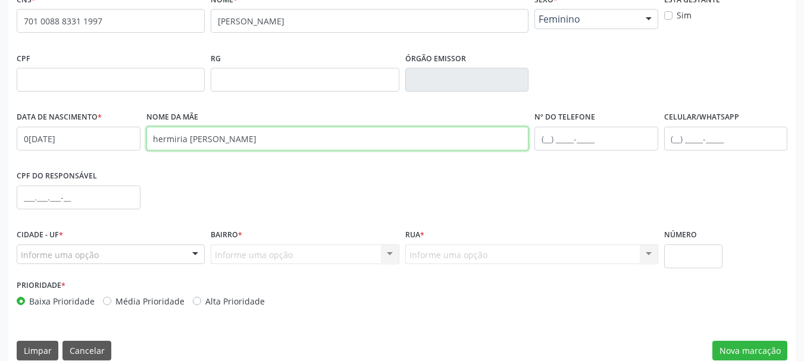
scroll to position [276, 0]
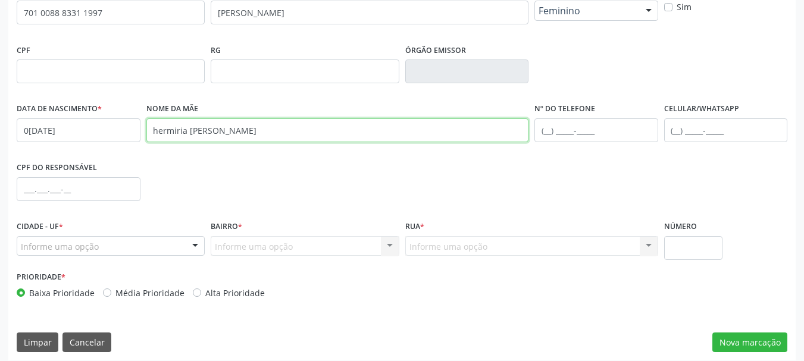
type input "hermiria maria de lima"
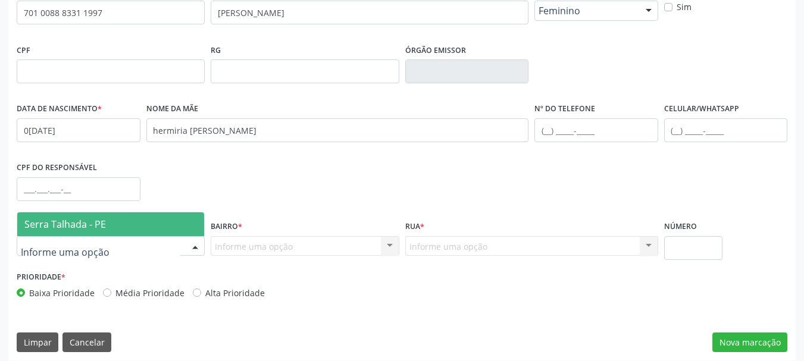
click at [92, 233] on span "Serra Talhada - PE" at bounding box center [110, 225] width 187 height 24
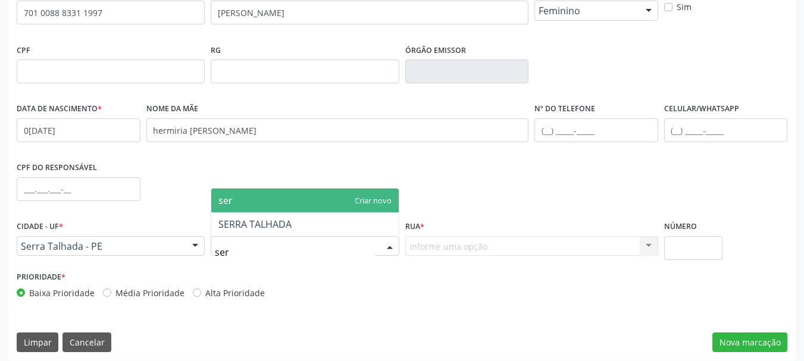
type input "serr"
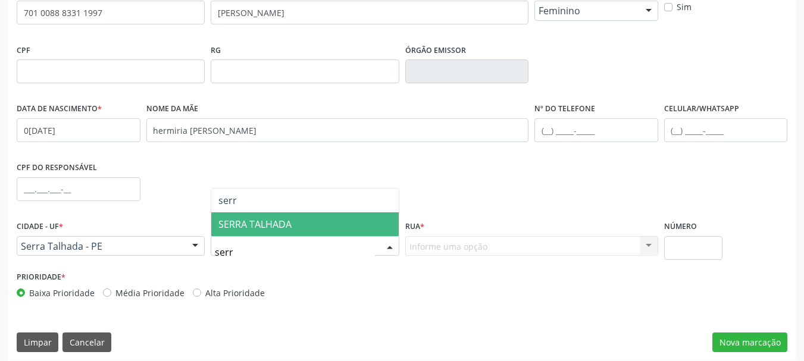
click at [264, 228] on span "SERRA TALHADA" at bounding box center [254, 224] width 73 height 13
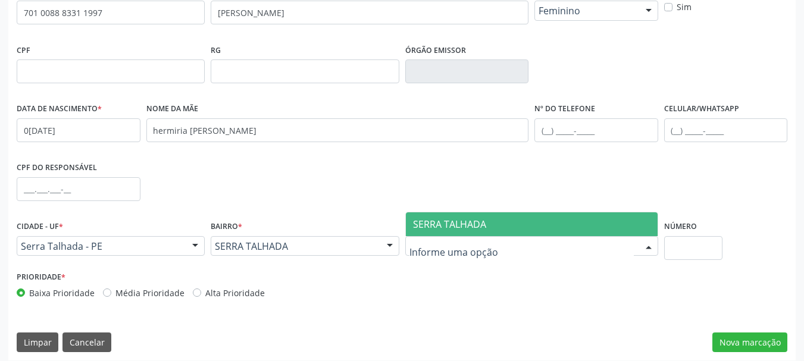
type input "s"
click at [467, 224] on span "SERRA TALHADA" at bounding box center [449, 224] width 73 height 13
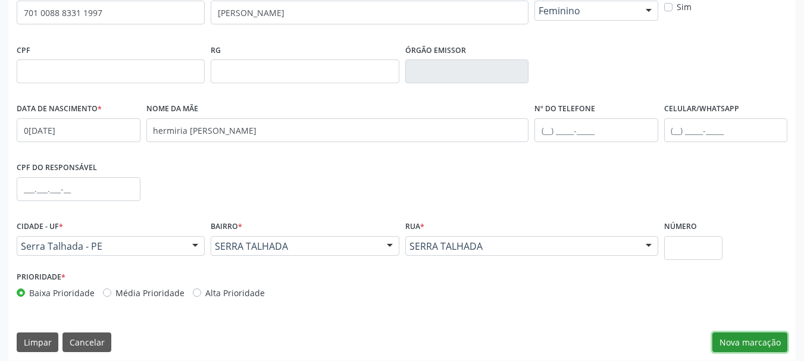
click at [749, 348] on button "Nova marcação" at bounding box center [750, 343] width 75 height 20
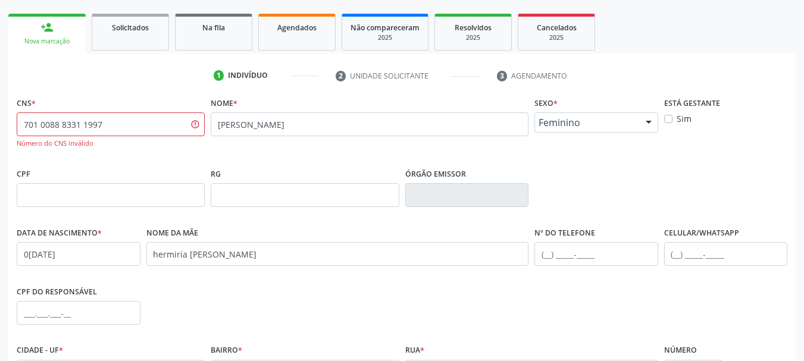
scroll to position [157, 0]
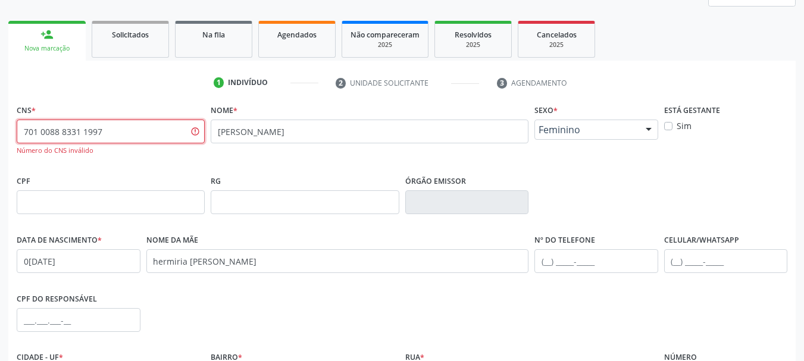
click at [126, 139] on input "701 0088 8331 1997" at bounding box center [111, 132] width 188 height 24
paste input "text"
click at [148, 132] on input "701 0088 8331 1997" at bounding box center [111, 132] width 188 height 24
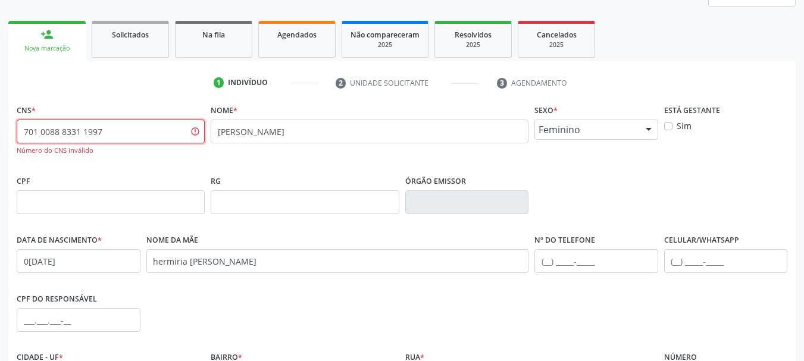
click at [148, 132] on input "701 0088 8331 1997" at bounding box center [111, 132] width 188 height 24
type input "122 3356 8419"
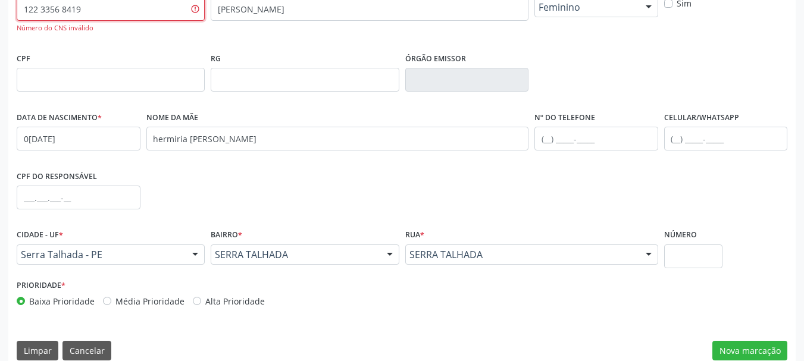
scroll to position [296, 0]
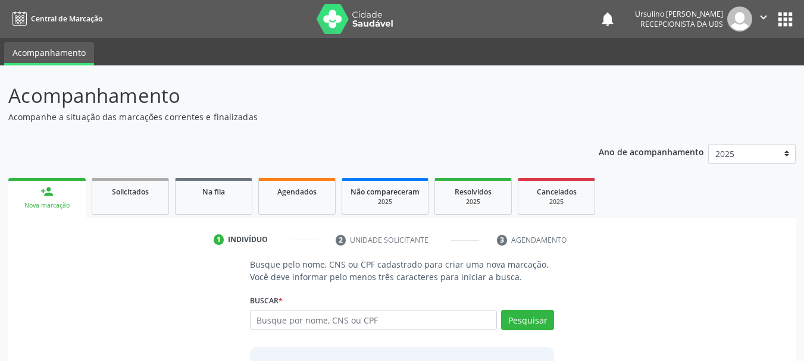
click at [319, 321] on input "text" at bounding box center [374, 320] width 248 height 20
type input "12233568419"
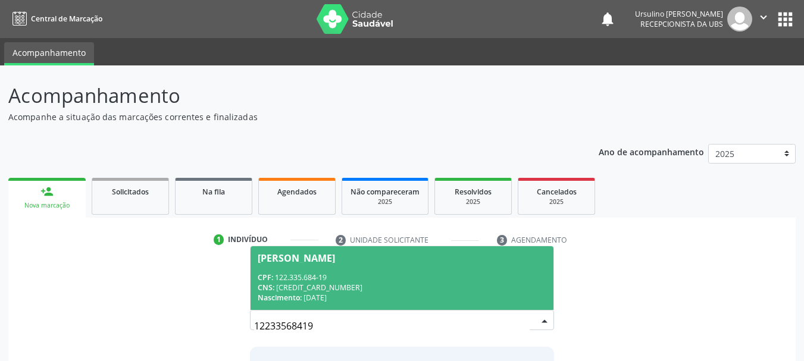
click at [340, 276] on div "CPF: 122.335.684-19" at bounding box center [402, 278] width 289 height 10
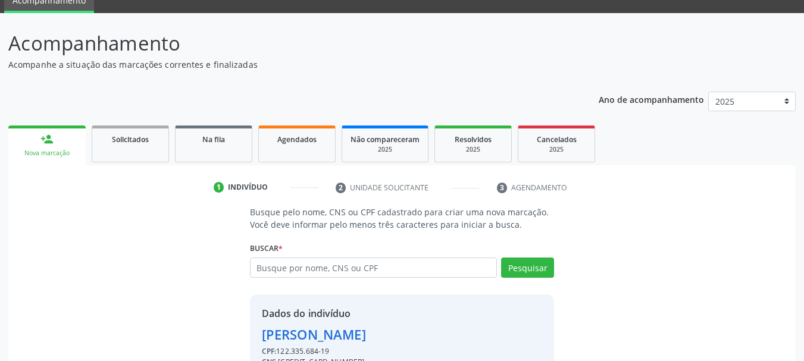
scroll to position [116, 0]
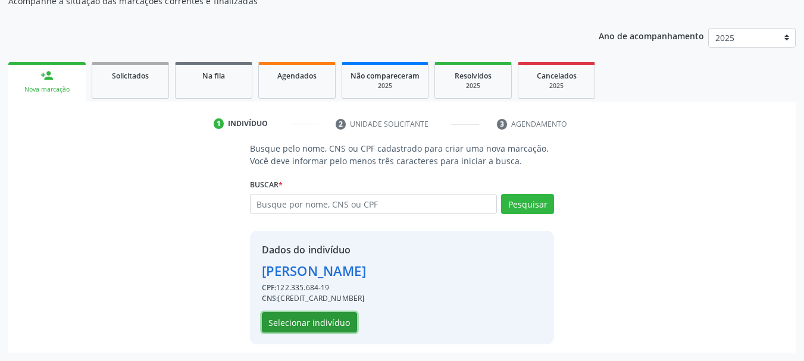
click at [280, 329] on button "Selecionar indivíduo" at bounding box center [309, 323] width 95 height 20
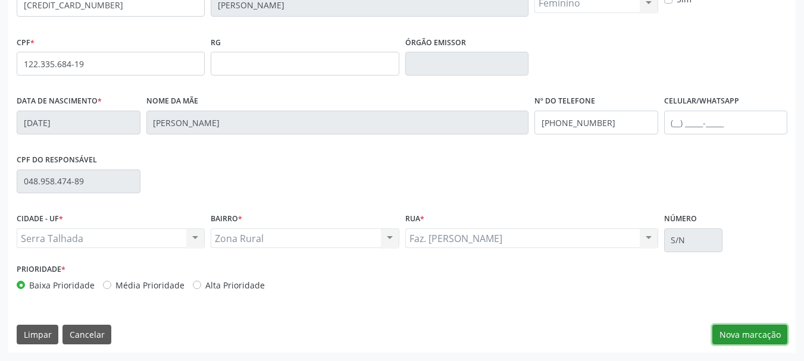
click at [730, 335] on button "Nova marcação" at bounding box center [750, 335] width 75 height 20
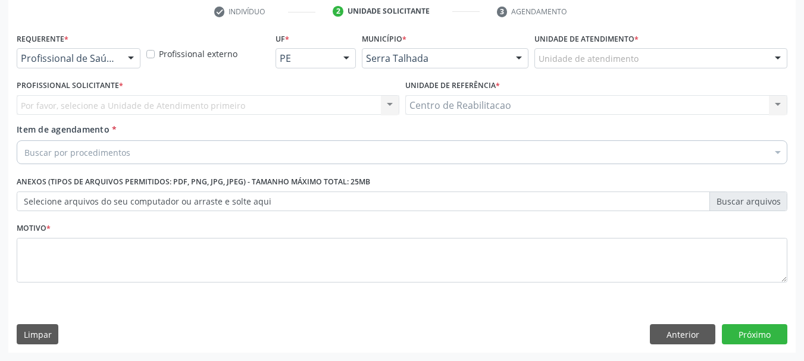
scroll to position [229, 0]
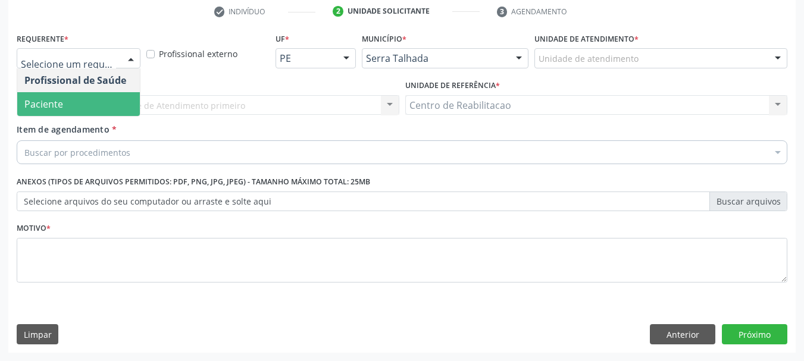
click at [91, 102] on span "Paciente" at bounding box center [78, 104] width 123 height 24
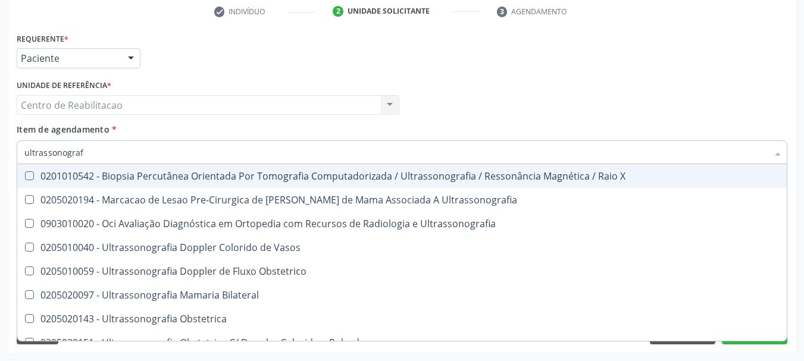
type input "ultrassonografi"
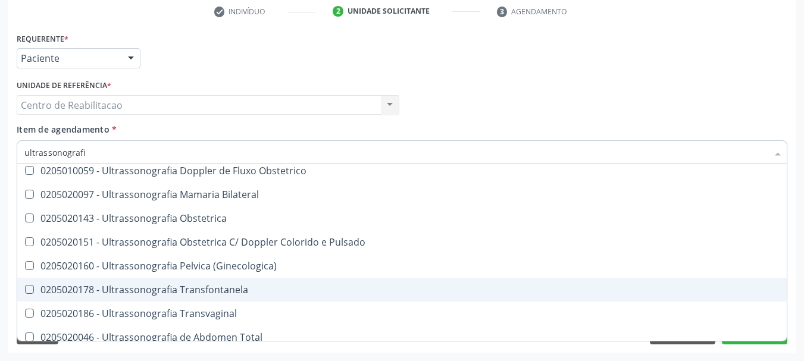
scroll to position [119, 0]
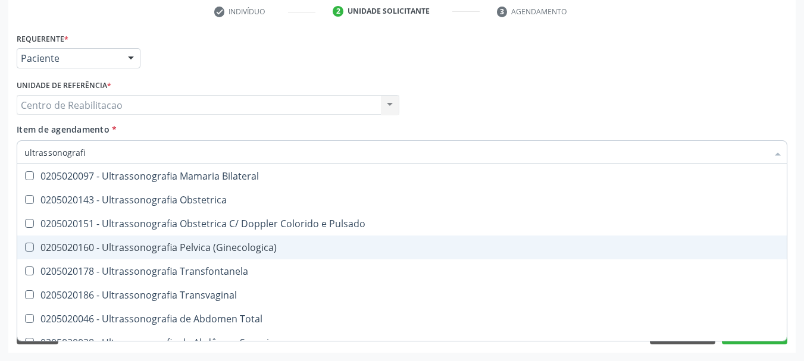
click at [229, 248] on div "0205020160 - Ultrassonografia Pelvica (Ginecologica)" at bounding box center [401, 248] width 755 height 10
checkbox \(Ginecologica\) "true"
type textarea "."
checkbox Ultrassonografia "true"
checkbox \(Ginecologica\) "false"
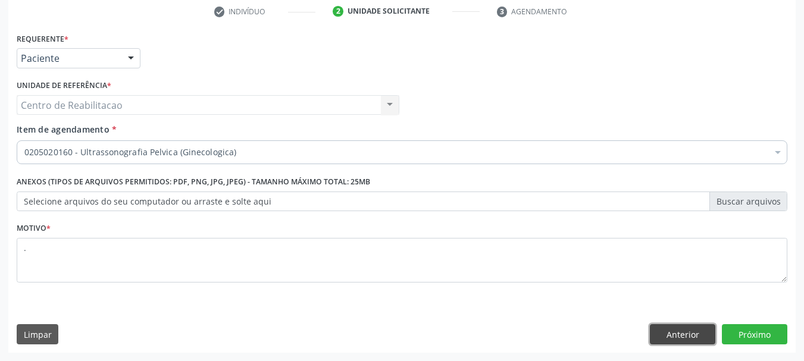
scroll to position [0, 0]
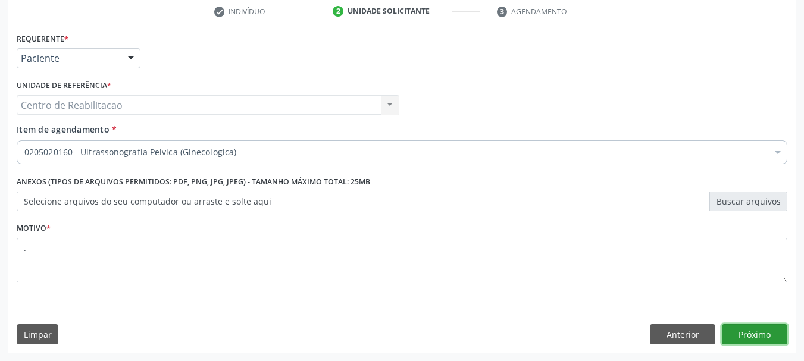
click button "Próximo" at bounding box center [754, 334] width 65 height 20
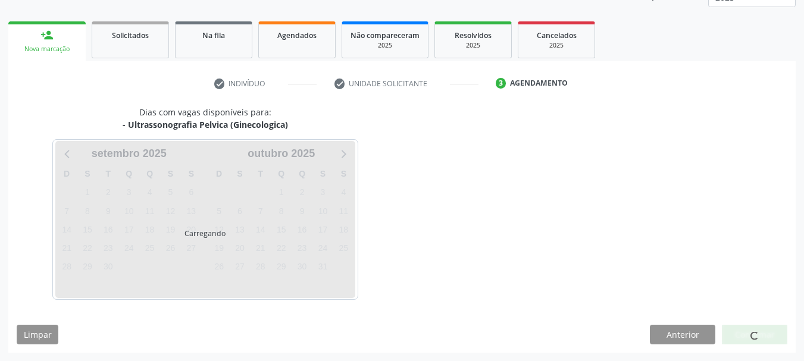
scroll to position [157, 0]
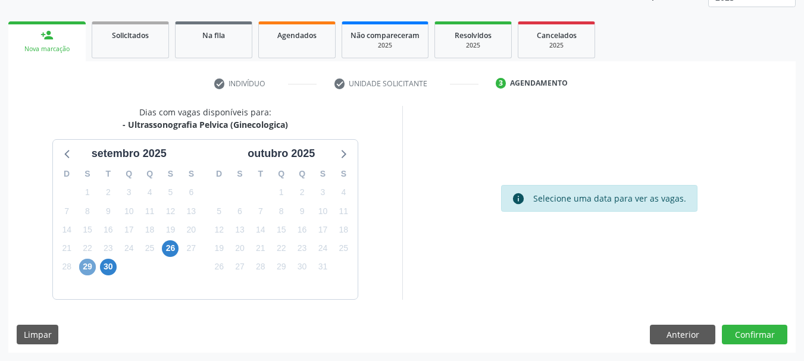
click at [89, 273] on span "29" at bounding box center [87, 267] width 17 height 17
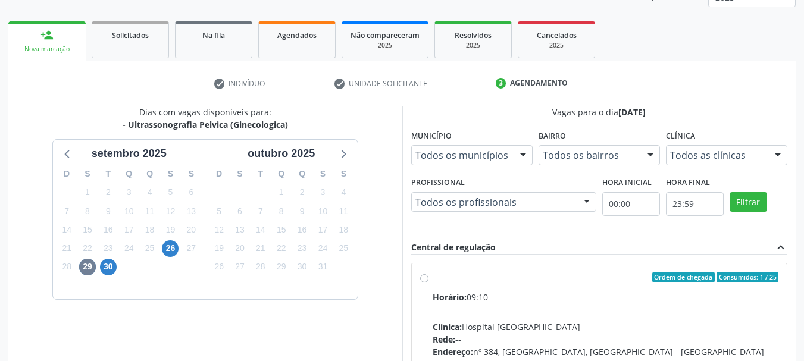
click at [489, 276] on div "Ordem de chegada Consumidos: 1 / 25" at bounding box center [606, 277] width 346 height 11
click at [429, 276] on input "Ordem de chegada Consumidos: 1 / 25 Horário: 09:10 Clínica: Hospital Sao Franci…" at bounding box center [424, 277] width 8 height 11
radio input "true"
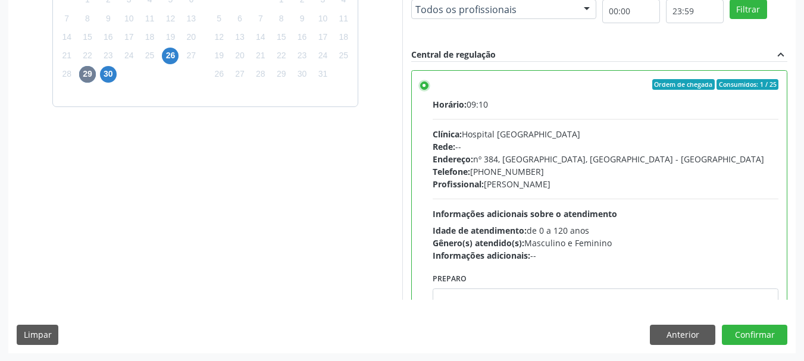
scroll to position [350, 0]
click at [757, 333] on button "Confirmar" at bounding box center [754, 334] width 65 height 20
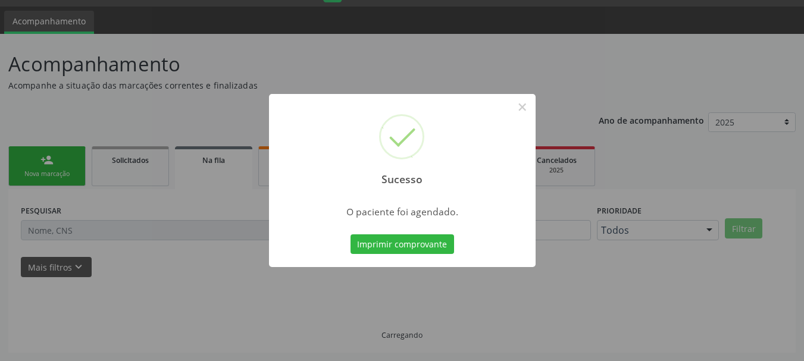
scroll to position [32, 0]
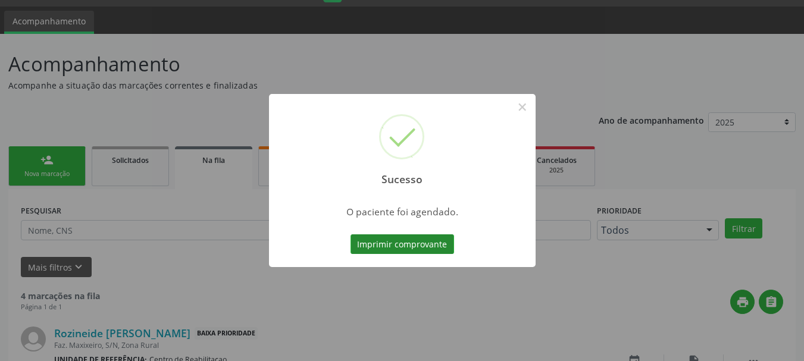
click at [413, 240] on button "Imprimir comprovante" at bounding box center [403, 245] width 104 height 20
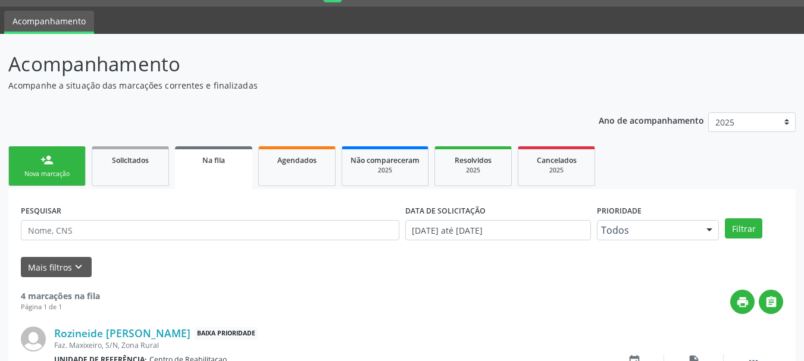
click at [67, 170] on div "Nova marcação" at bounding box center [47, 174] width 60 height 9
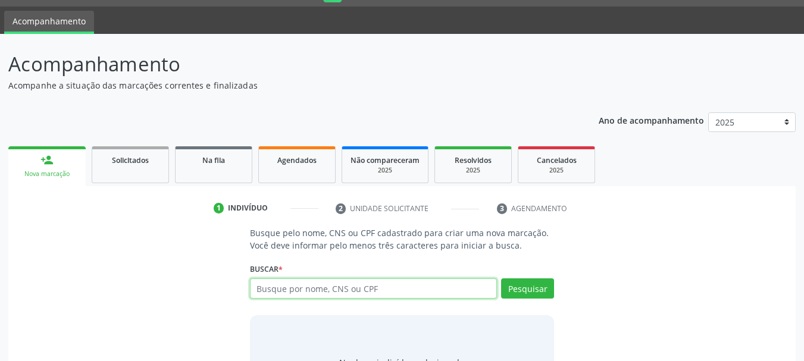
click at [321, 288] on input "text" at bounding box center [374, 289] width 248 height 20
type input "705007637308753"
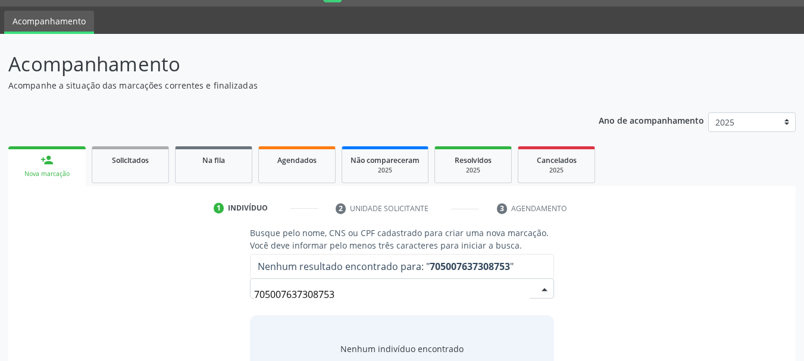
click at [321, 288] on input "705007637308753" at bounding box center [392, 295] width 276 height 24
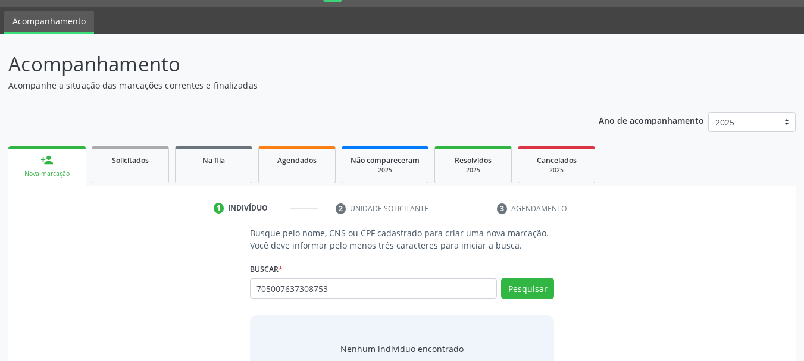
type input "705007637308753"
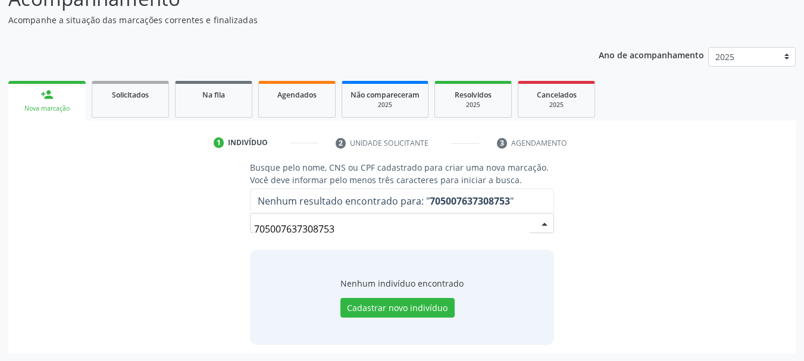
scroll to position [98, 0]
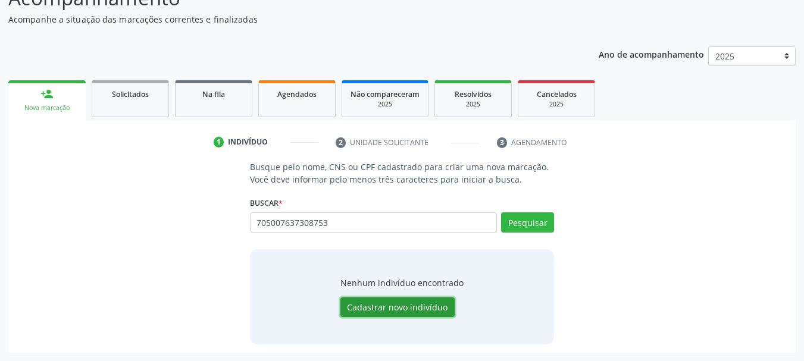
click at [408, 305] on button "Cadastrar novo indivíduo" at bounding box center [397, 308] width 114 height 20
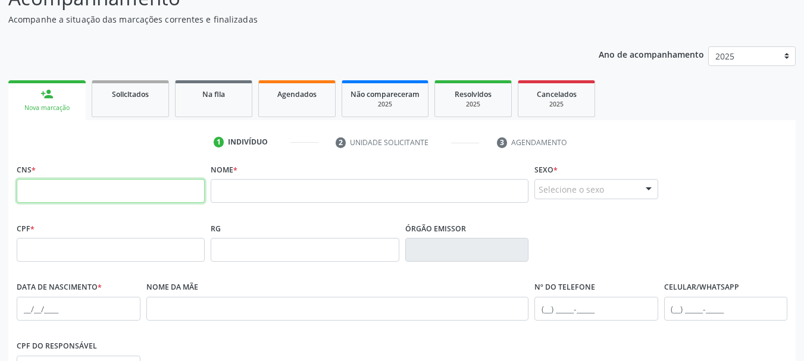
click at [86, 186] on input "text" at bounding box center [111, 191] width 188 height 24
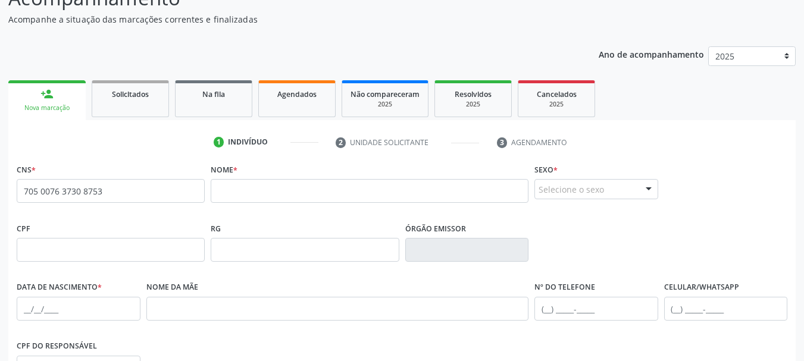
type input "705 0076 3730 8753"
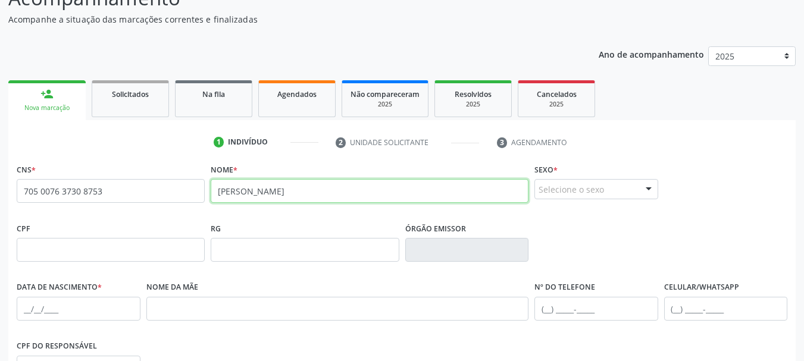
type input "fernanda menezes nascimento"
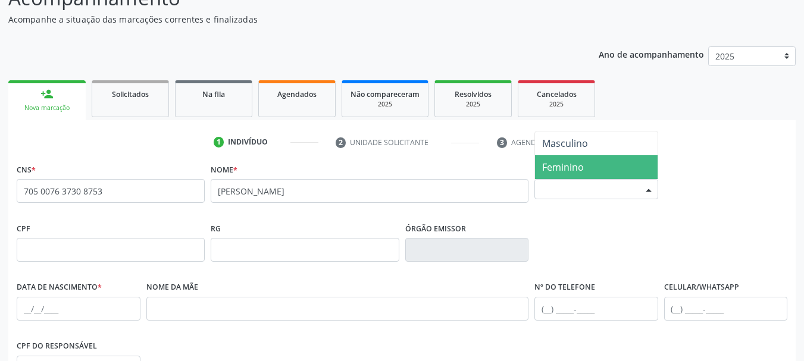
click at [607, 185] on div "Selecione o sexo" at bounding box center [597, 189] width 124 height 20
click at [582, 171] on span "Feminino" at bounding box center [563, 167] width 42 height 13
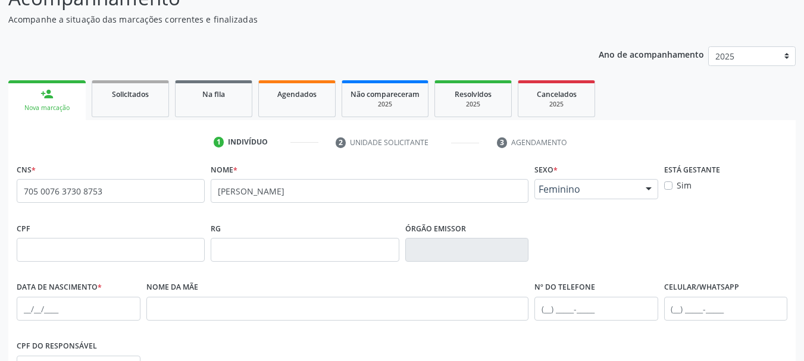
drag, startPoint x: 55, startPoint y: 296, endPoint x: 51, endPoint y: 309, distance: 13.0
click at [55, 298] on div "Data de nascimento *" at bounding box center [79, 300] width 124 height 42
click at [55, 300] on input "text" at bounding box center [79, 309] width 124 height 24
click at [49, 317] on input "text" at bounding box center [79, 309] width 124 height 24
type input "22/08/2003"
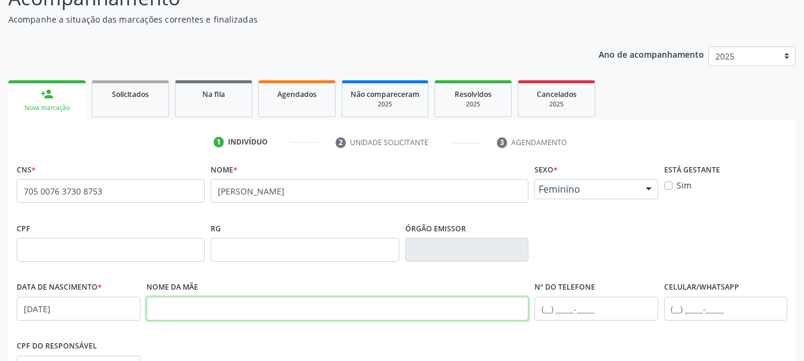
click at [186, 310] on input "text" at bounding box center [337, 309] width 383 height 24
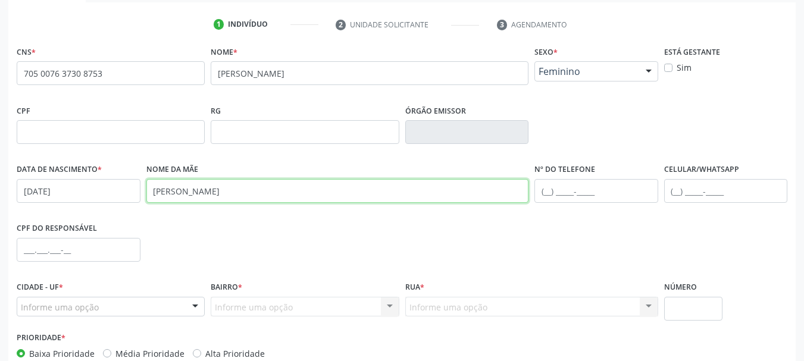
scroll to position [217, 0]
type input "maria cleciane da silva menezes"
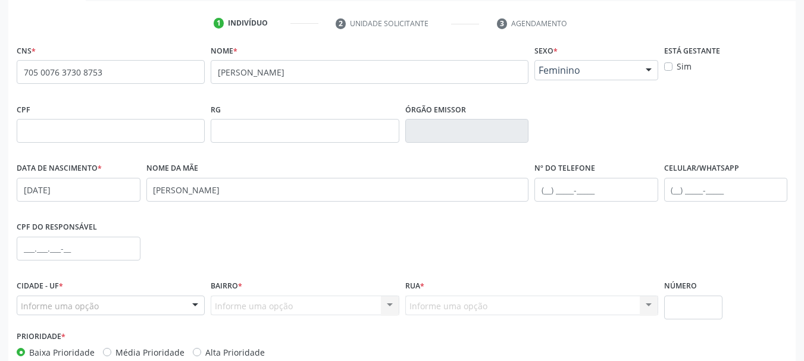
click at [98, 302] on div "Informe uma opção" at bounding box center [111, 306] width 188 height 20
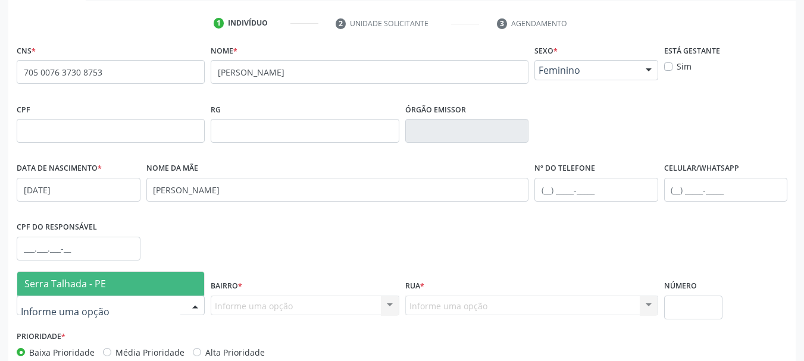
drag, startPoint x: 99, startPoint y: 283, endPoint x: 244, endPoint y: 306, distance: 147.1
click at [100, 283] on span "Serra Talhada - PE" at bounding box center [65, 283] width 82 height 13
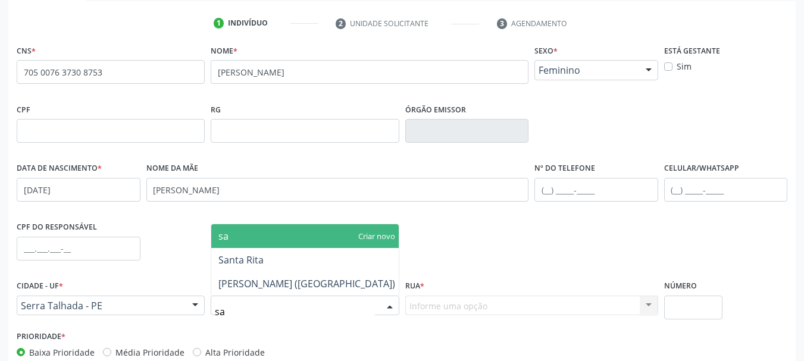
type input "s"
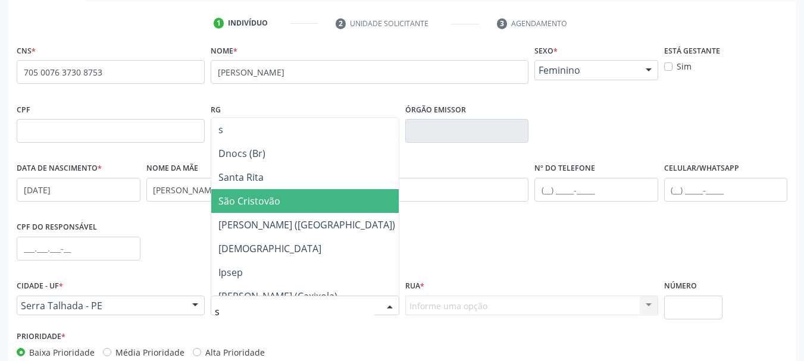
click at [363, 192] on span "São Cristovão" at bounding box center [306, 201] width 191 height 24
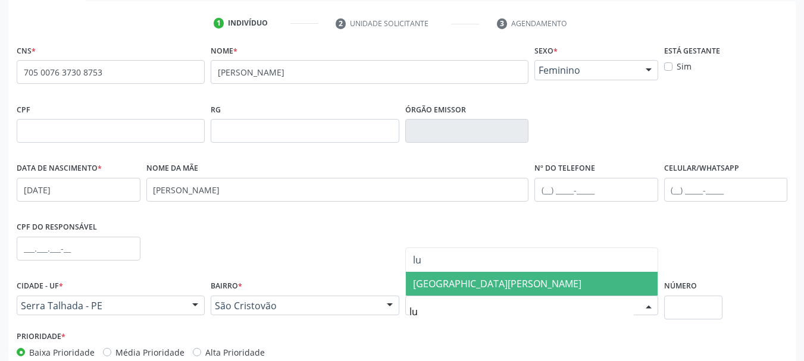
scroll to position [0, 0]
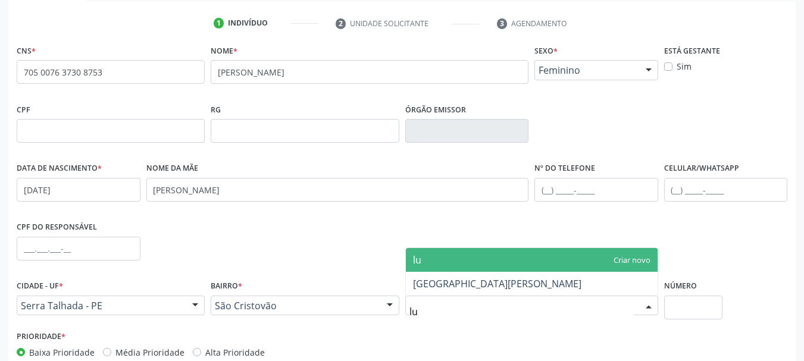
type input "l"
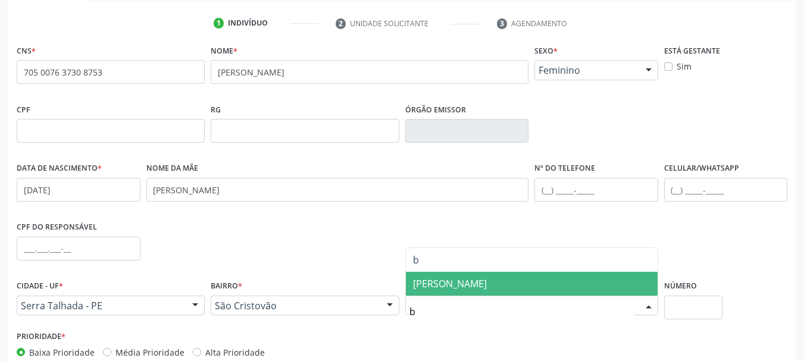
type input "be"
click at [483, 290] on span "Adolfo Bezerra Sampaio" at bounding box center [532, 284] width 252 height 24
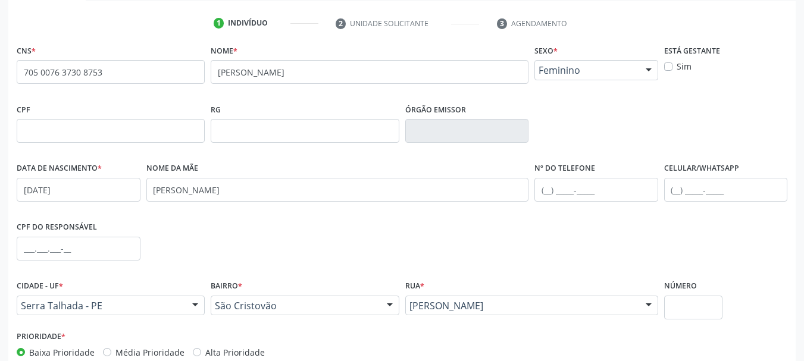
scroll to position [284, 0]
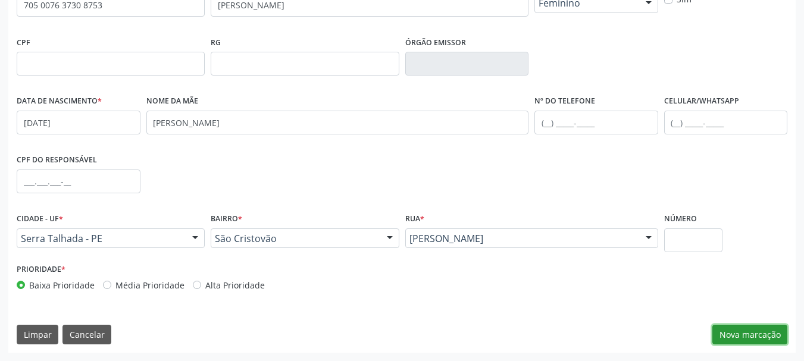
click at [743, 336] on button "Nova marcação" at bounding box center [750, 335] width 75 height 20
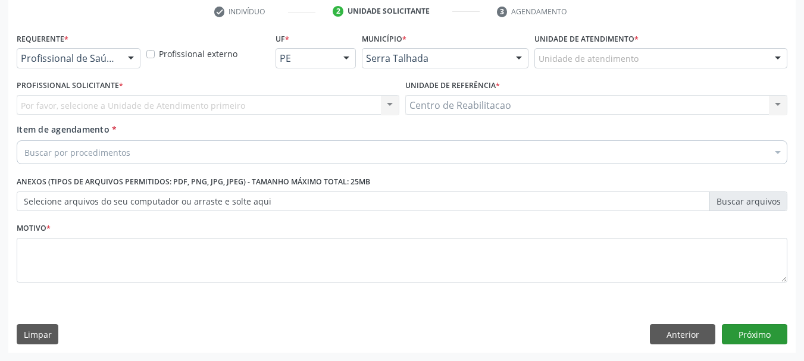
scroll to position [229, 0]
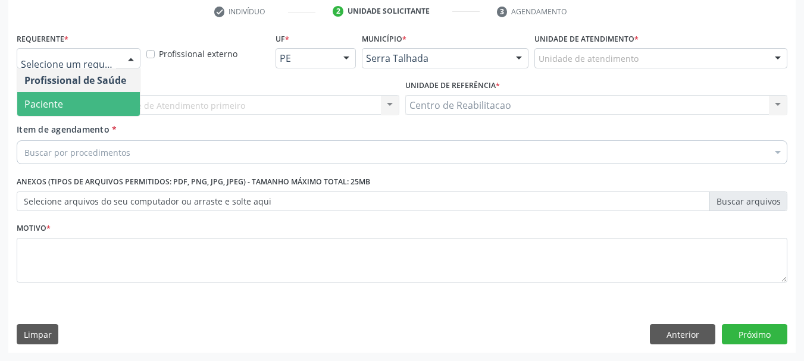
click at [99, 101] on span "Paciente" at bounding box center [78, 104] width 123 height 24
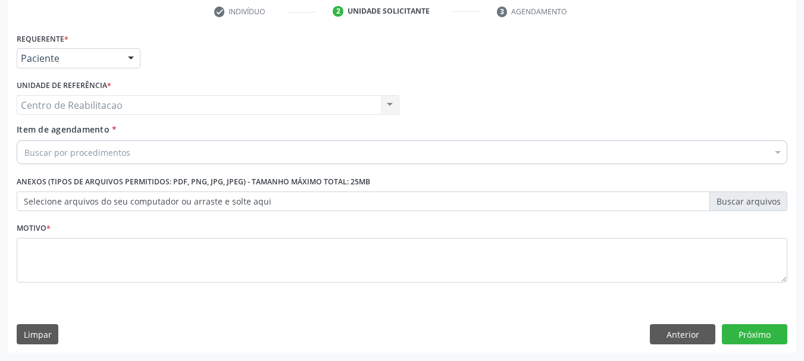
click at [133, 153] on div "Buscar por procedimentos" at bounding box center [402, 152] width 771 height 24
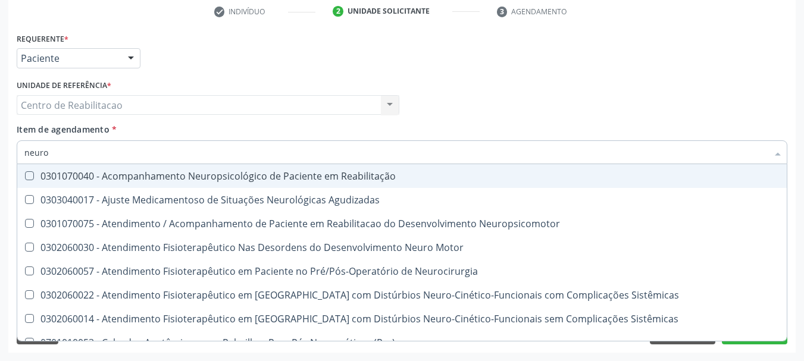
type input "neurol"
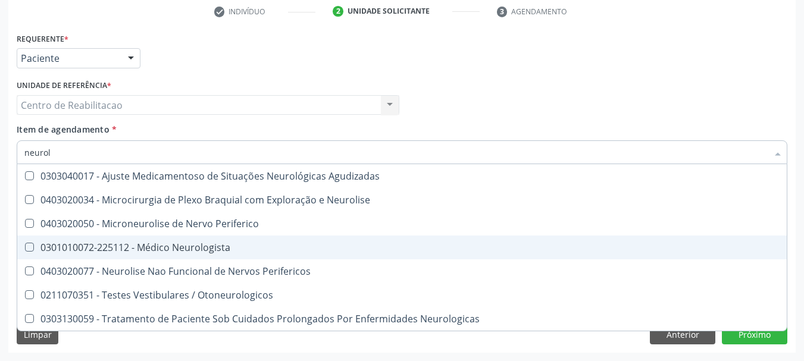
click at [188, 248] on div "0301010072-225112 - Médico Neurologista" at bounding box center [401, 248] width 755 height 10
checkbox Neurologista "true"
type textarea "."
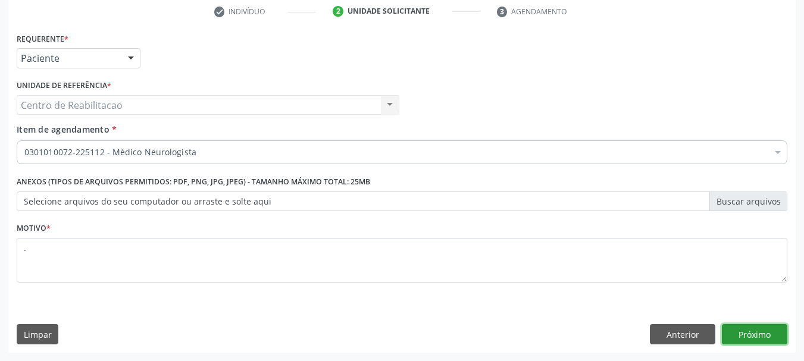
click button "Próximo" at bounding box center [754, 334] width 65 height 20
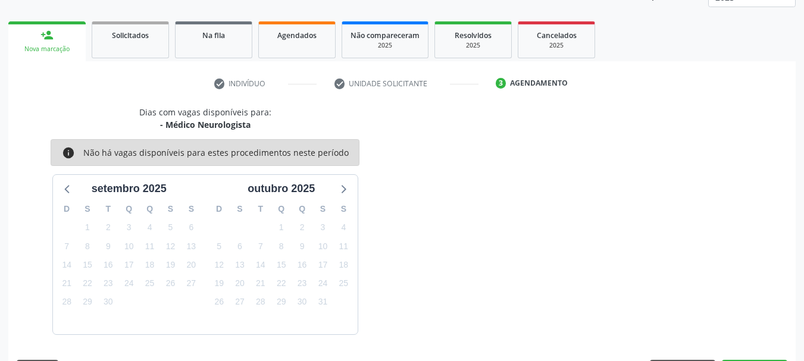
scroll to position [192, 0]
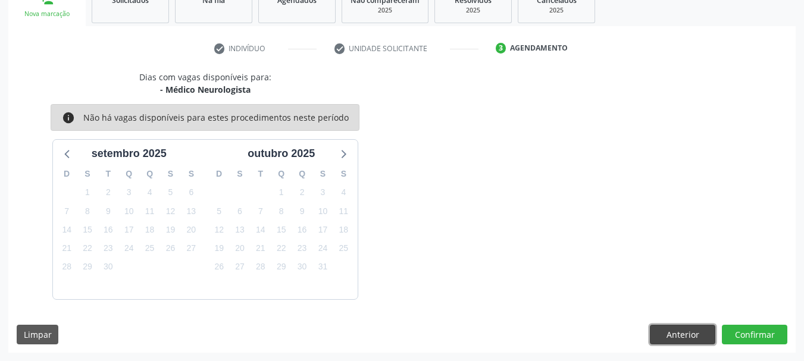
click at [680, 342] on button "Anterior" at bounding box center [682, 335] width 65 height 20
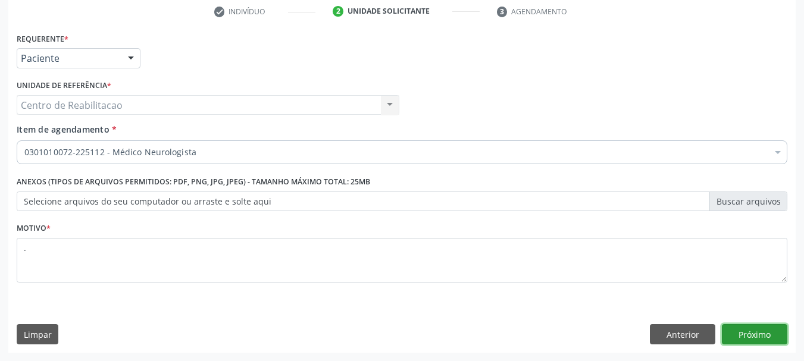
click at [764, 327] on button "Próximo" at bounding box center [754, 334] width 65 height 20
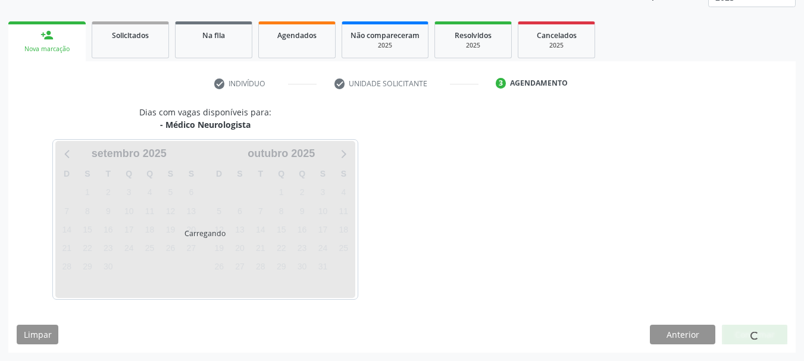
scroll to position [157, 0]
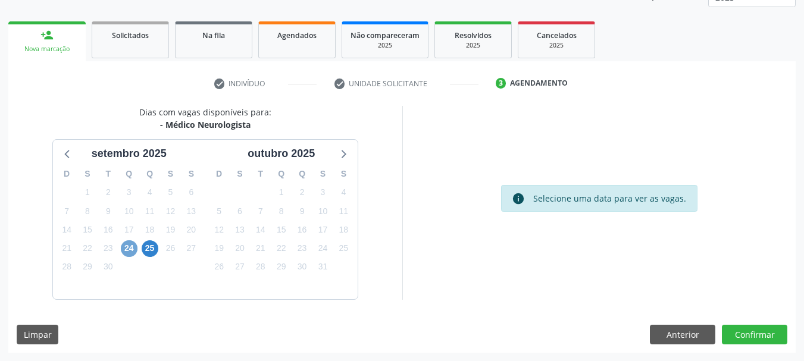
click at [124, 242] on span "24" at bounding box center [129, 248] width 17 height 17
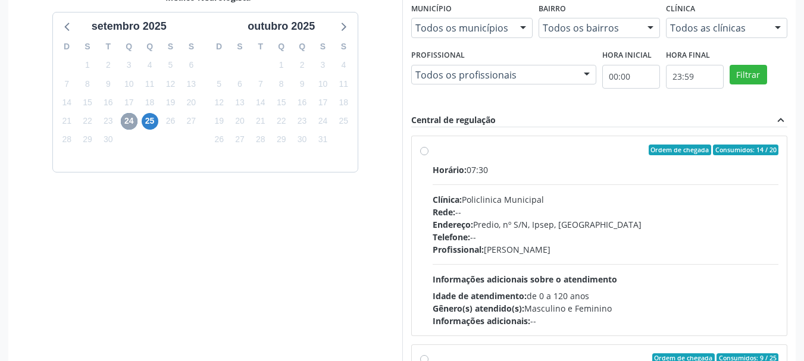
scroll to position [335, 0]
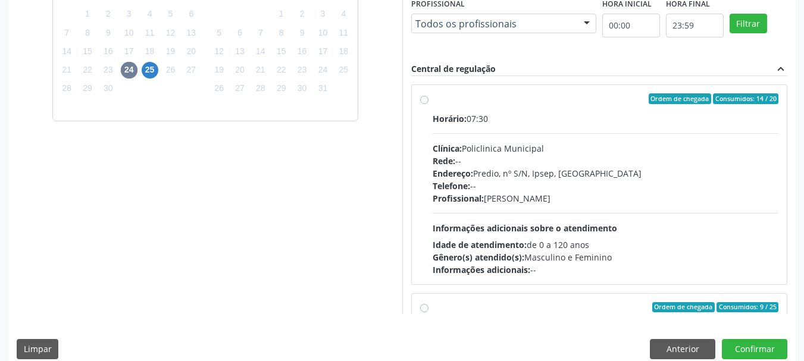
click at [521, 101] on div "Ordem de chegada Consumidos: 14 / 20" at bounding box center [606, 98] width 346 height 11
click at [429, 101] on input "Ordem de chegada Consumidos: 14 / 20 Horário: 07:30 Clínica: Policlinica Munici…" at bounding box center [424, 98] width 8 height 11
radio input "true"
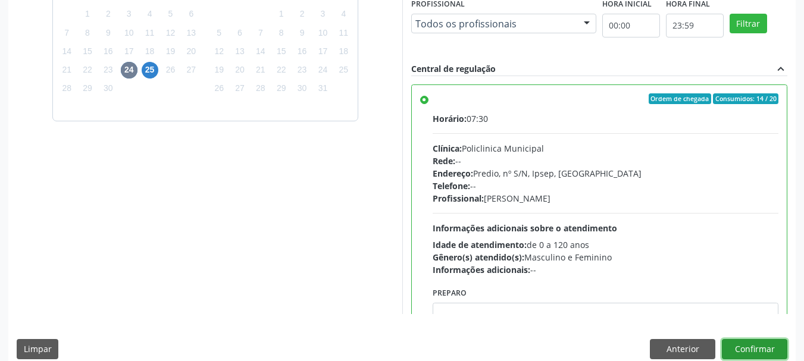
click at [759, 354] on button "Confirmar" at bounding box center [754, 349] width 65 height 20
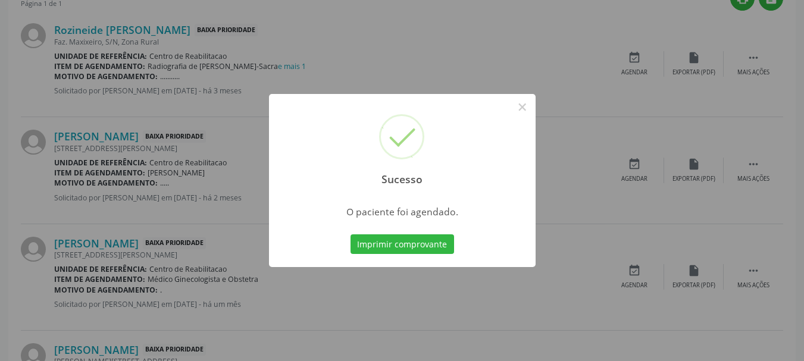
scroll to position [32, 0]
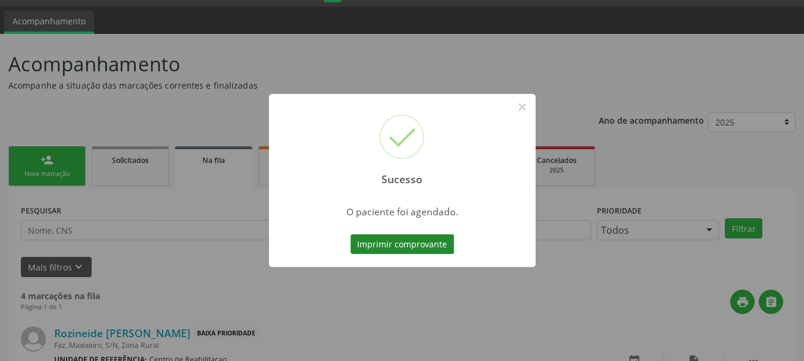
click at [434, 251] on button "Imprimir comprovante" at bounding box center [403, 245] width 104 height 20
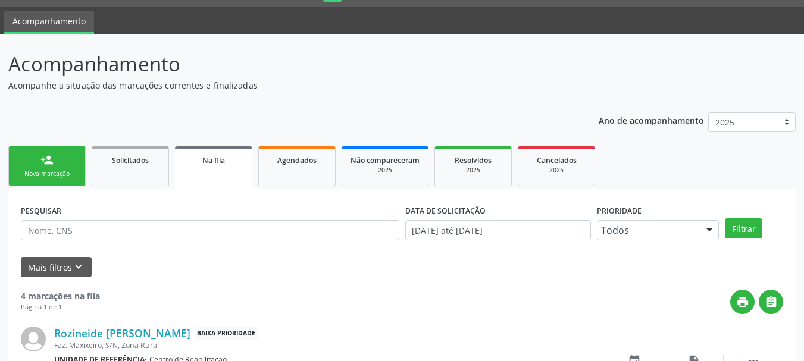
click at [63, 157] on link "person_add Nova marcação" at bounding box center [46, 166] width 77 height 40
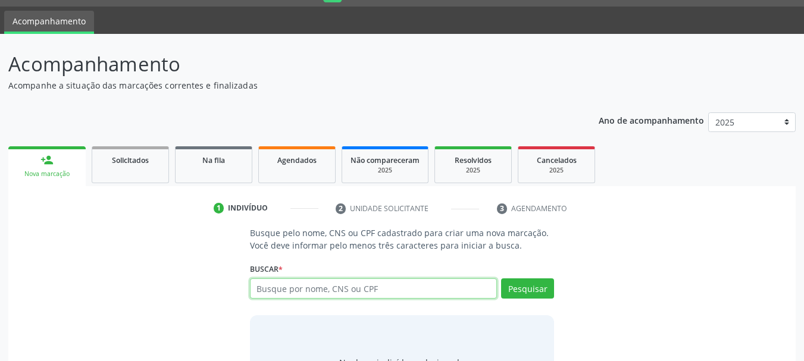
click at [311, 284] on input "text" at bounding box center [374, 289] width 248 height 20
type input "02112176424"
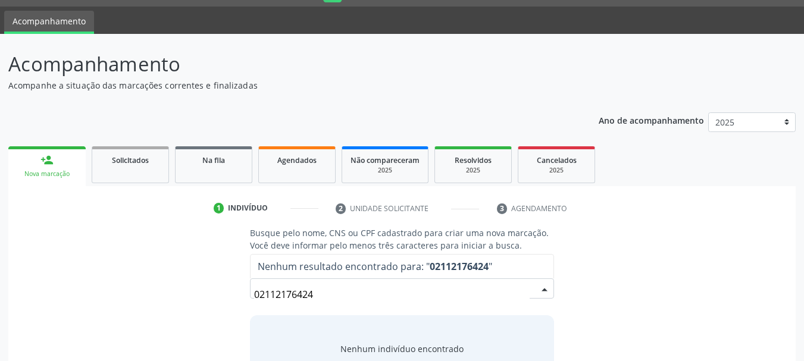
click at [345, 296] on input "02112176424" at bounding box center [392, 295] width 276 height 24
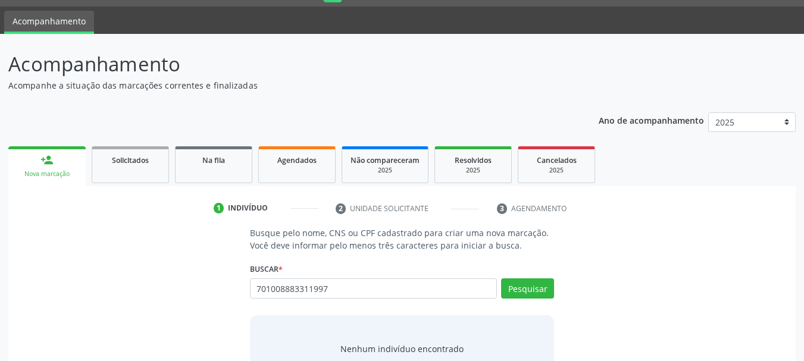
type input "701008883311997"
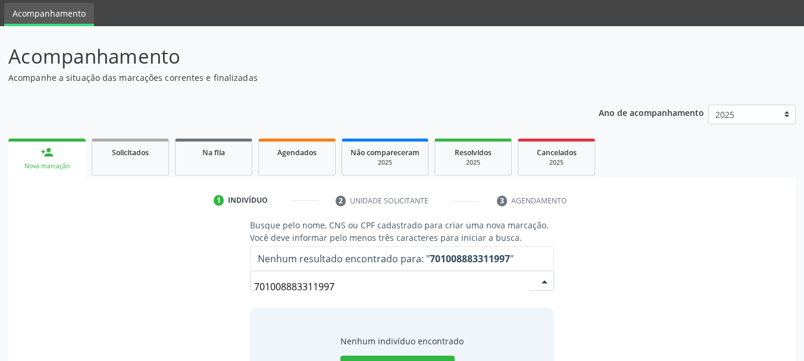
scroll to position [98, 0]
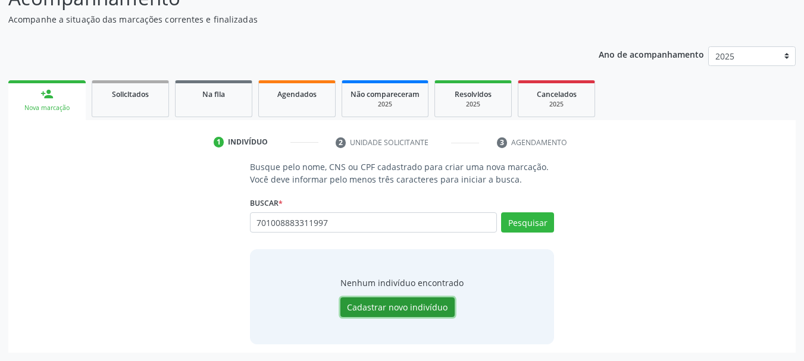
click at [429, 305] on button "Cadastrar novo indivíduo" at bounding box center [397, 308] width 114 height 20
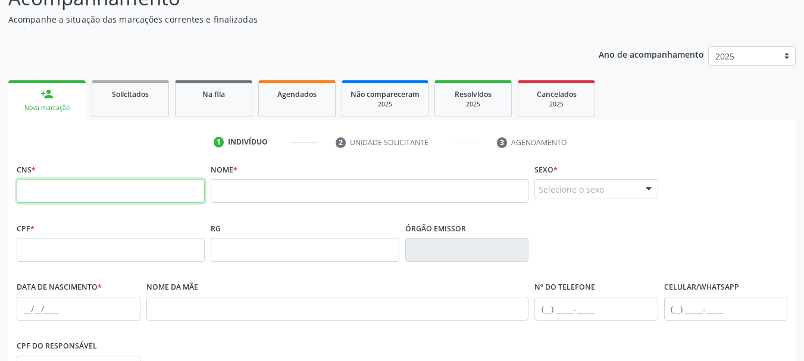
click at [131, 195] on input "text" at bounding box center [111, 191] width 188 height 24
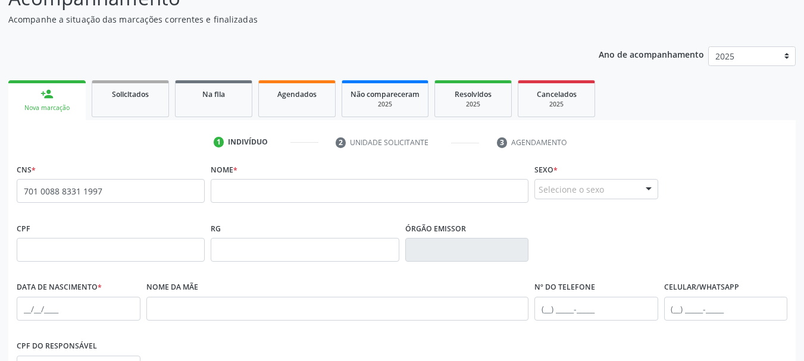
type input "701 0088 8331 1997"
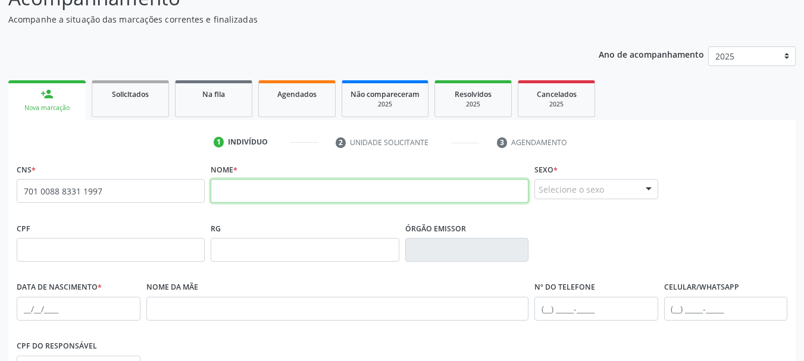
click at [345, 192] on input "text" at bounding box center [370, 191] width 318 height 24
type input "eulice maria da silva"
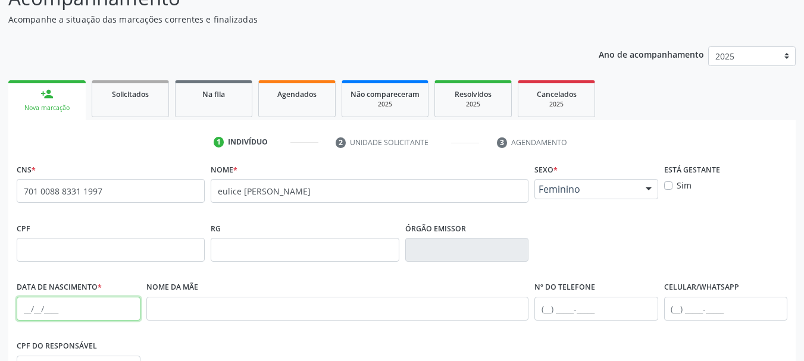
click at [42, 312] on input "text" at bounding box center [79, 309] width 124 height 24
type input "01/03/1944"
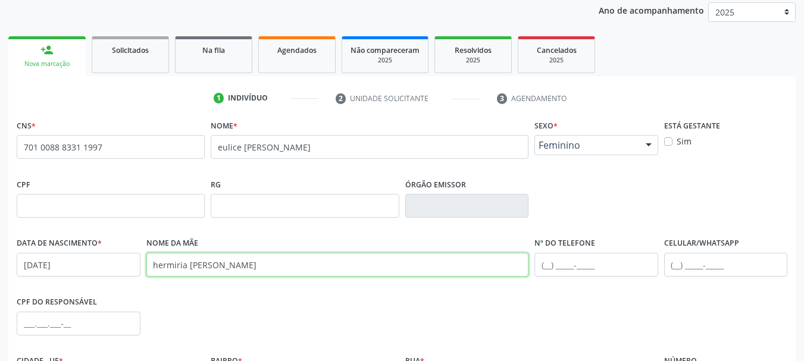
scroll to position [217, 0]
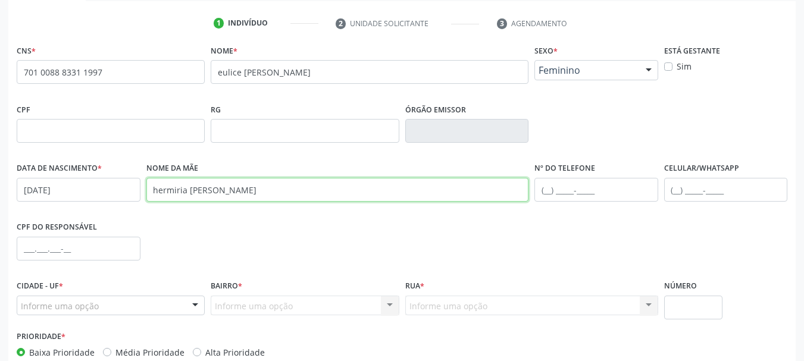
type input "hermiria maria da silva"
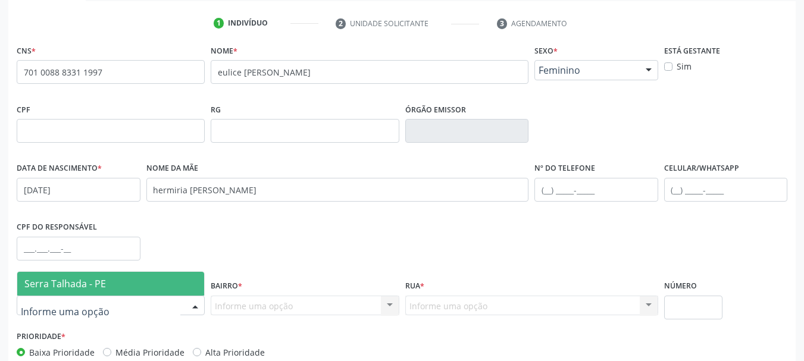
click at [105, 305] on div at bounding box center [111, 306] width 188 height 20
click at [105, 288] on span "Serra Talhada - PE" at bounding box center [110, 284] width 187 height 24
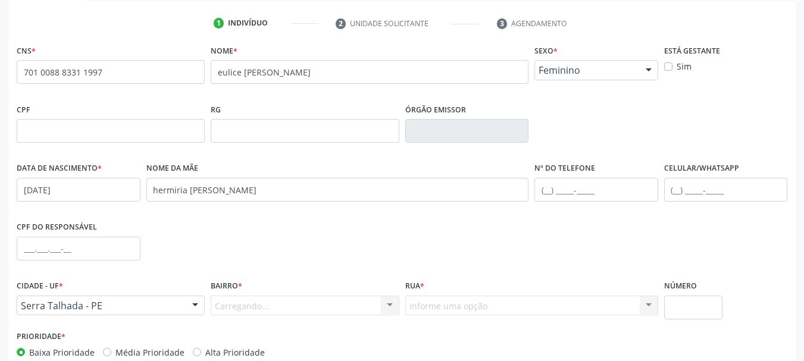
drag, startPoint x: 255, startPoint y: 317, endPoint x: 258, endPoint y: 308, distance: 9.4
click at [258, 308] on div "Bairro * Carregando... Nenhum resultado encontrado para: " " Nenhuma opção enco…" at bounding box center [305, 302] width 194 height 51
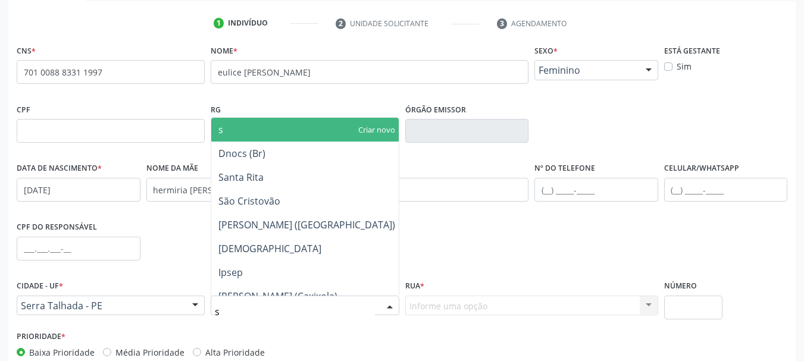
type input "se"
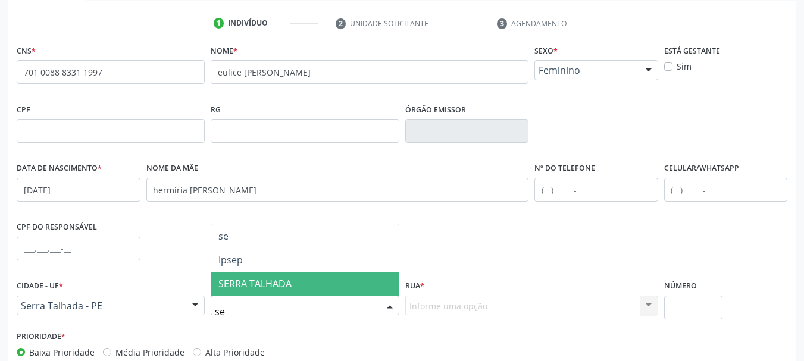
click at [271, 282] on span "SERRA TALHADA" at bounding box center [254, 283] width 73 height 13
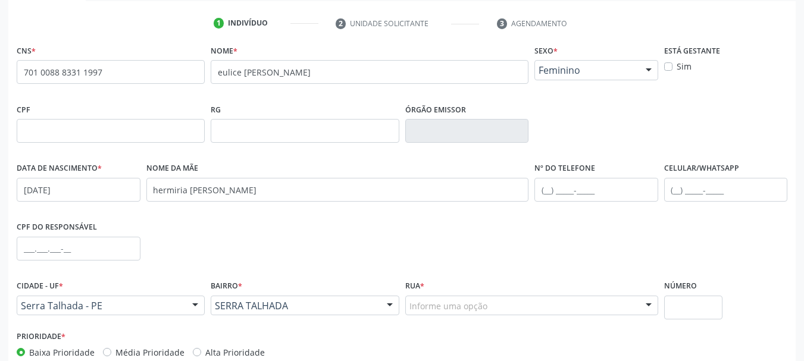
click at [423, 299] on div "Informe uma opção" at bounding box center [531, 306] width 253 height 20
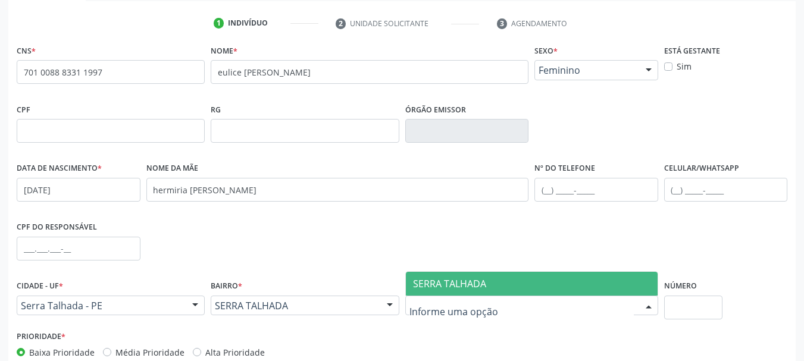
click at [448, 277] on span "SERRA TALHADA" at bounding box center [449, 283] width 73 height 13
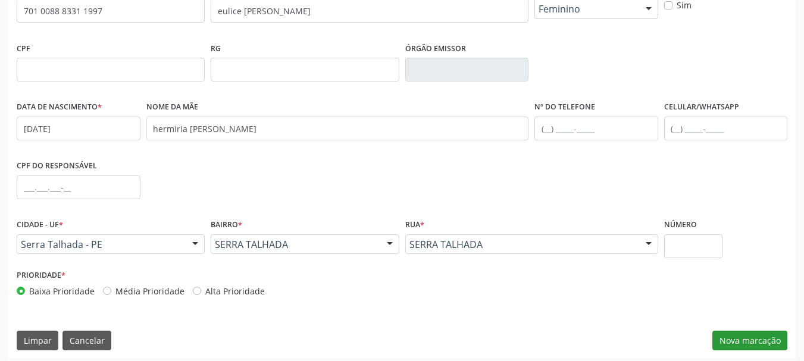
scroll to position [284, 0]
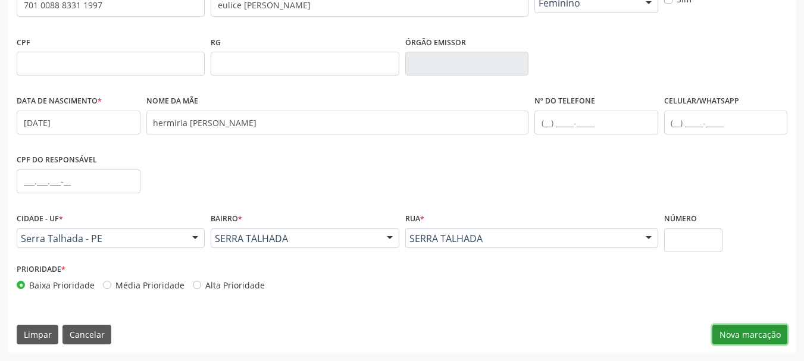
click at [749, 332] on button "Nova marcação" at bounding box center [750, 335] width 75 height 20
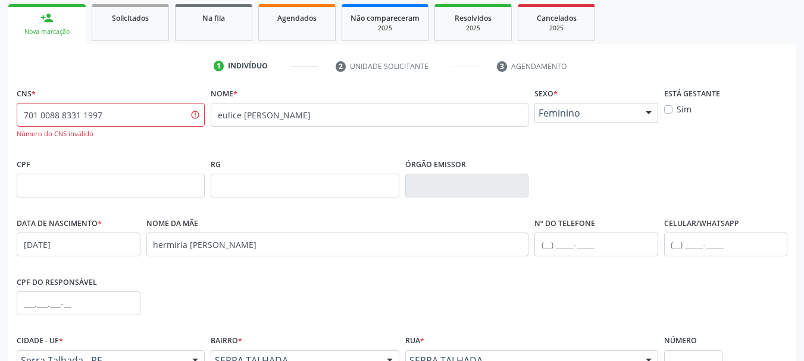
scroll to position [165, 0]
